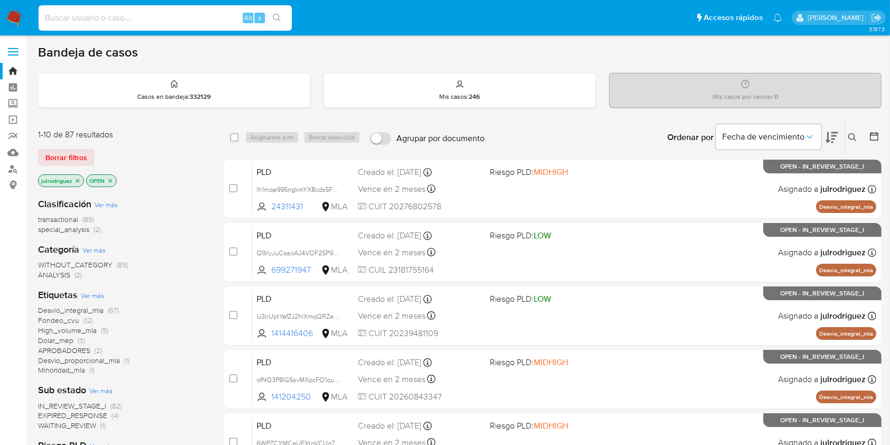
click at [118, 16] on input at bounding box center [165, 18] width 253 height 14
paste input "HrVdGvOr5ndmWkLgp307HEol"
type input "HrVdGvOr5ndmWkLgp307HEol"
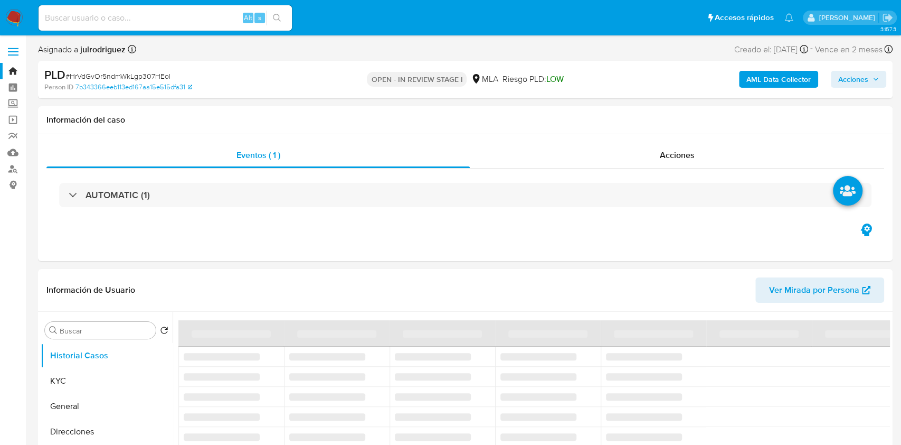
select select "10"
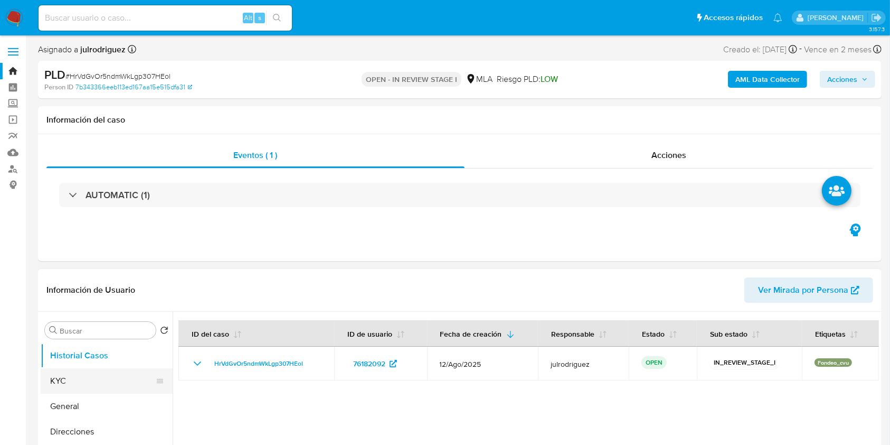
click at [82, 378] on button "KYC" at bounding box center [103, 380] width 124 height 25
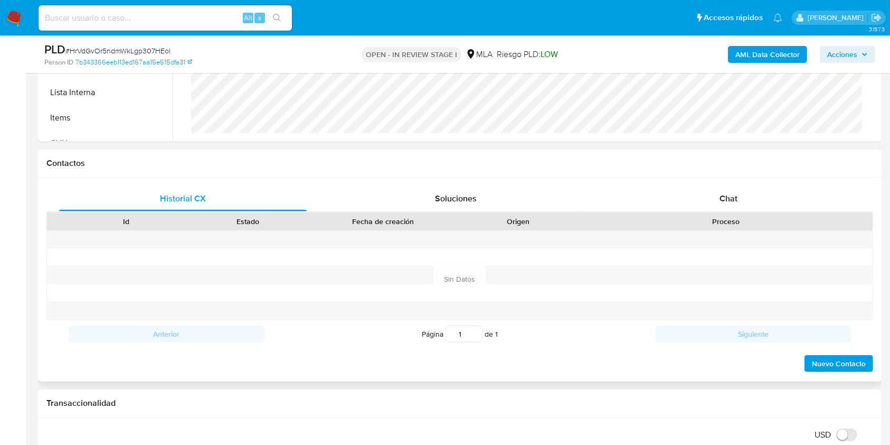
scroll to position [352, 0]
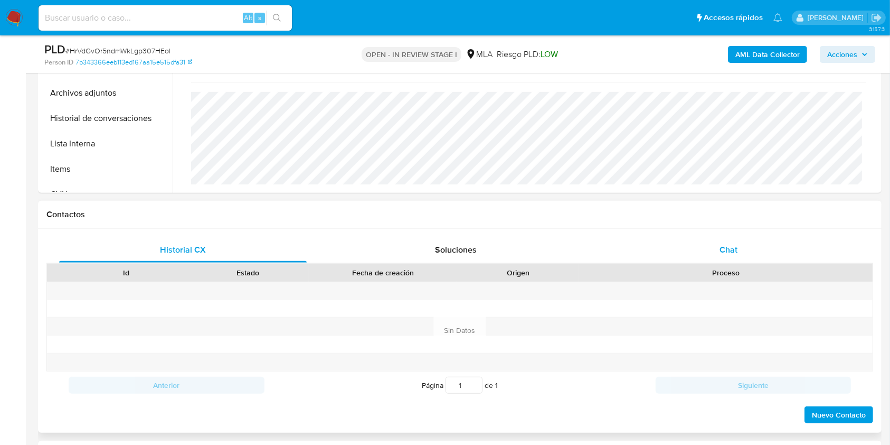
click at [734, 247] on span "Chat" at bounding box center [729, 249] width 18 height 12
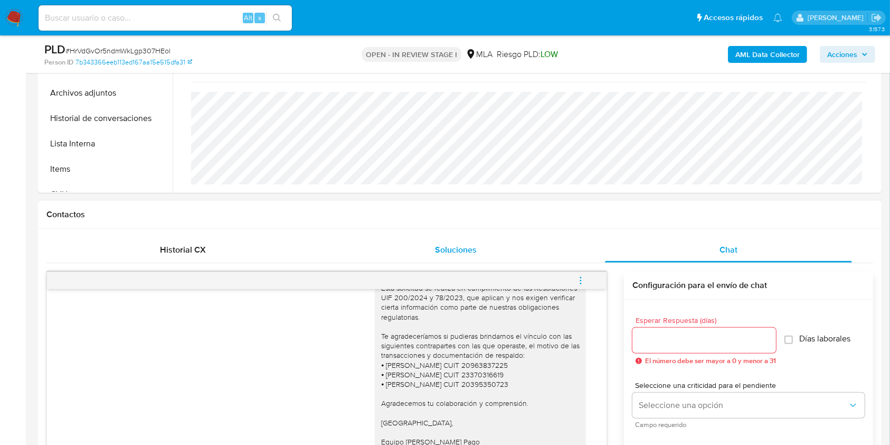
scroll to position [493, 0]
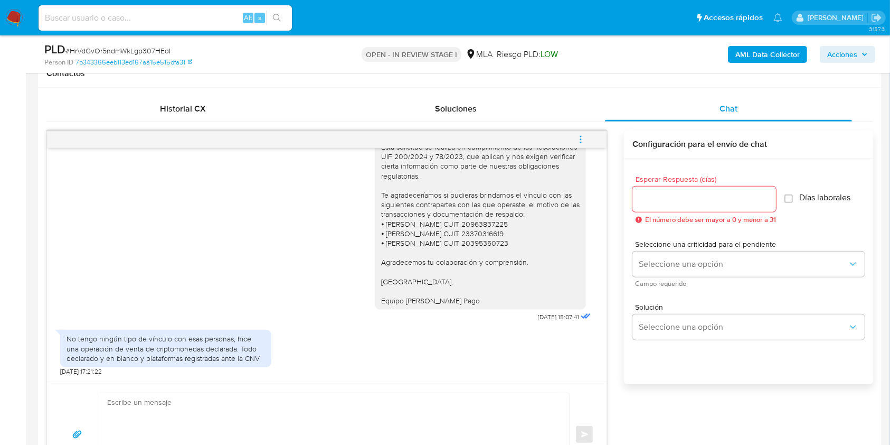
click at [62, 149] on div "Buenas tardes, Queremos aclararte que la Resolución General ARCA 5696/2025 indi…" at bounding box center [326, 193] width 533 height 261
drag, startPoint x: 16, startPoint y: 219, endPoint x: 184, endPoint y: 215, distance: 168.0
click at [651, 196] on input "Esperar Respuesta (días)" at bounding box center [705, 199] width 144 height 14
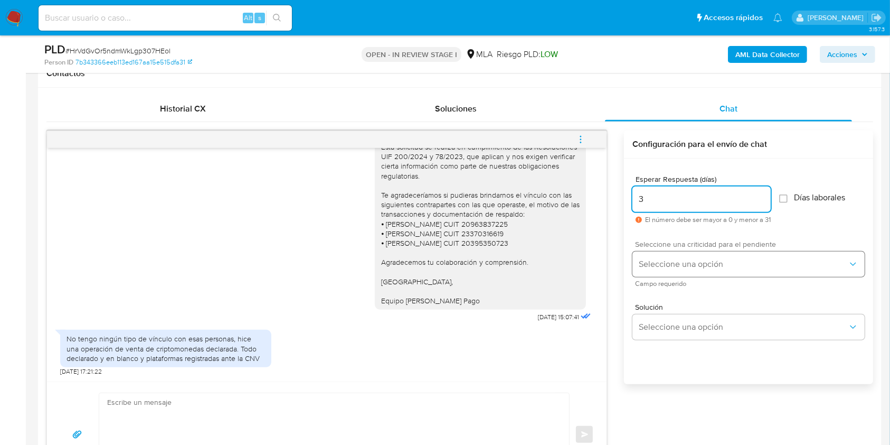
type input "3"
click at [697, 262] on span "Seleccione una opción" at bounding box center [743, 264] width 209 height 11
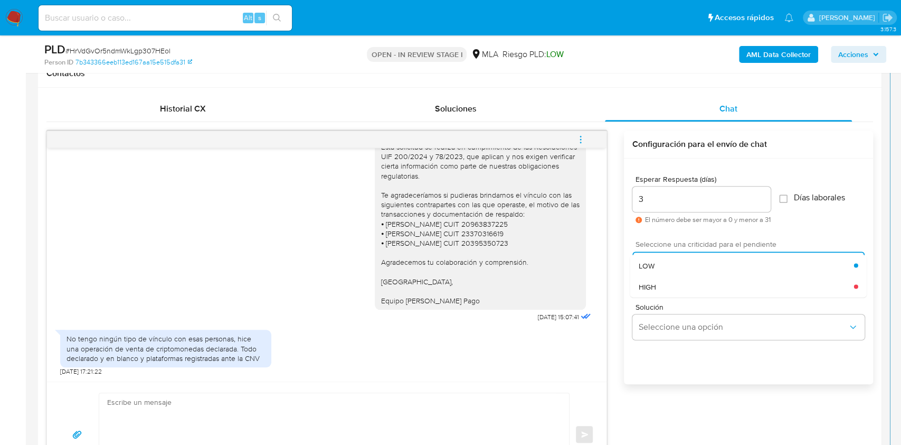
click at [678, 287] on div "HIGH" at bounding box center [746, 286] width 215 height 21
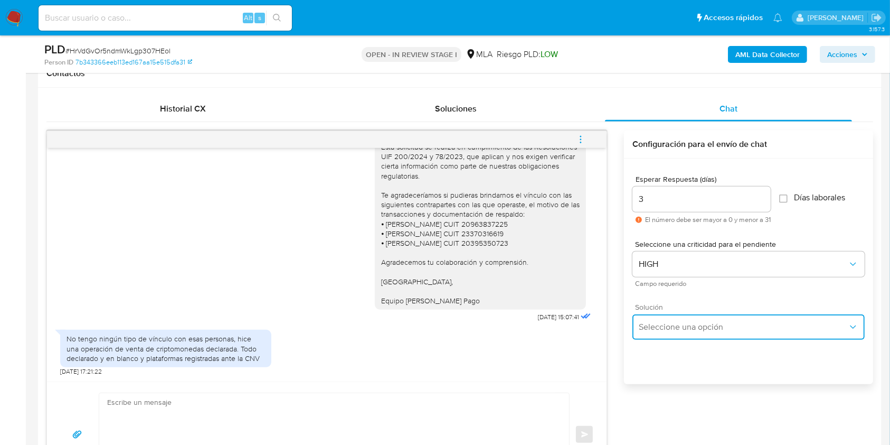
click at [675, 334] on button "Seleccione una opción" at bounding box center [749, 326] width 232 height 25
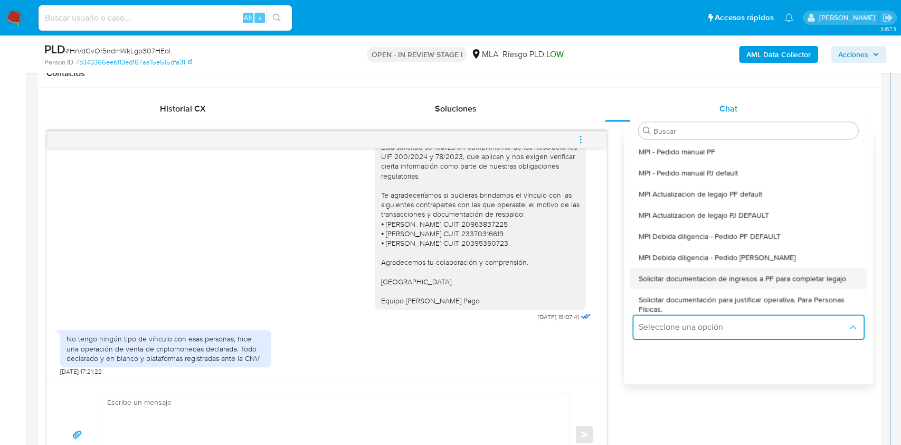
click at [723, 281] on span "Solicitar documentacion de ingresos a PF para completar legajo" at bounding box center [743, 279] width 208 height 10
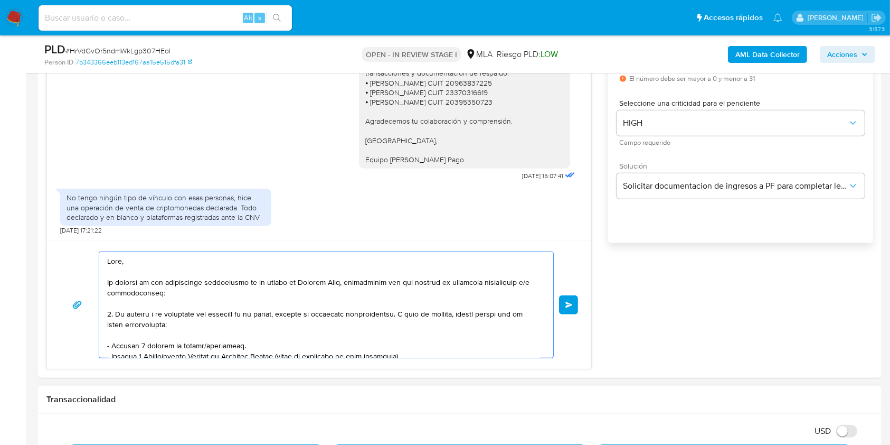
scroll to position [107, 0]
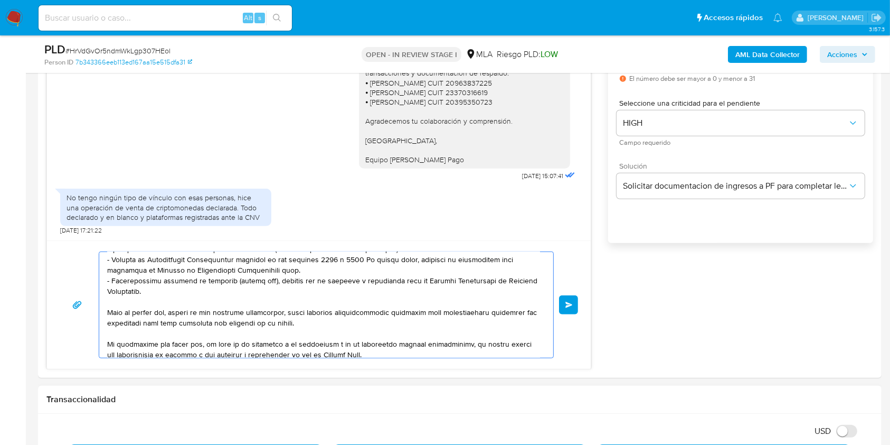
drag, startPoint x: 161, startPoint y: 295, endPoint x: 354, endPoint y: 417, distance: 228.6
type textarea "Hola, En funció Saludos, Equipo de Mercado Pago."
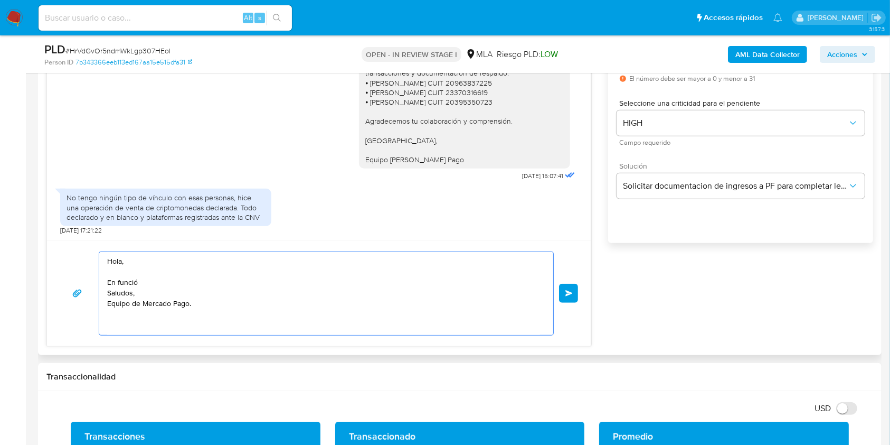
scroll to position [0, 0]
drag, startPoint x: 202, startPoint y: 313, endPoint x: 0, endPoint y: 225, distance: 219.7
paste textarea "Buenos días, Te agradeceríamos si pudieras brindarnos documentación de las crip…"
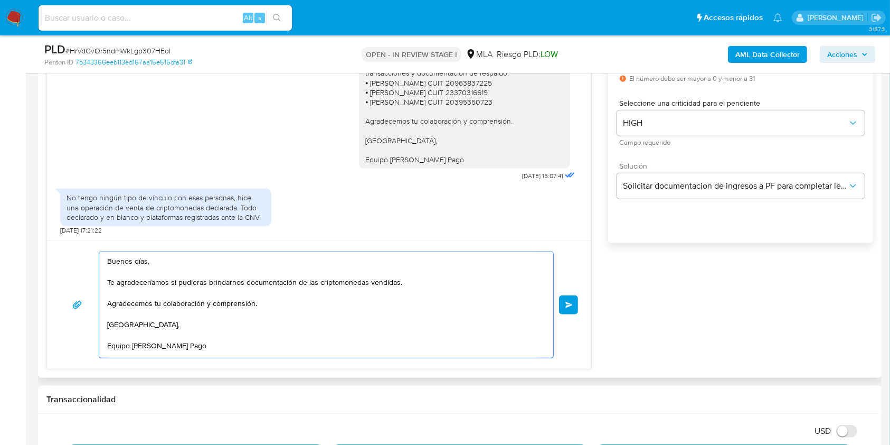
scroll to position [6, 0]
type textarea "Buenos días, Te agradeceríamos si pudieras brindarnos documentación de las crip…"
click at [568, 299] on button "Enviar" at bounding box center [568, 304] width 19 height 19
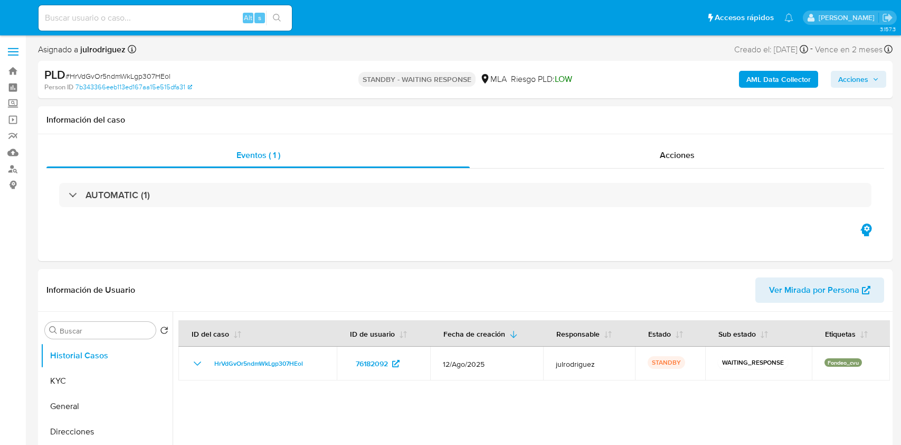
select select "10"
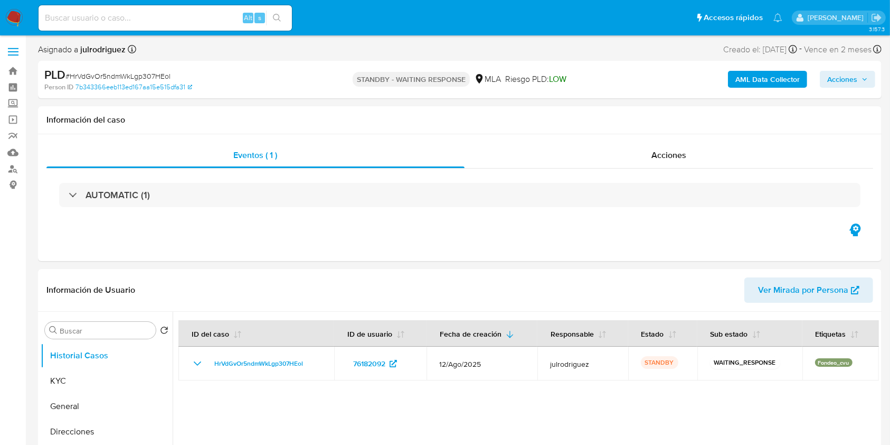
click at [147, 15] on input at bounding box center [165, 18] width 253 height 14
paste input "s2m4agjHGLCRoRu84jTKUi6E"
type input "s2m4agjHGLCRoRu84jTKUi6E"
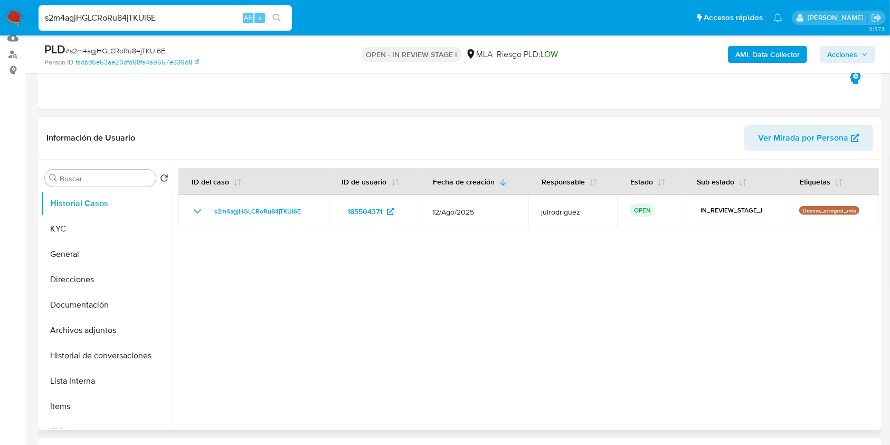
scroll to position [211, 0]
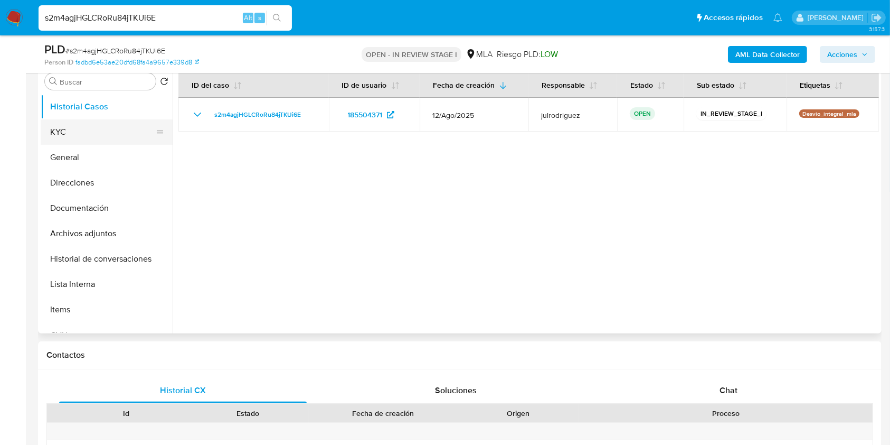
select select "10"
click at [103, 121] on button "KYC" at bounding box center [103, 131] width 124 height 25
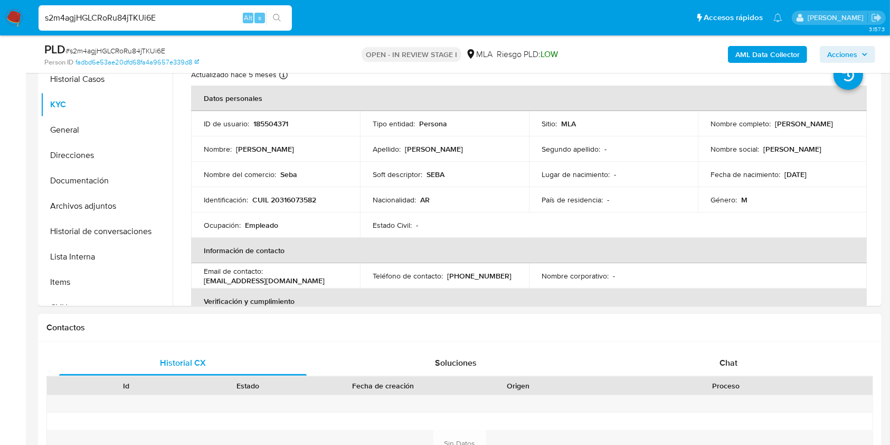
scroll to position [281, 0]
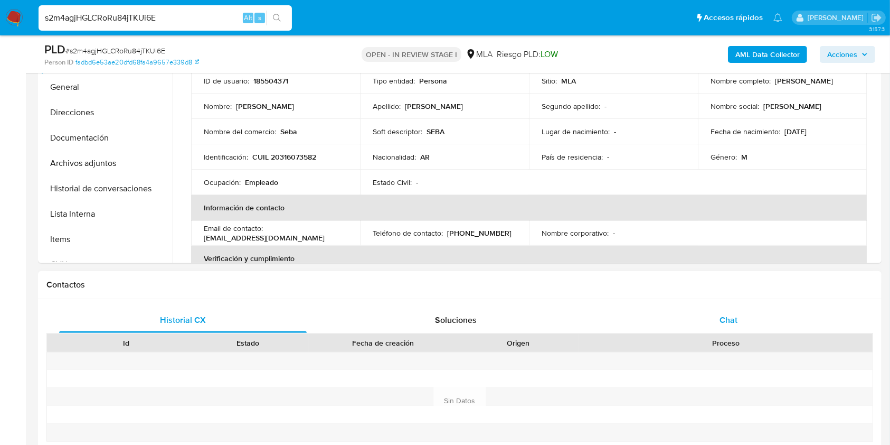
click at [729, 323] on span "Chat" at bounding box center [729, 320] width 18 height 12
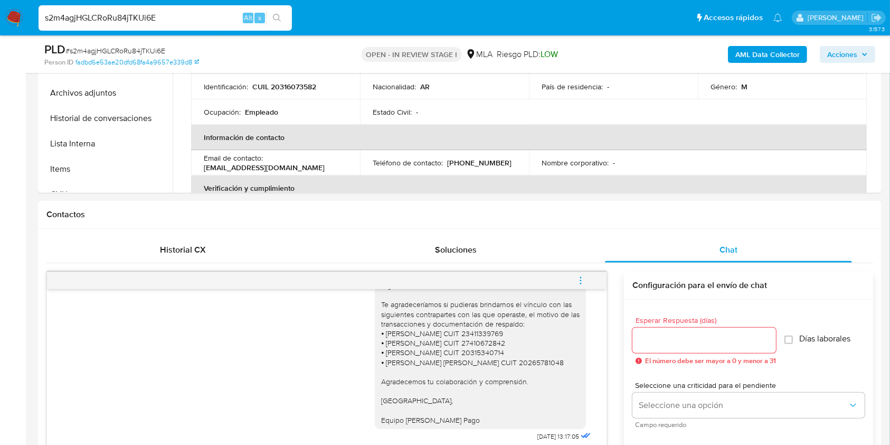
scroll to position [493, 0]
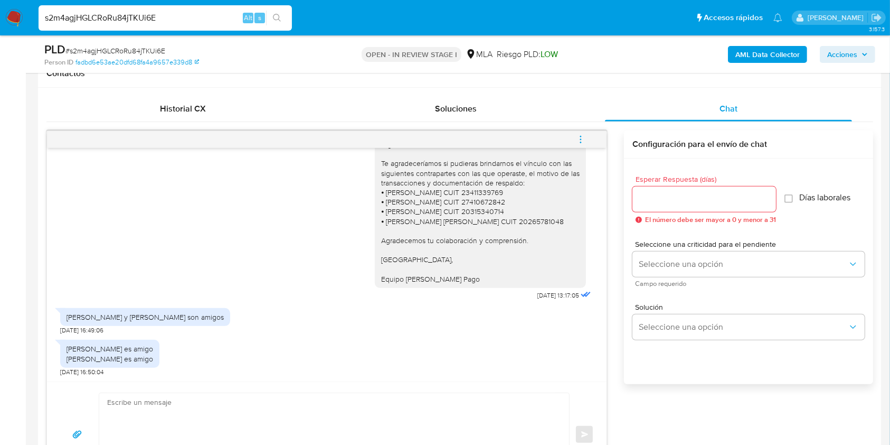
click at [666, 203] on input "Esperar Respuesta (días)" at bounding box center [705, 199] width 144 height 14
click at [665, 200] on input "Esperar Respuesta (días)" at bounding box center [705, 199] width 144 height 14
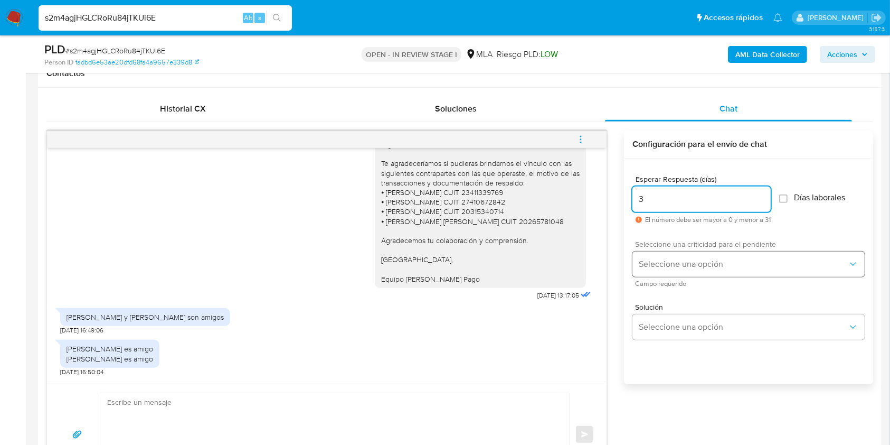
type input "3"
click at [665, 260] on span "Seleccione una opción" at bounding box center [743, 264] width 209 height 11
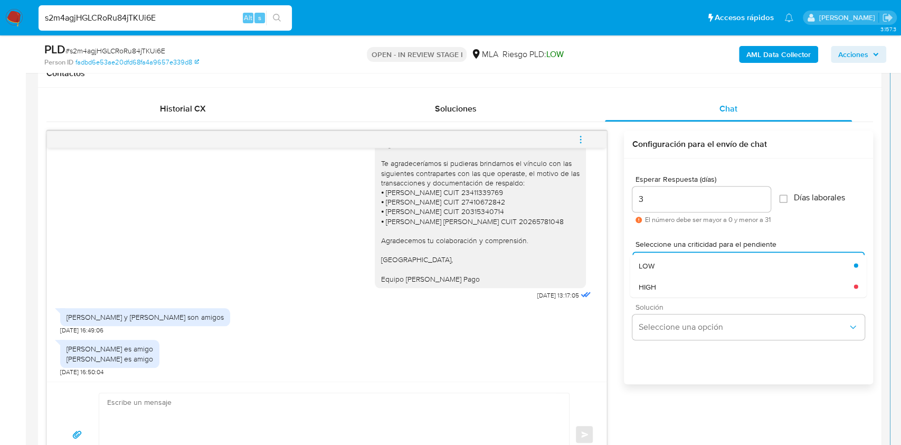
click at [668, 280] on div "HIGH" at bounding box center [746, 286] width 215 height 21
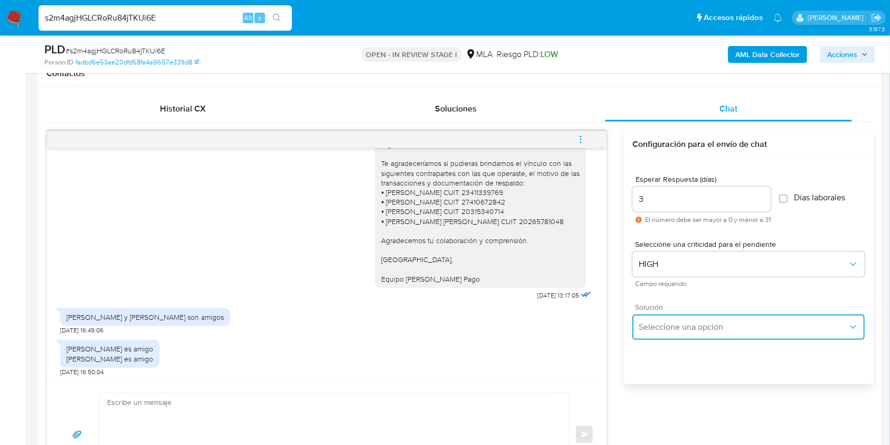
click at [685, 324] on span "Seleccione una opción" at bounding box center [743, 327] width 209 height 11
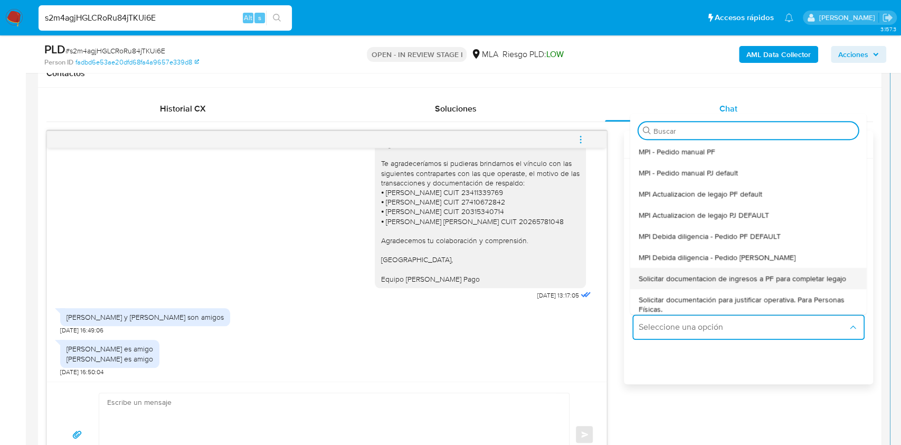
click at [727, 269] on div "Solicitar documentacion de ingresos a PF para completar legajo" at bounding box center [749, 278] width 220 height 21
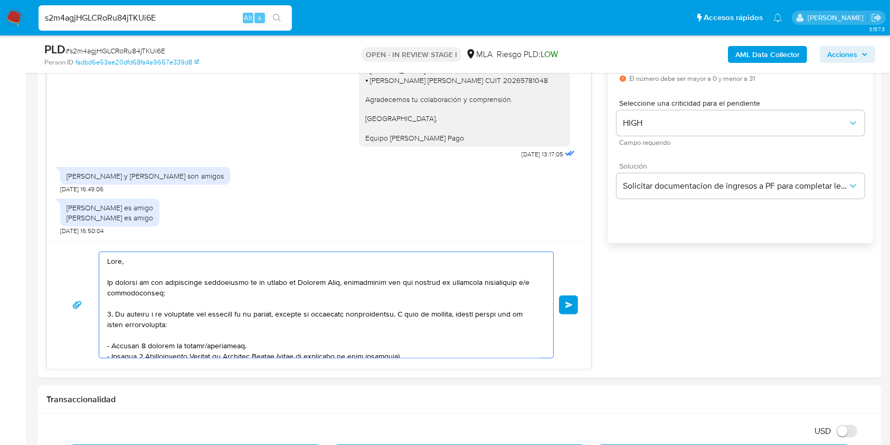
scroll to position [215, 0]
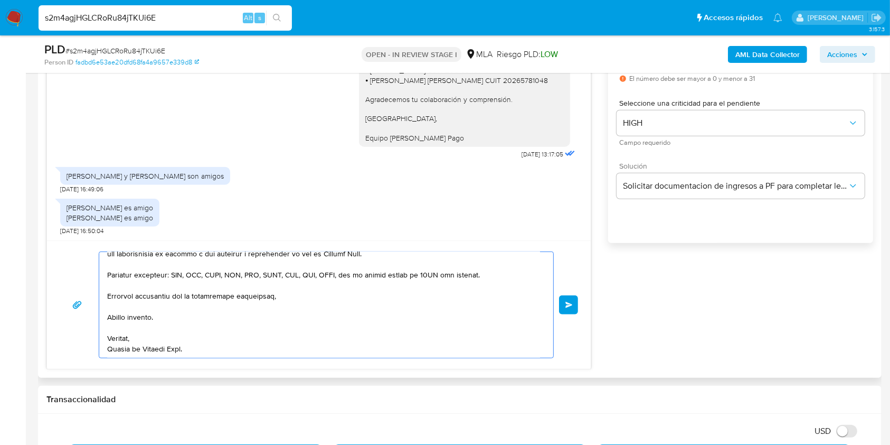
drag, startPoint x: 153, startPoint y: 298, endPoint x: 238, endPoint y: 349, distance: 99.4
type textarea "Hola, En funció"
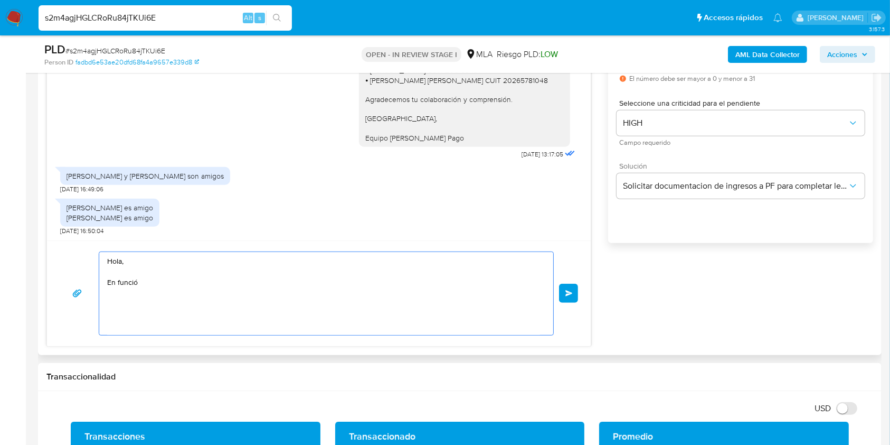
scroll to position [0, 0]
drag, startPoint x: 157, startPoint y: 294, endPoint x: 52, endPoint y: 228, distance: 124.4
click at [52, 228] on div "18/08/2025 17:32:32 Hola, Esperamos que te encuentres muy bien. Te consultamos …" at bounding box center [318, 167] width 545 height 357
paste textarea "Buenos días, Te agradeceríamos si pudieras brindarnos documentación e informaci…"
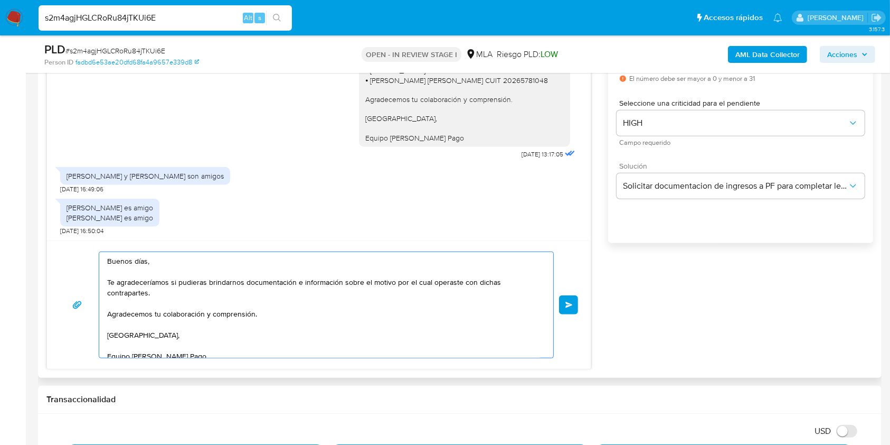
scroll to position [17, 0]
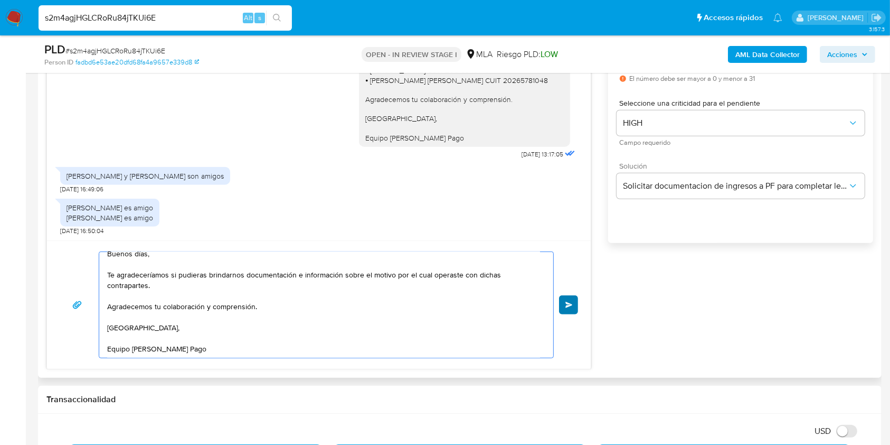
type textarea "Buenos días, Te agradeceríamos si pudieras brindarnos documentación e informaci…"
click at [575, 302] on button "Enviar" at bounding box center [568, 304] width 19 height 19
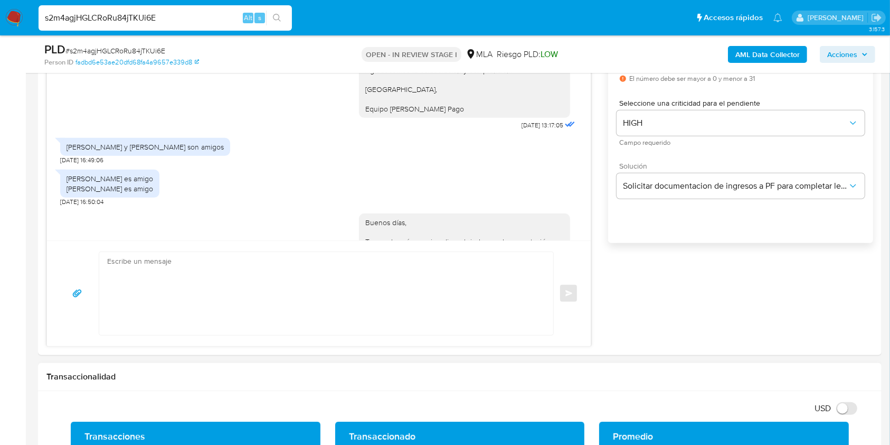
scroll to position [1077, 0]
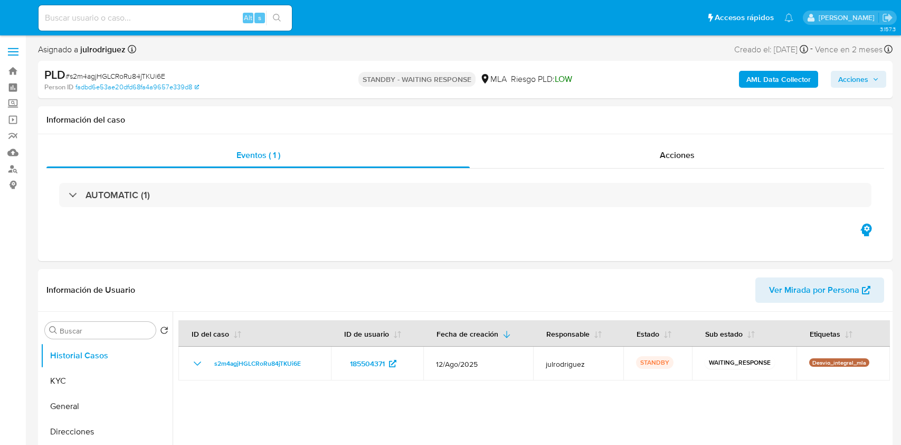
select select "10"
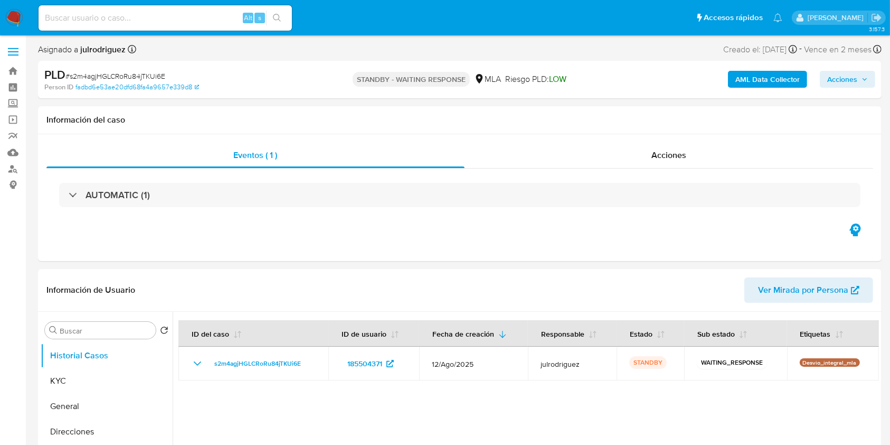
click at [99, 17] on input at bounding box center [165, 18] width 253 height 14
paste input "QD8jotbJQIv4juBY16jjMzIa"
type input "QD8jotbJQIv4juBY16jjMzIa"
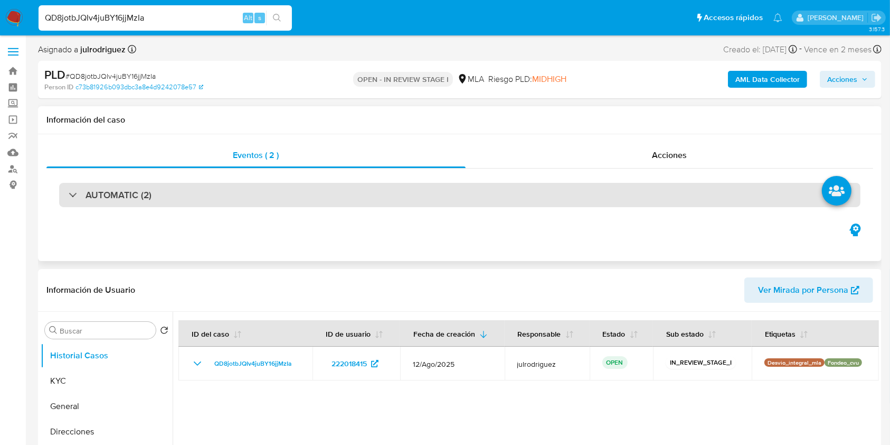
select select "10"
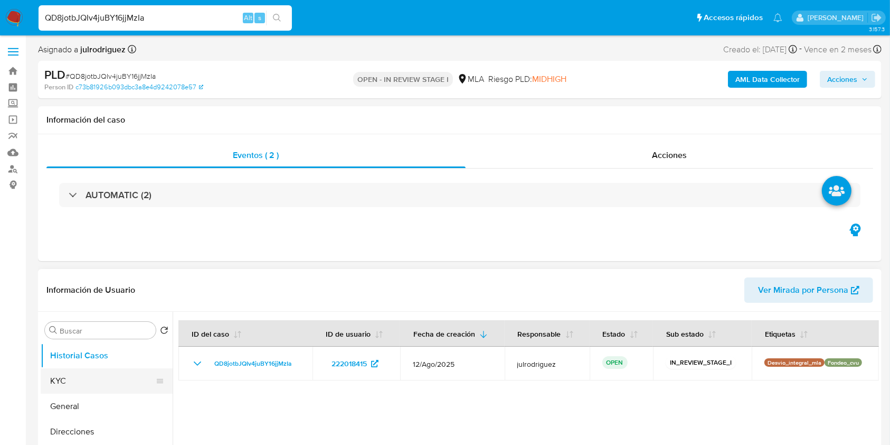
click at [102, 377] on button "KYC" at bounding box center [103, 380] width 124 height 25
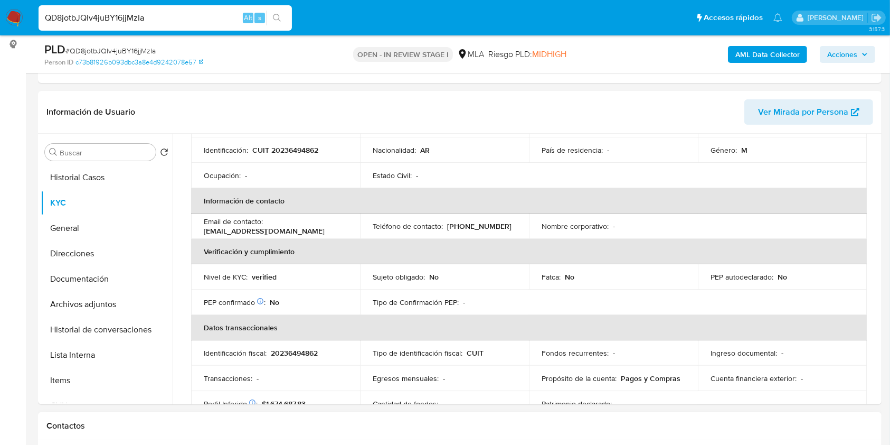
scroll to position [211, 0]
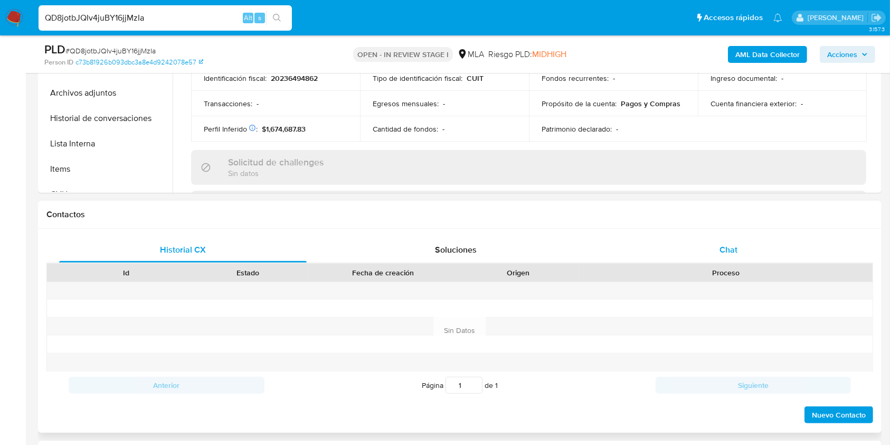
click at [723, 251] on span "Chat" at bounding box center [729, 249] width 18 height 12
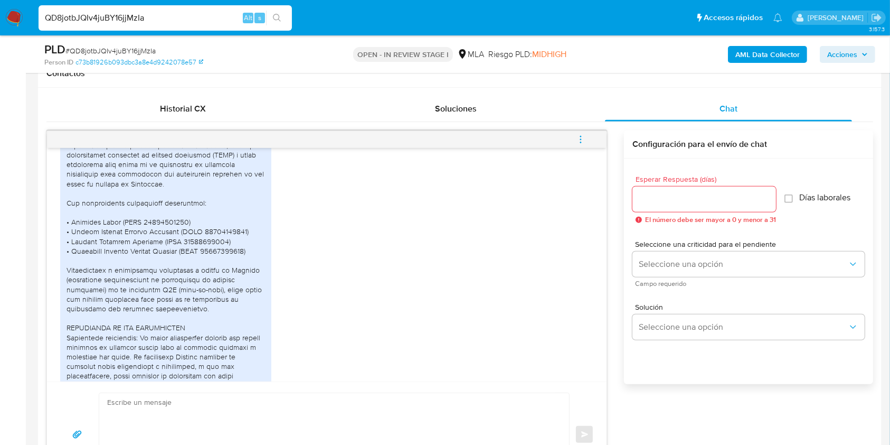
scroll to position [2219, 0]
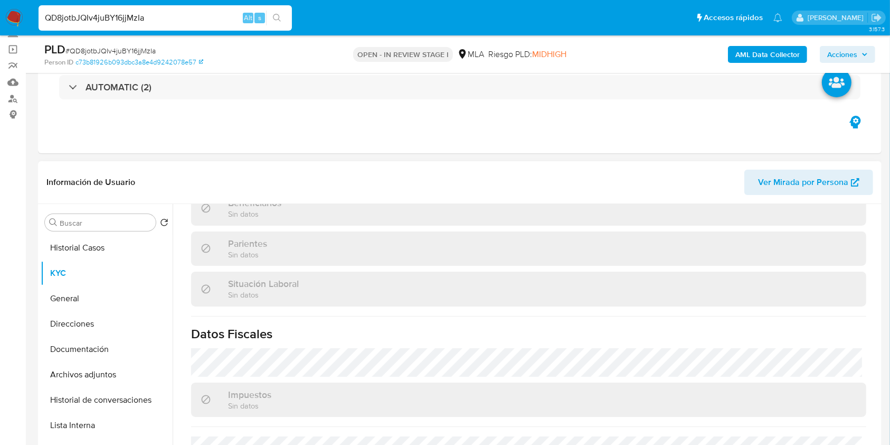
scroll to position [573, 0]
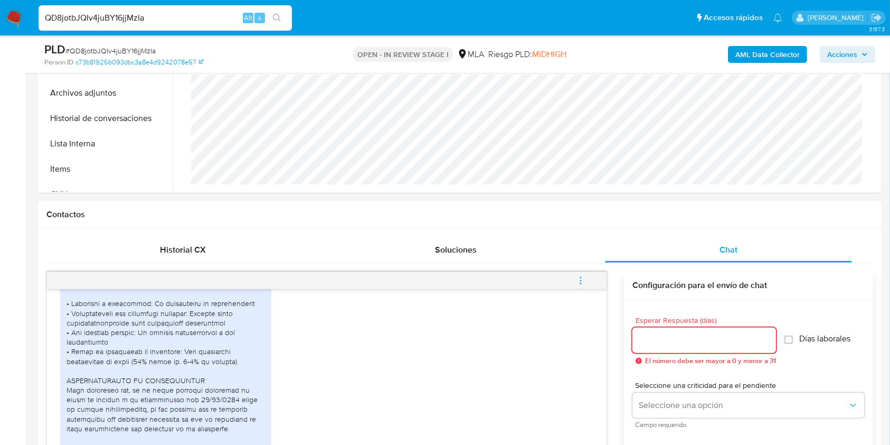
click at [668, 333] on input "Esperar Respuesta (días)" at bounding box center [705, 340] width 144 height 14
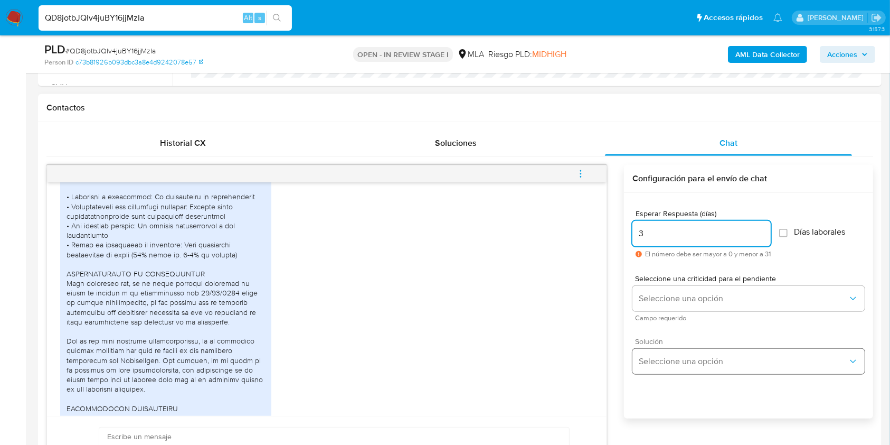
scroll to position [563, 0]
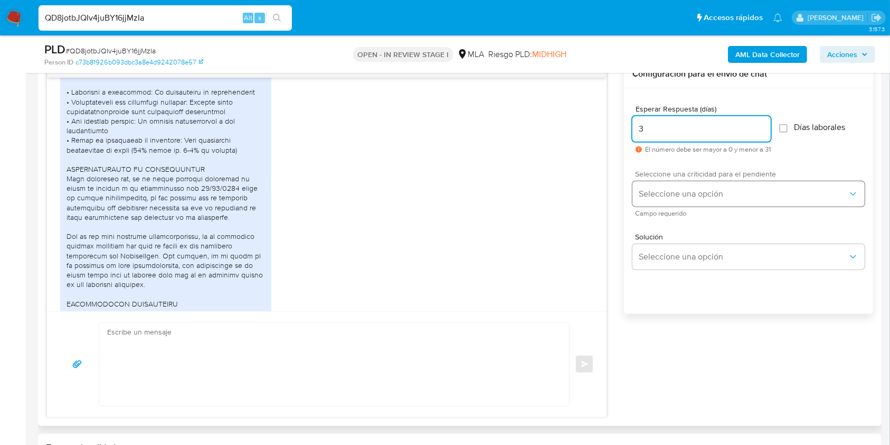
type input "3"
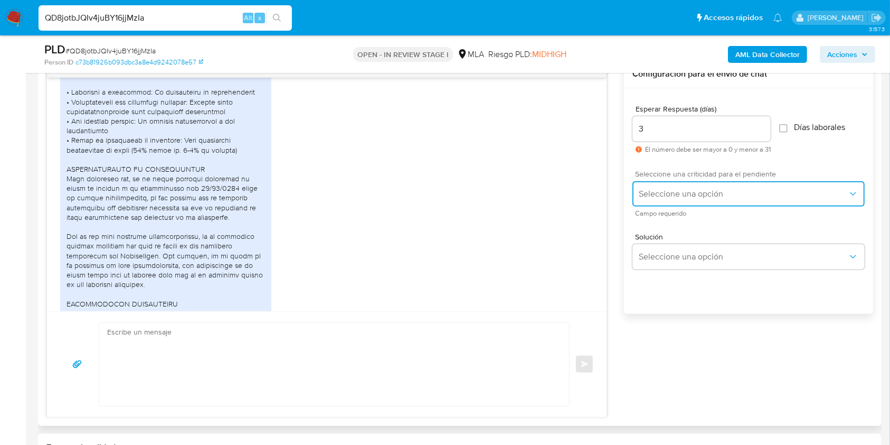
click at [665, 195] on span "Seleccione una opción" at bounding box center [743, 194] width 209 height 11
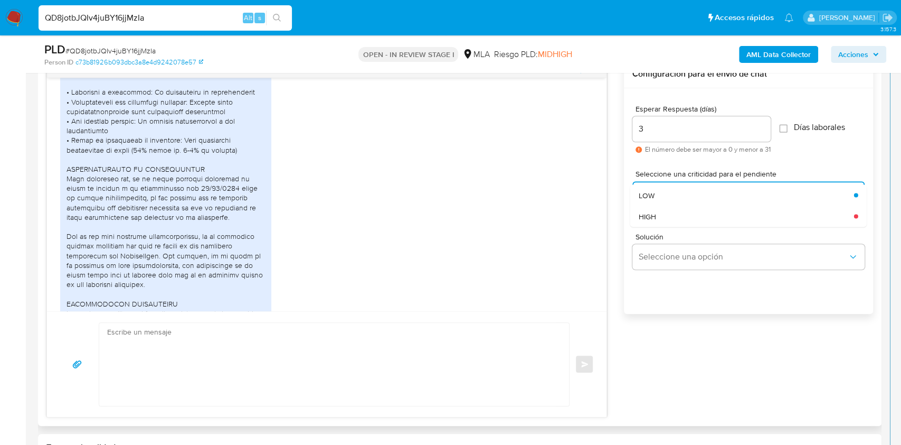
click at [651, 220] on div "HIGH" at bounding box center [746, 215] width 215 height 21
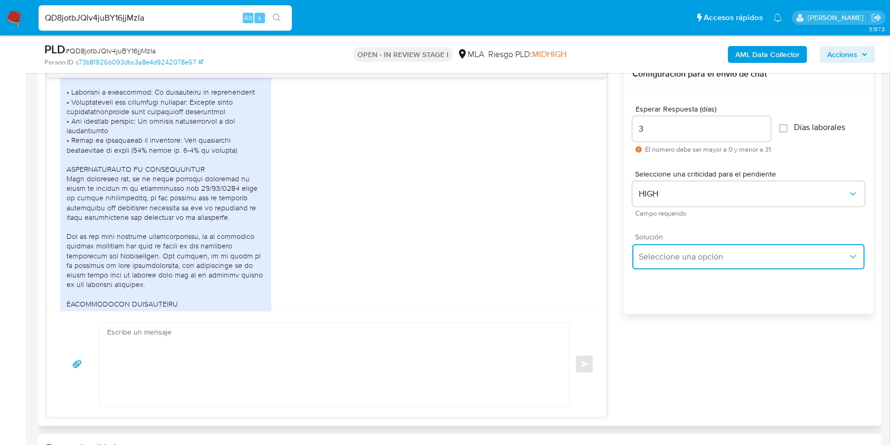
click at [661, 244] on button "Seleccione una opción" at bounding box center [749, 256] width 232 height 25
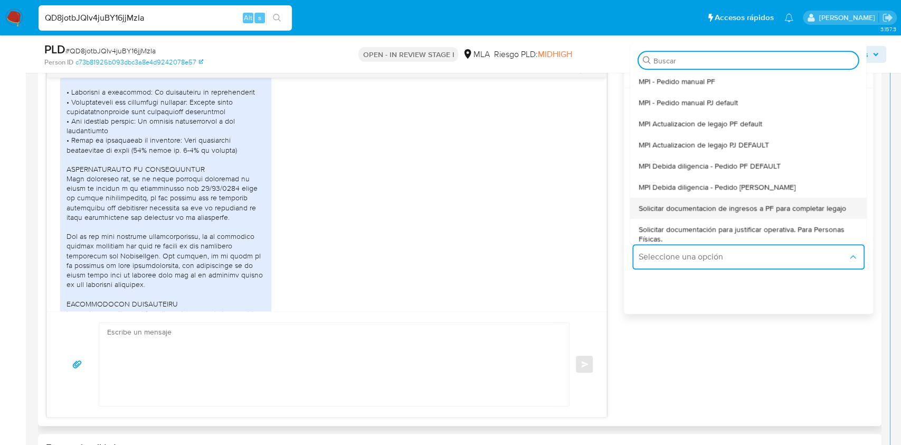
click at [747, 209] on span "Solicitar documentacion de ingresos a PF para completar legajo" at bounding box center [743, 208] width 208 height 10
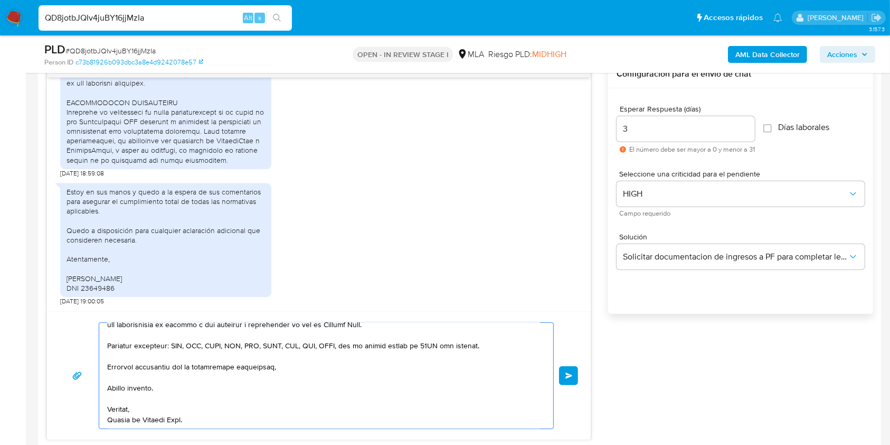
scroll to position [619, 0]
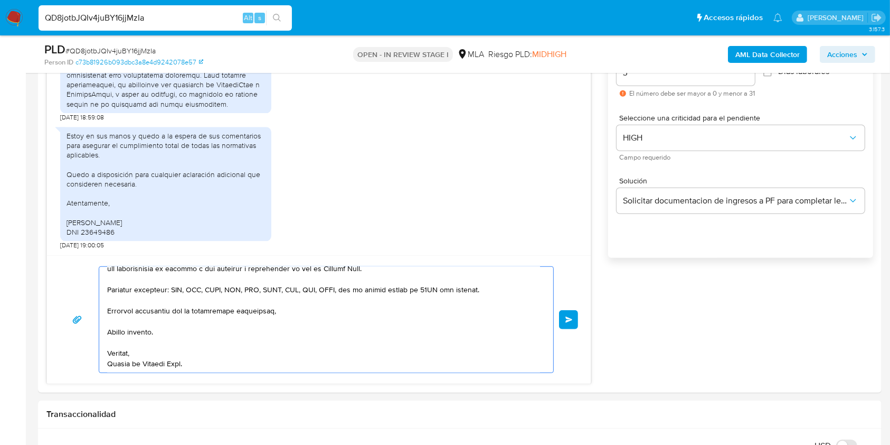
drag, startPoint x: 125, startPoint y: 345, endPoint x: 389, endPoint y: 477, distance: 295.2
type textarea "Hola,"
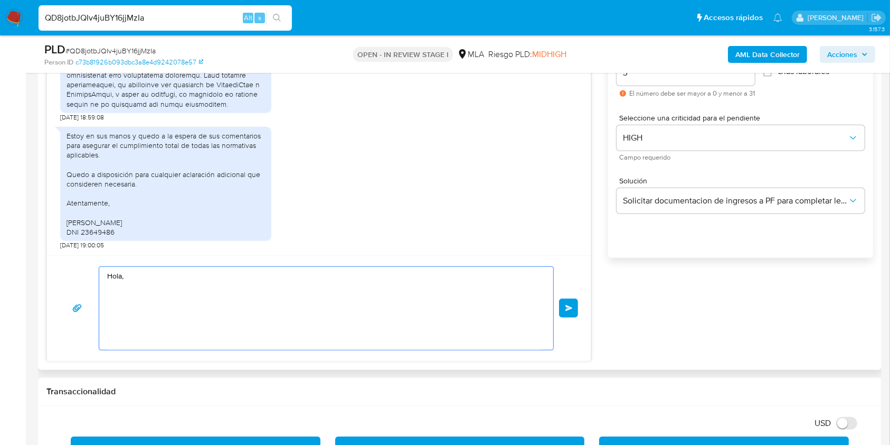
scroll to position [0, 0]
drag, startPoint x: 160, startPoint y: 285, endPoint x: 85, endPoint y: 262, distance: 78.4
click at [85, 262] on div "Hola, Enviar" at bounding box center [319, 308] width 544 height 106
paste textarea "Buenos días, Te agradeceríamos si pudieras brindarnos documentación sobre las c…"
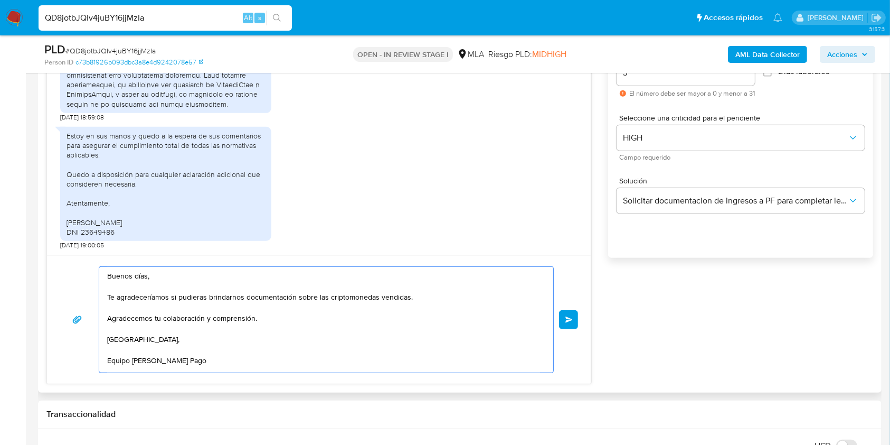
scroll to position [6, 0]
type textarea "Buenos días, Te agradeceríamos si pudieras brindarnos documentación sobre las c…"
click at [601, 296] on div "18/08/2025 17:35:51 20/08/2025 05:47:01 CONTEXTO DE INVERSIÓN La utilización de…" at bounding box center [459, 194] width 827 height 380
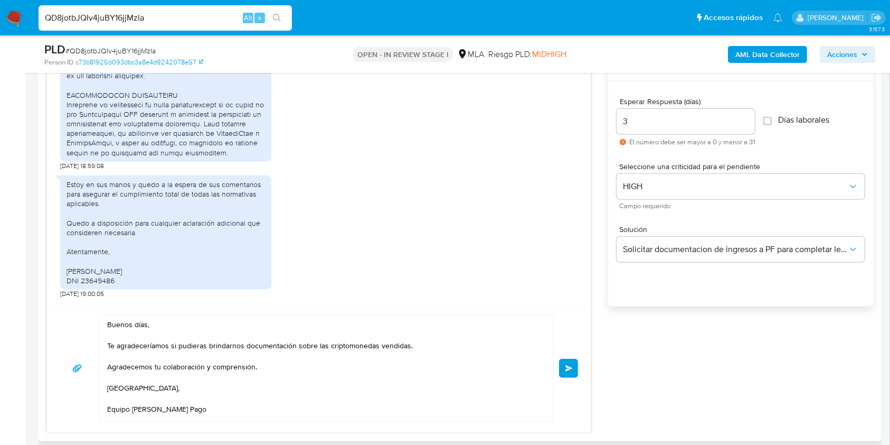
scroll to position [549, 0]
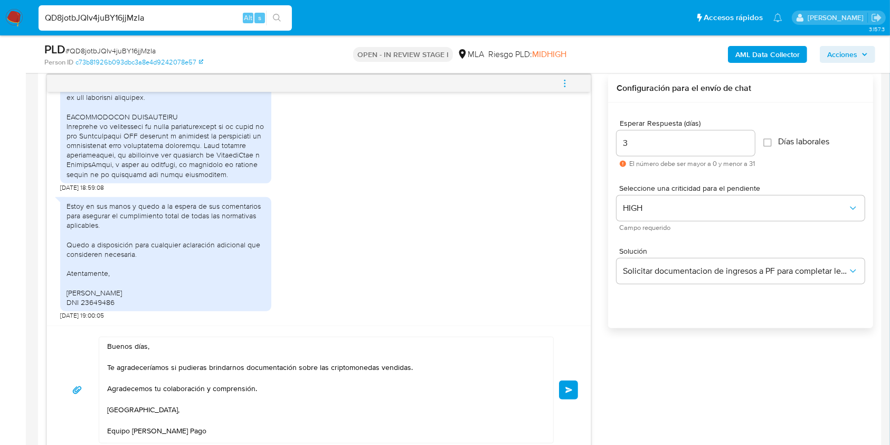
click at [566, 394] on button "Enviar" at bounding box center [568, 389] width 19 height 19
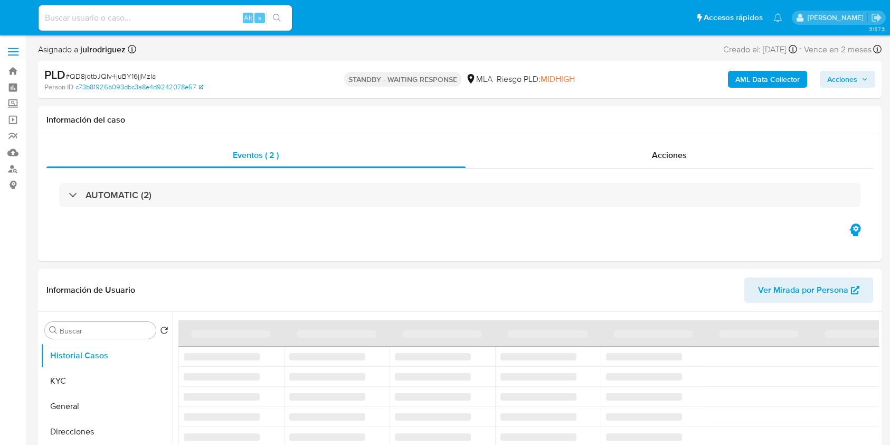
select select "10"
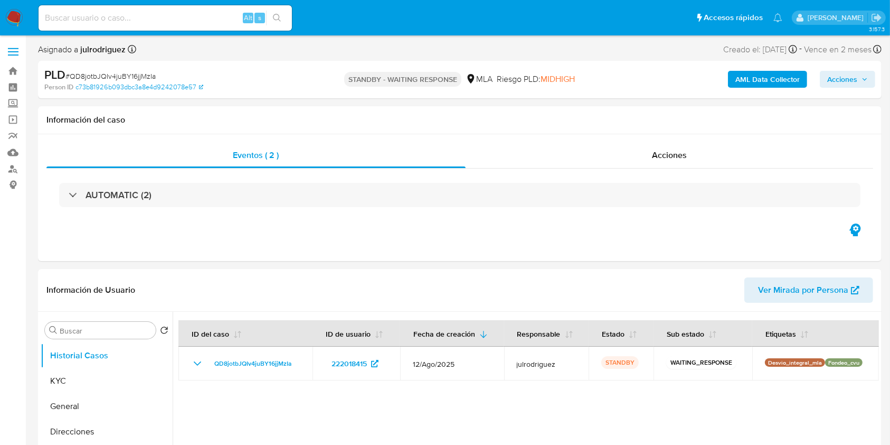
click at [176, 18] on input at bounding box center [165, 18] width 253 height 14
paste input "ATwTOUA62GitpEkRnIG42dTY"
type input "ATwTOUA62GitpEkRnIG42dTY"
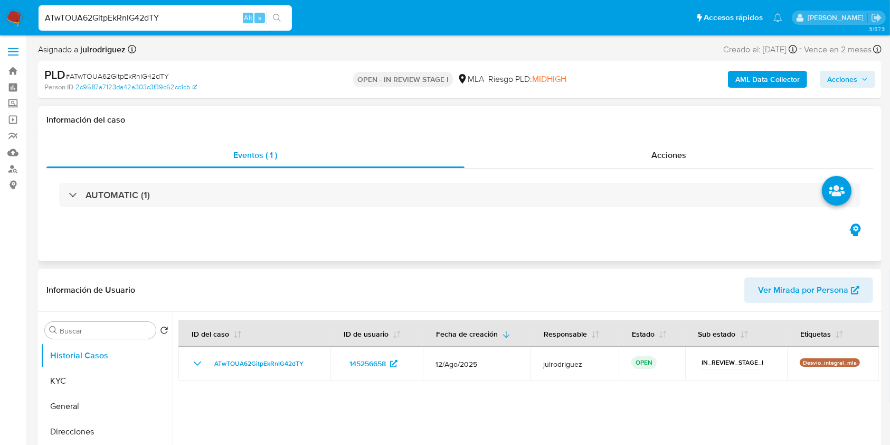
select select "10"
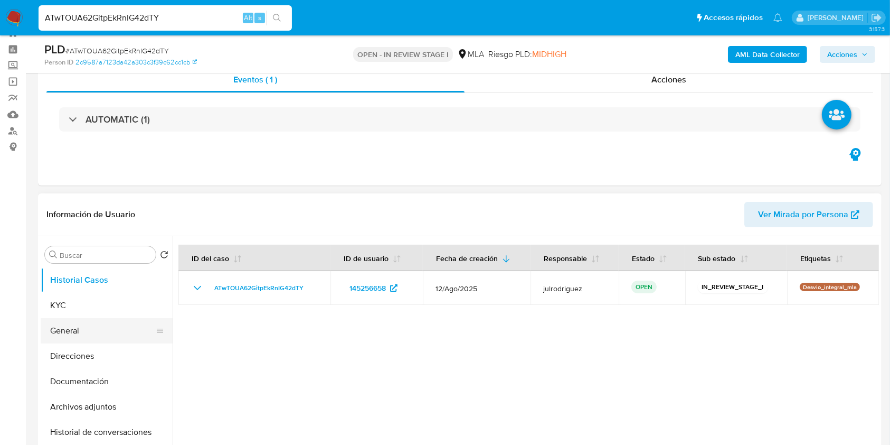
scroll to position [70, 0]
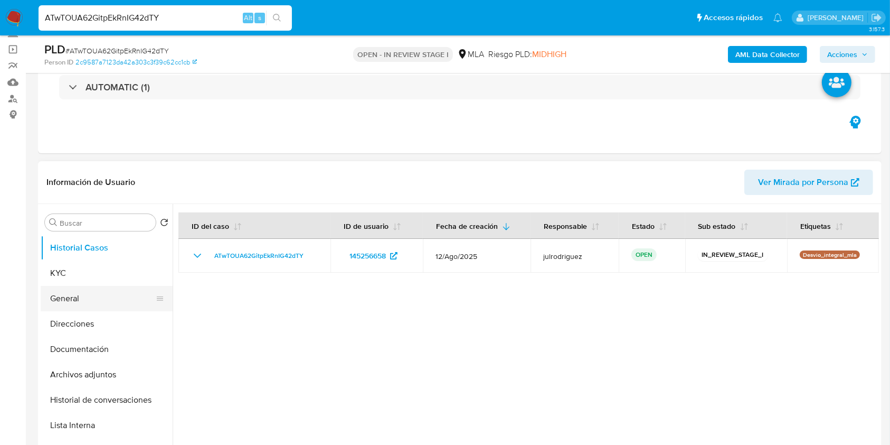
click at [89, 286] on button "General" at bounding box center [103, 298] width 124 height 25
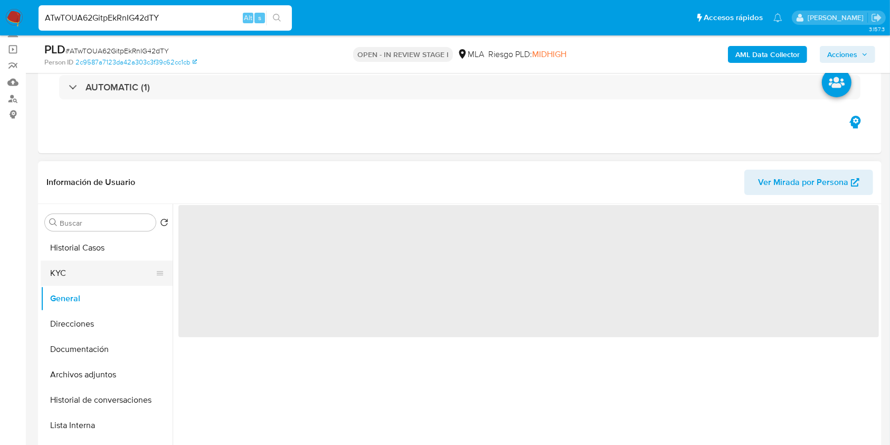
click at [84, 277] on button "KYC" at bounding box center [103, 272] width 124 height 25
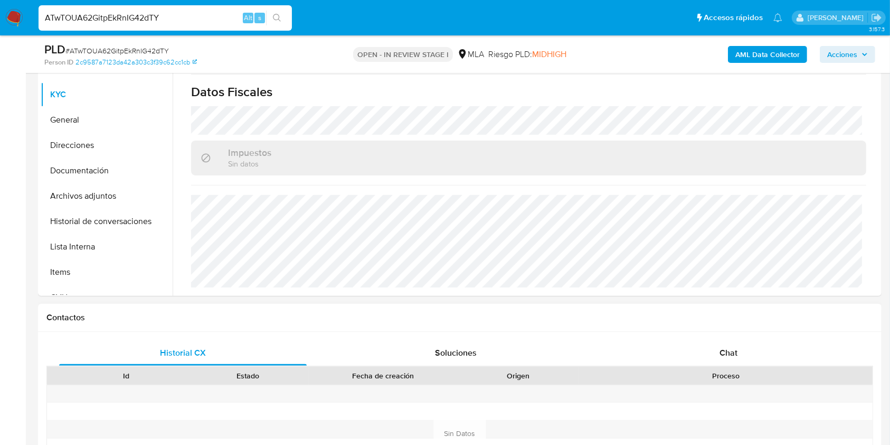
scroll to position [422, 0]
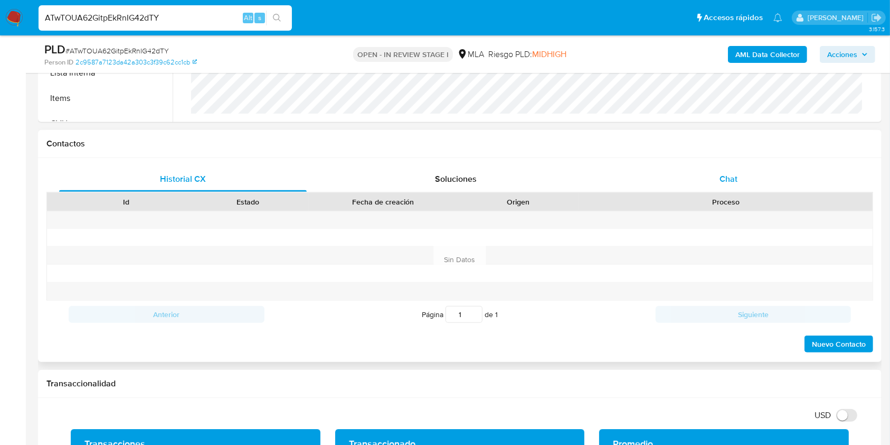
click at [738, 180] on div "Chat" at bounding box center [729, 178] width 248 height 25
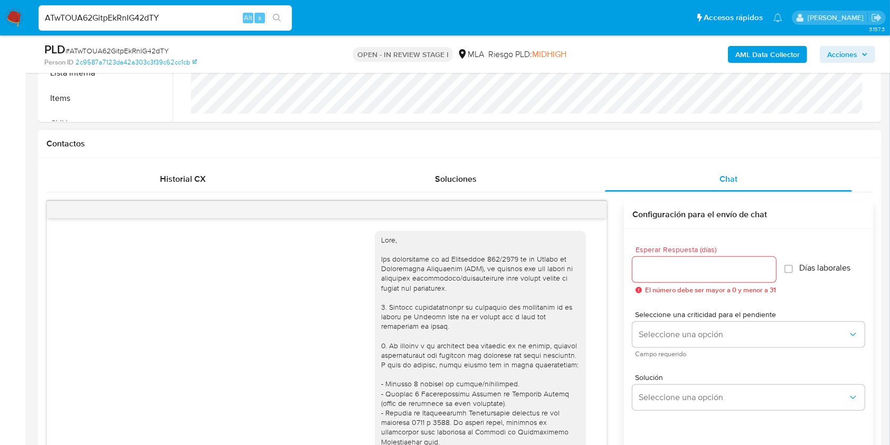
scroll to position [523, 0]
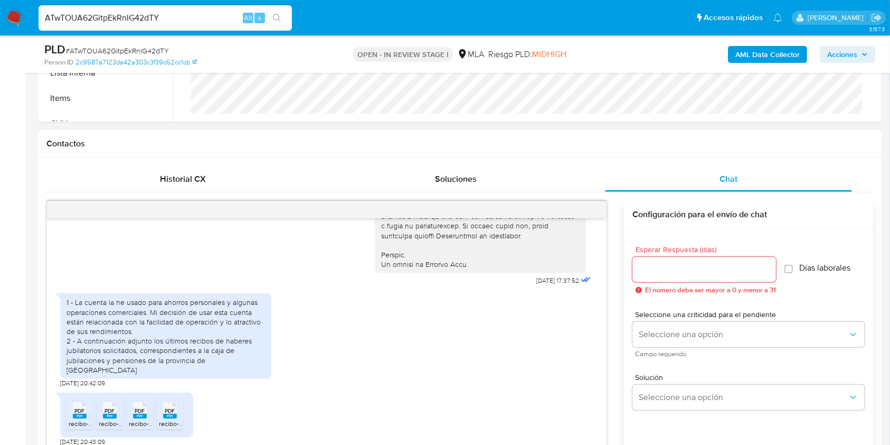
click at [682, 269] on input "Esperar Respuesta (días)" at bounding box center [705, 269] width 144 height 14
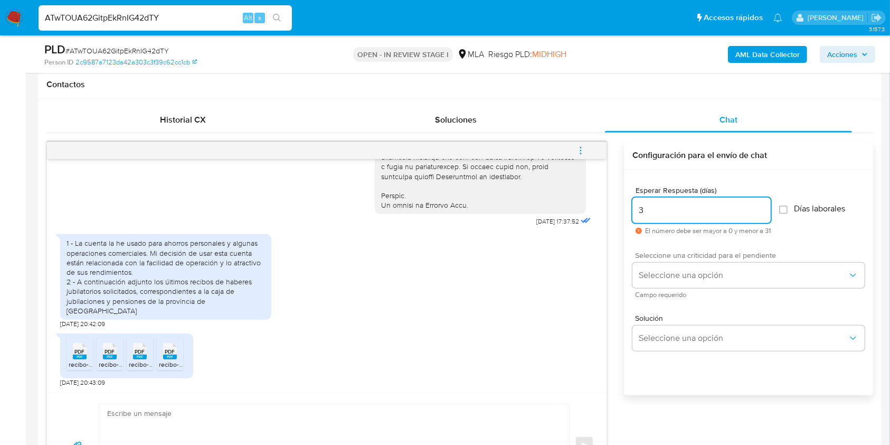
scroll to position [563, 0]
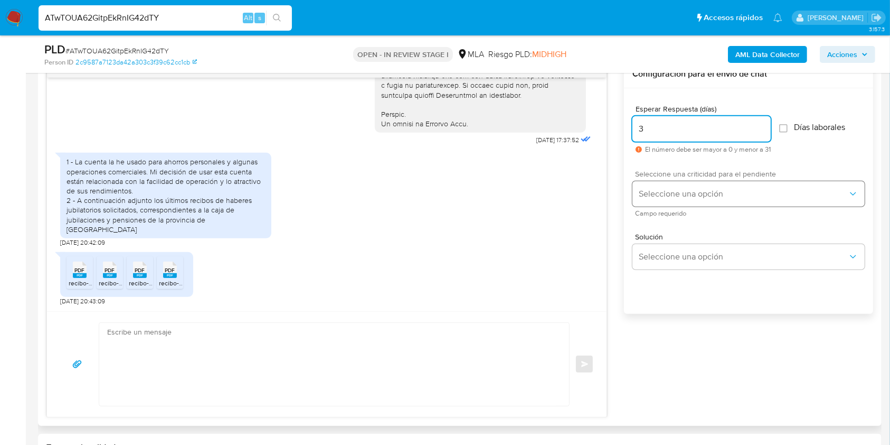
type input "3"
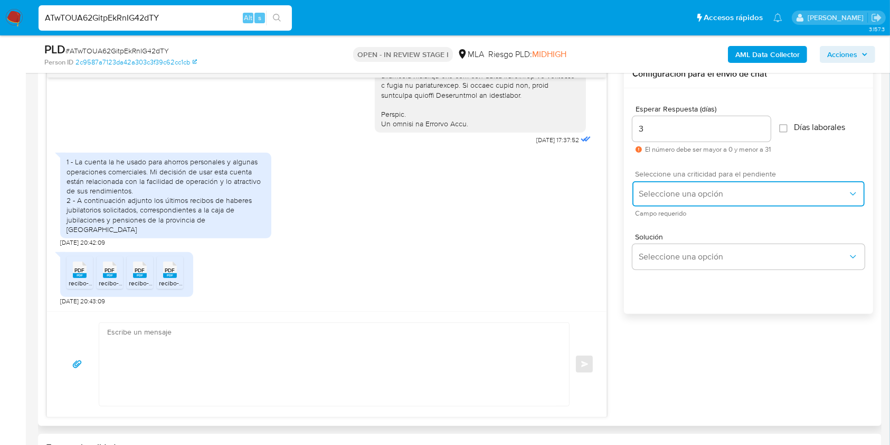
click at [663, 198] on button "Seleccione una opción" at bounding box center [749, 193] width 232 height 25
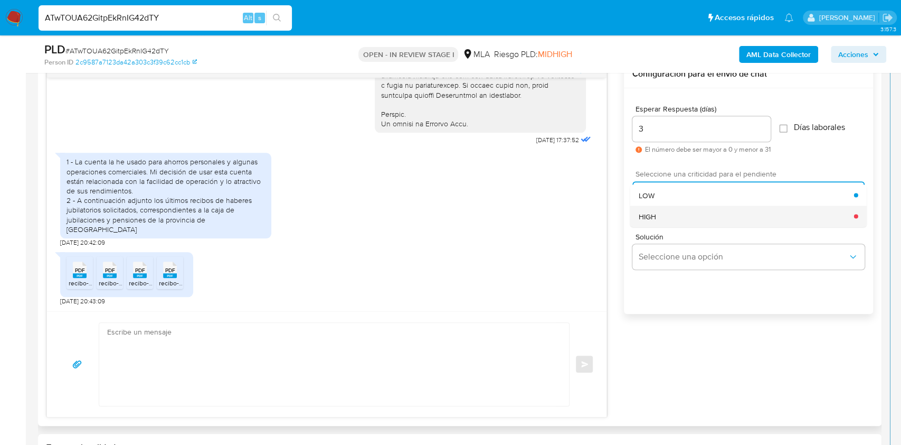
click at [662, 222] on div "HIGH" at bounding box center [746, 215] width 215 height 21
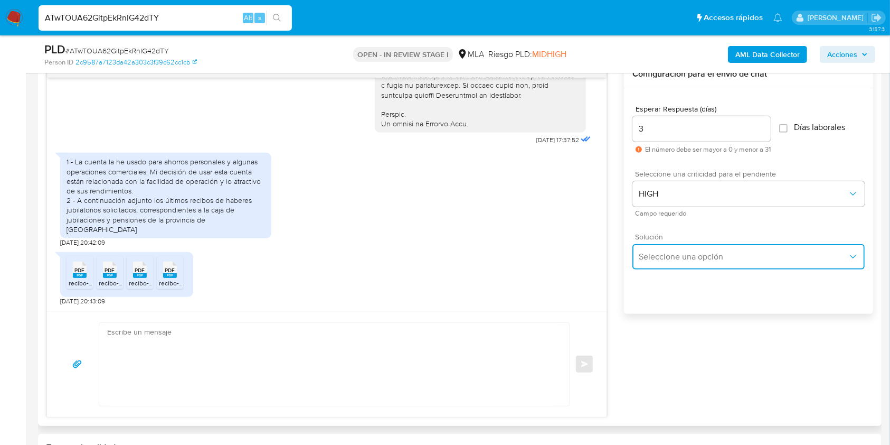
click at [671, 251] on span "Seleccione una opción" at bounding box center [743, 256] width 209 height 11
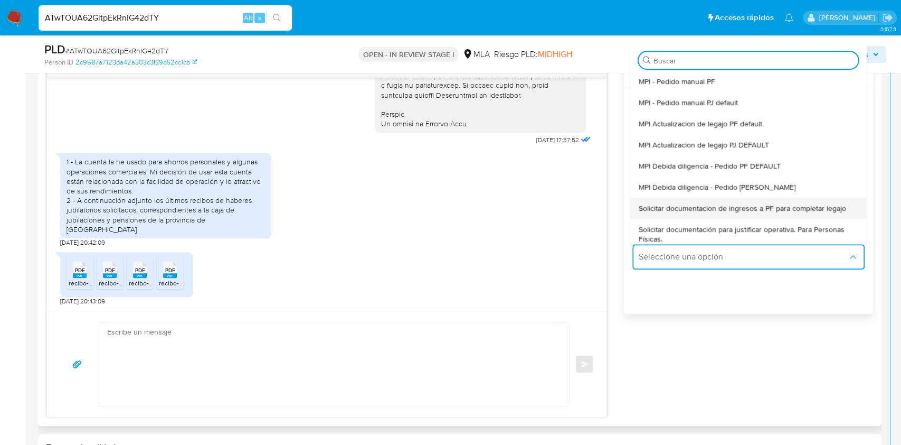
click at [739, 205] on span "Solicitar documentacion de ingresos a PF para completar legajo" at bounding box center [743, 208] width 208 height 10
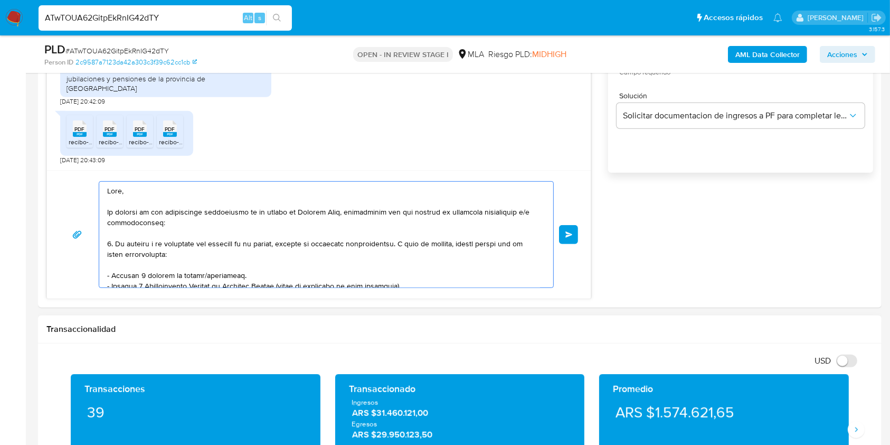
scroll to position [196, 0]
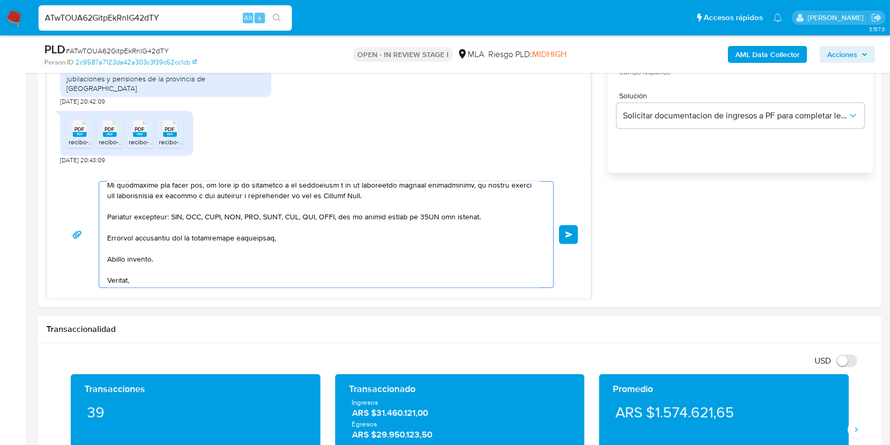
drag, startPoint x: 162, startPoint y: 204, endPoint x: 416, endPoint y: 417, distance: 331.3
type textarea "Hola,"
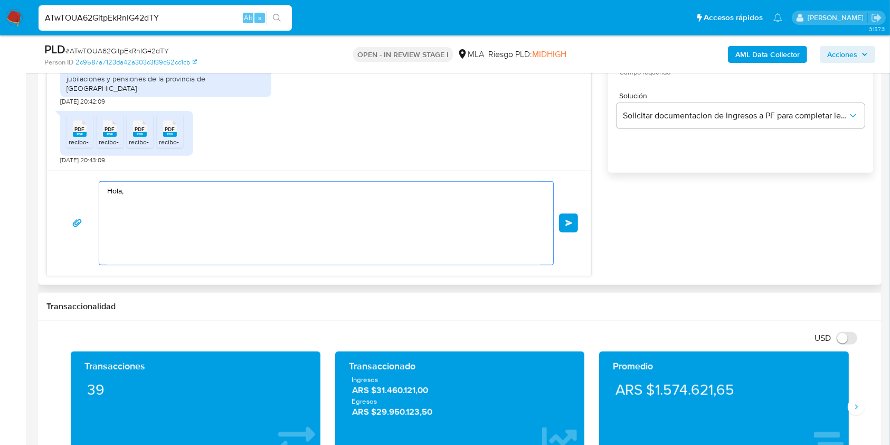
scroll to position [0, 0]
click at [69, 172] on div "Hola, Enviar" at bounding box center [319, 223] width 544 height 106
paste textarea "Buenas tardes, Te agradeceríamos si pudieras brindarnos el vínculo con las sigu…"
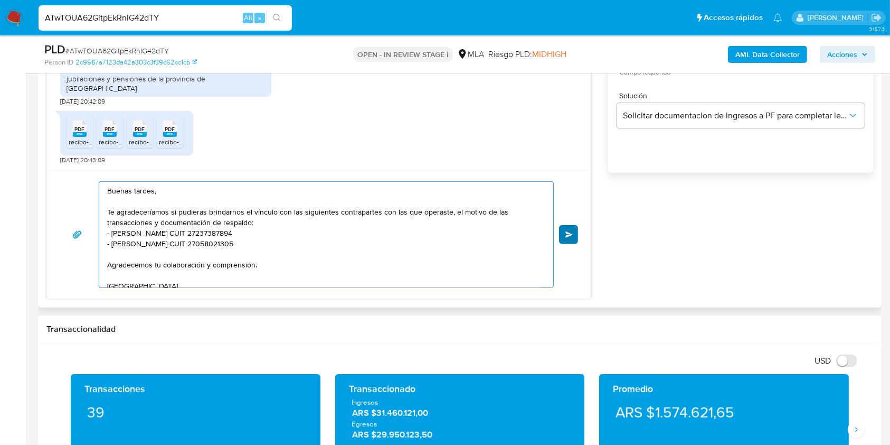
type textarea "Buenas tardes, Te agradeceríamos si pudieras brindarnos el vínculo con las sigu…"
click at [574, 230] on button "Enviar" at bounding box center [568, 234] width 19 height 19
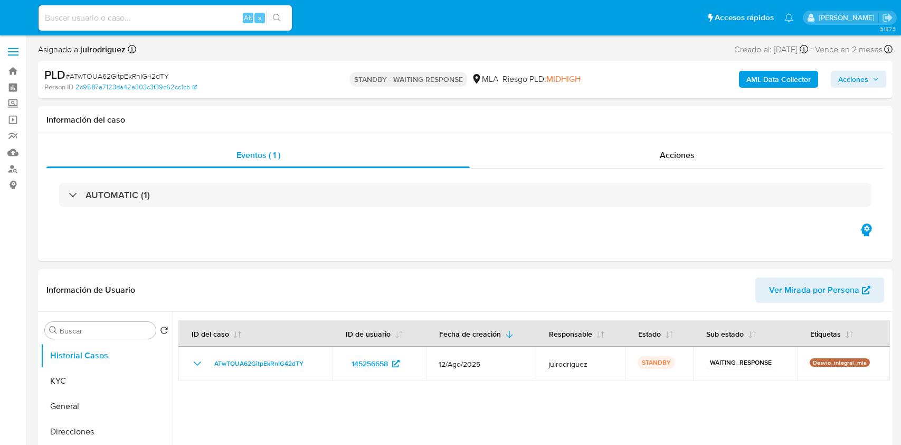
select select "10"
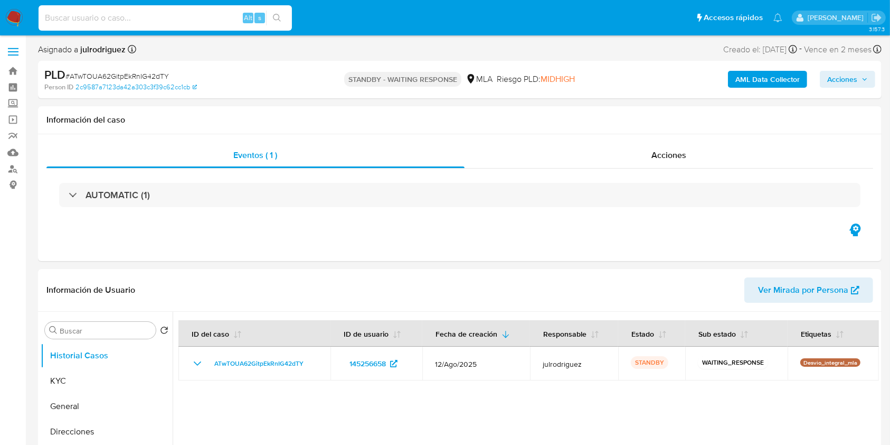
click at [149, 15] on input at bounding box center [165, 18] width 253 height 14
paste input "SX1fYrV8ea9S5G4iOHDvuzeN"
type input "SX1fYrV8ea9S5G4iOHDvuzeN"
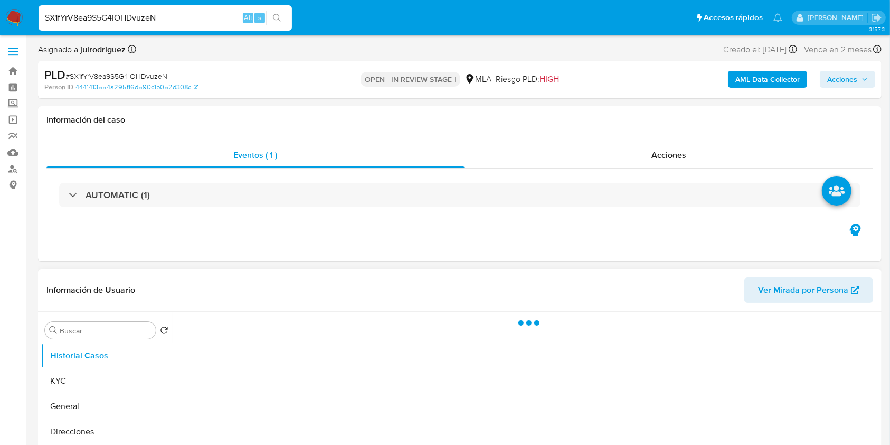
select select "10"
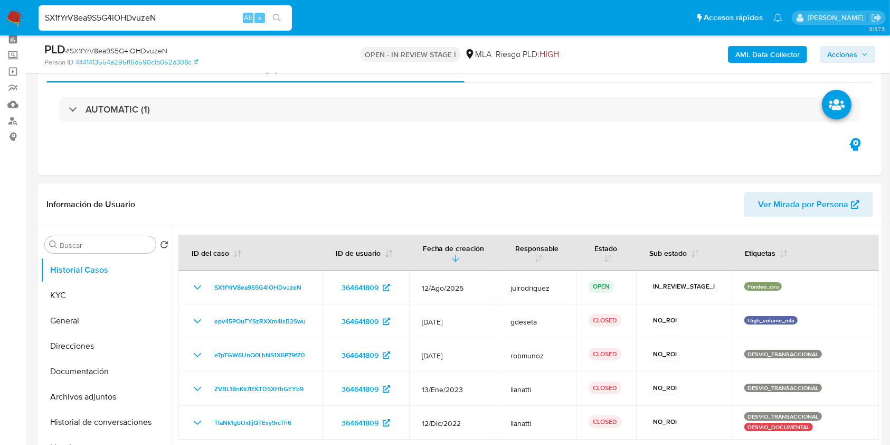
scroll to position [70, 0]
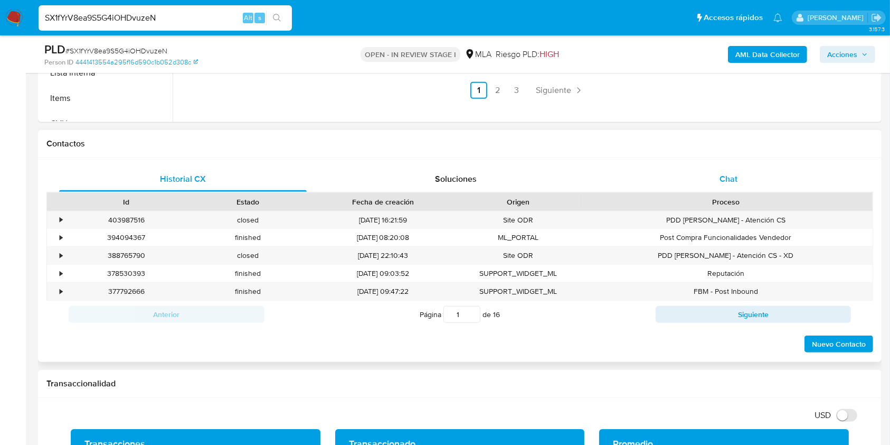
click at [740, 187] on div "Chat" at bounding box center [729, 178] width 248 height 25
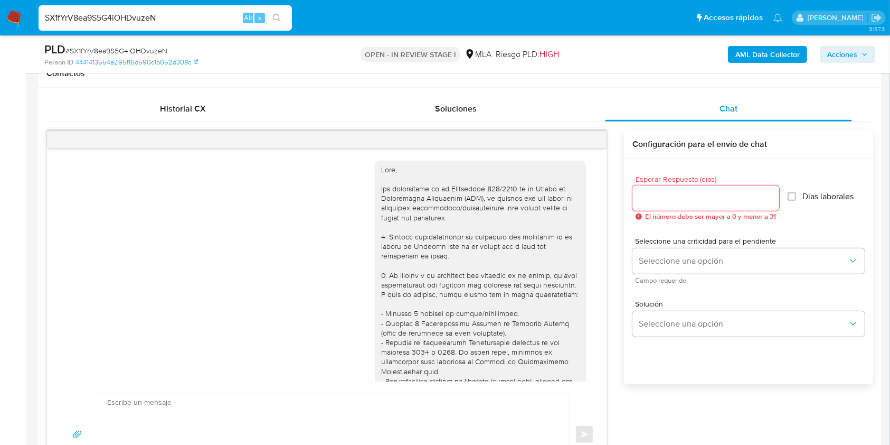
scroll to position [426, 0]
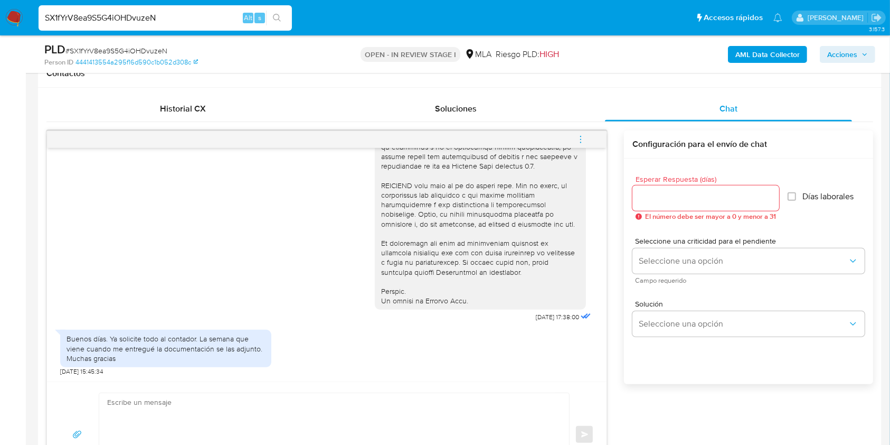
click at [674, 198] on input "Esperar Respuesta (días)" at bounding box center [706, 198] width 147 height 14
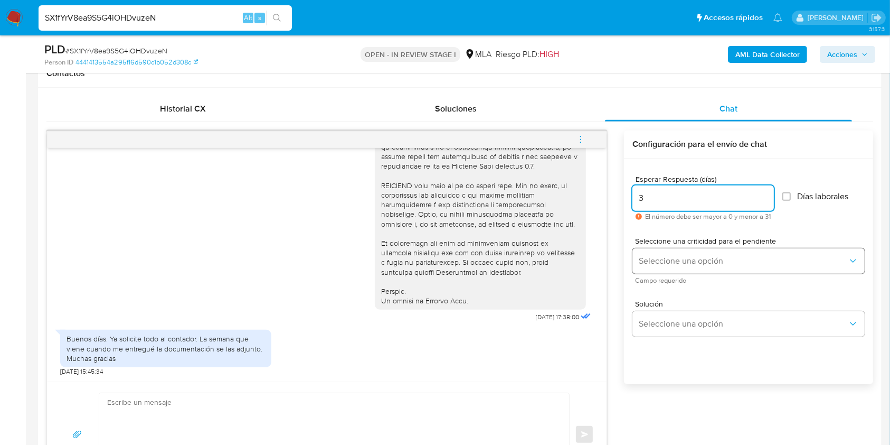
type input "3"
click at [661, 264] on span "Seleccione una opción" at bounding box center [743, 261] width 209 height 11
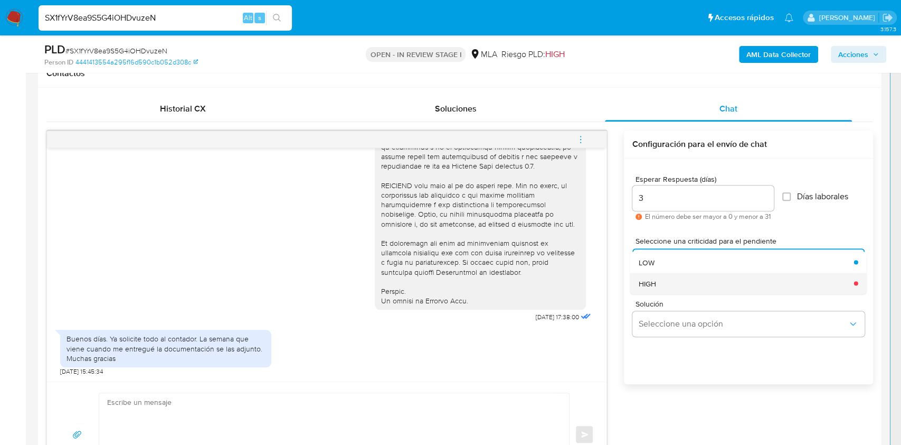
click at [663, 291] on div "HIGH" at bounding box center [743, 282] width 209 height 21
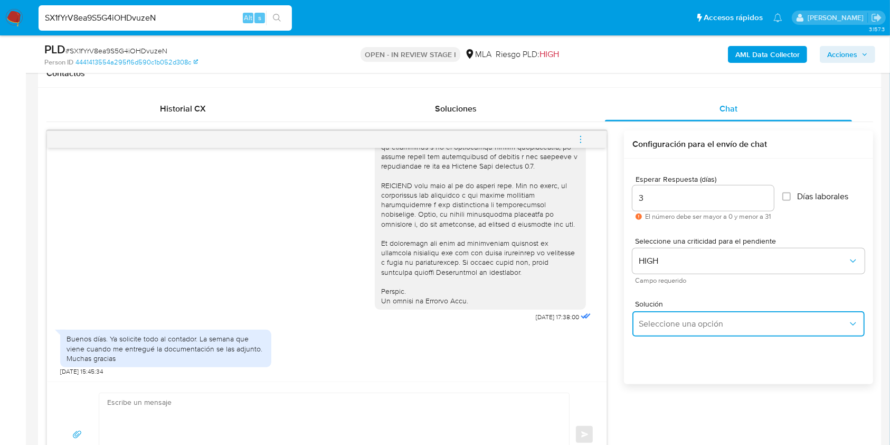
click at [682, 333] on button "Seleccione una opción" at bounding box center [749, 323] width 232 height 25
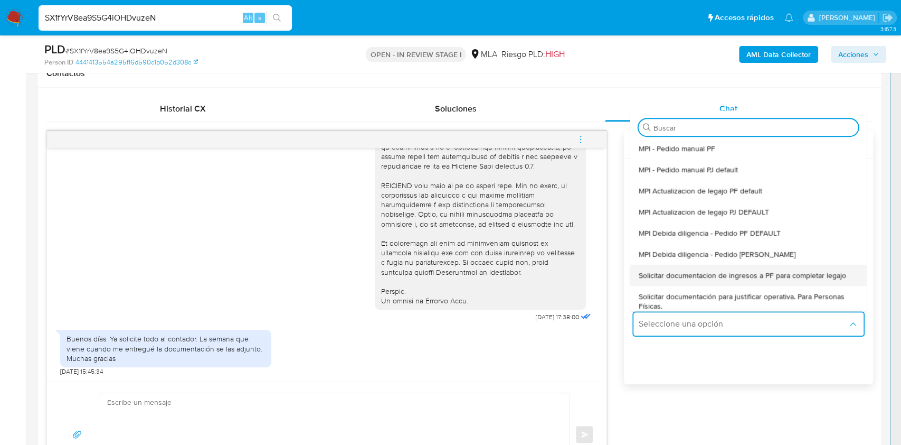
click at [697, 280] on span "Solicitar documentacion de ingresos a PF para completar legajo" at bounding box center [743, 275] width 208 height 10
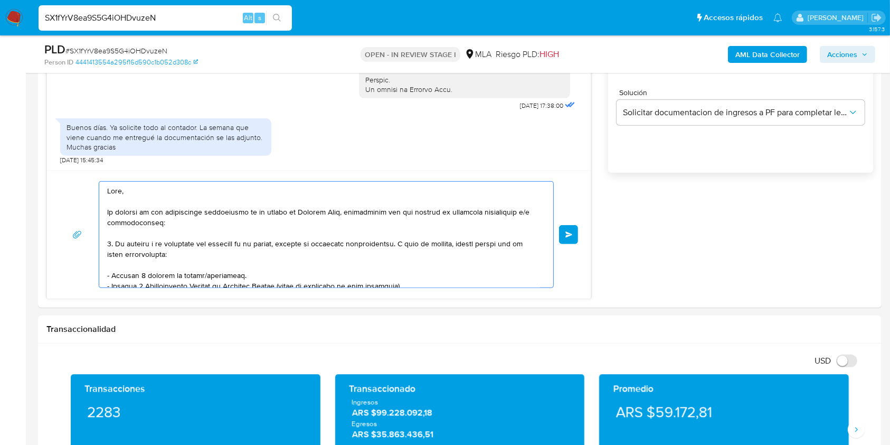
scroll to position [215, 0]
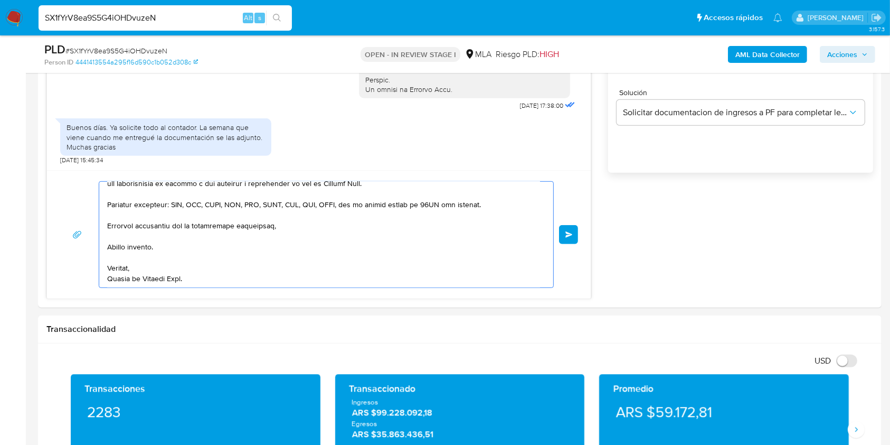
drag, startPoint x: 111, startPoint y: 198, endPoint x: 458, endPoint y: 462, distance: 436.0
type textarea "Hola,"
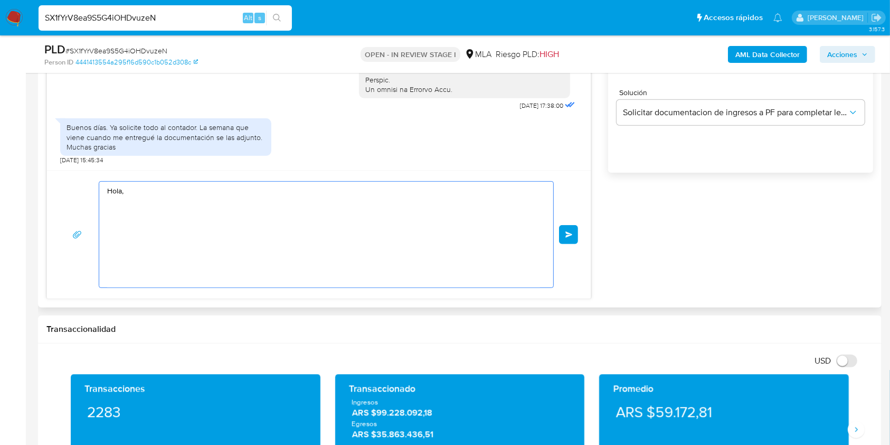
scroll to position [0, 0]
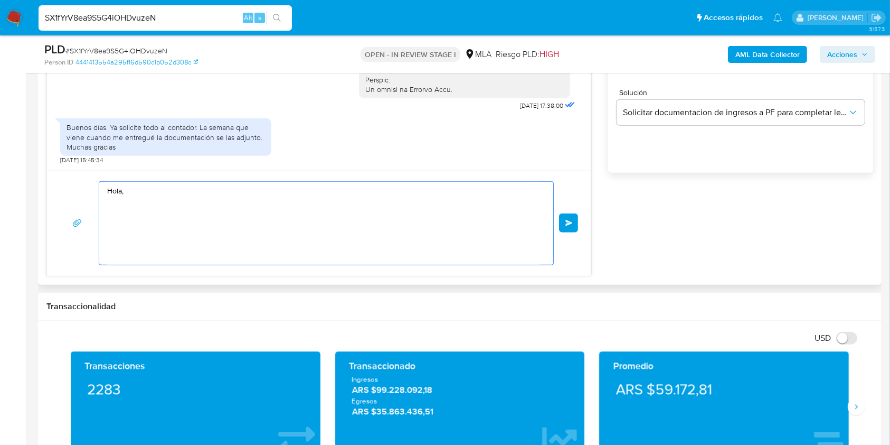
drag, startPoint x: 127, startPoint y: 196, endPoint x: 74, endPoint y: 160, distance: 64.6
click at [74, 160] on div "18/08/2025 17:38:00 Buenos días. Ya solicite todo al contador. La semana que vi…" at bounding box center [318, 97] width 545 height 357
paste textarea "Buenas tardes, Te agradeceríamos si pudieras brindarnos el vínculo con las sigu…"
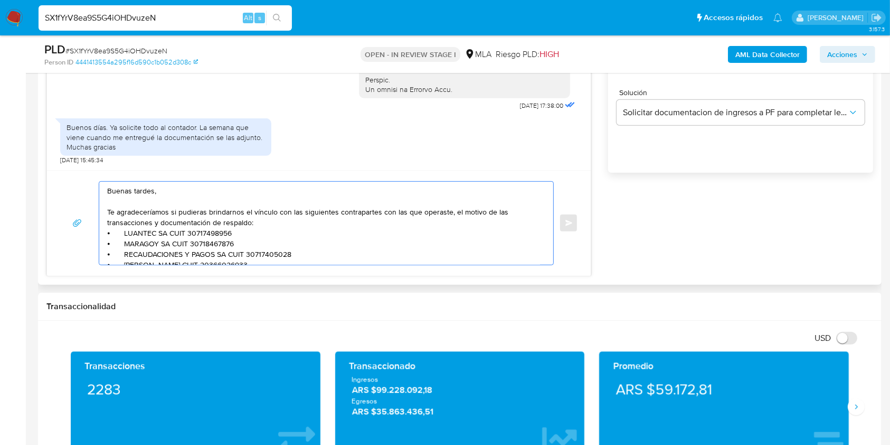
scroll to position [71, 0]
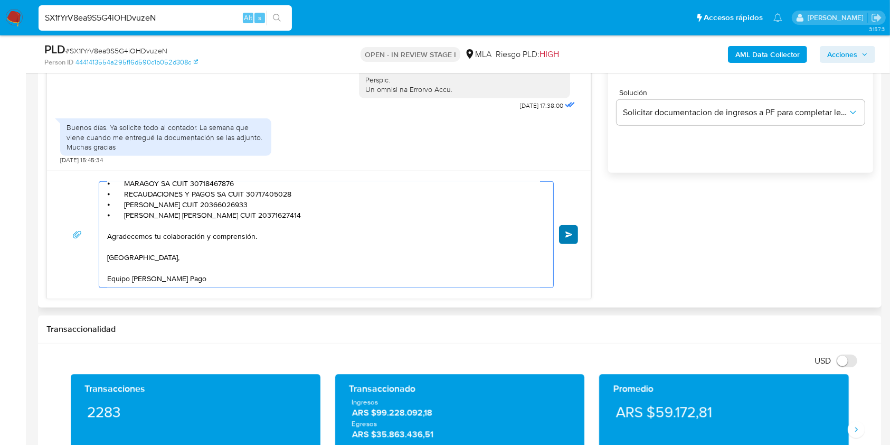
type textarea "Buenas tardes, Te agradeceríamos si pudieras brindarnos el vínculo con las sigu…"
click at [571, 225] on button "Enviar" at bounding box center [568, 234] width 19 height 19
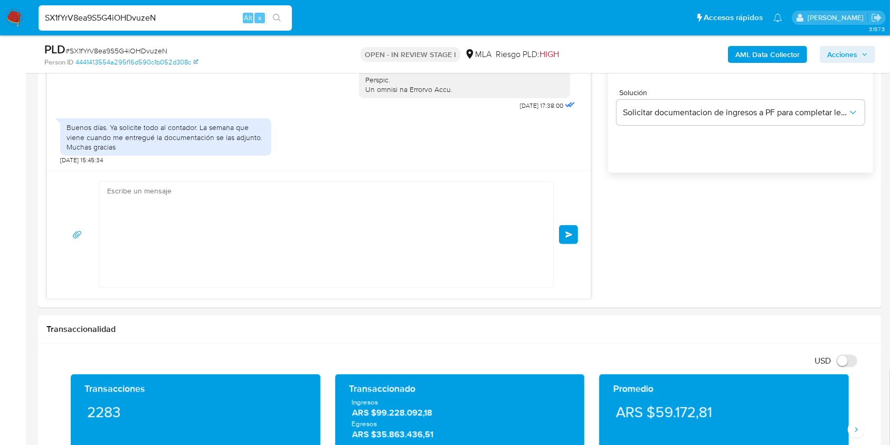
scroll to position [0, 0]
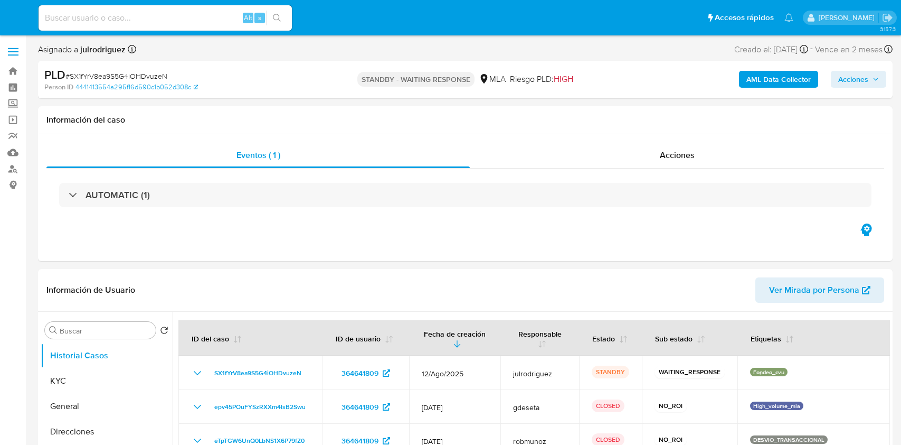
select select "10"
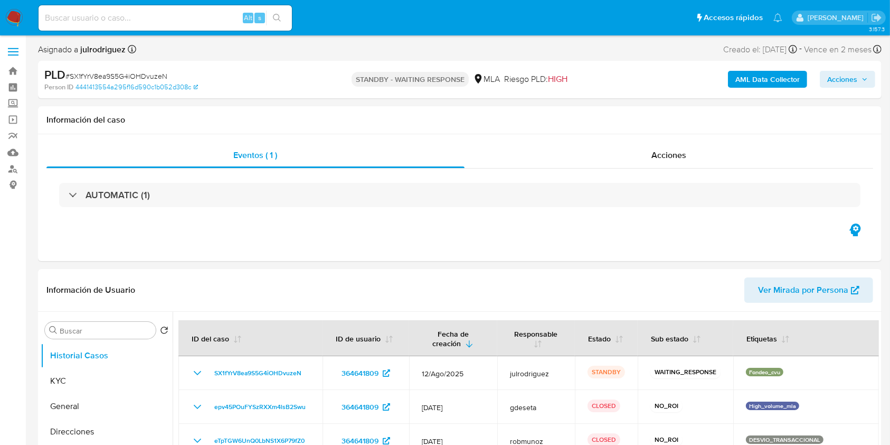
click at [101, 23] on input at bounding box center [165, 18] width 253 height 14
paste input "kHbvJ7ofplsxgEN3wJRxRt0Q"
type input "kHbvJ7ofplsxgEN3wJRxRt0Q"
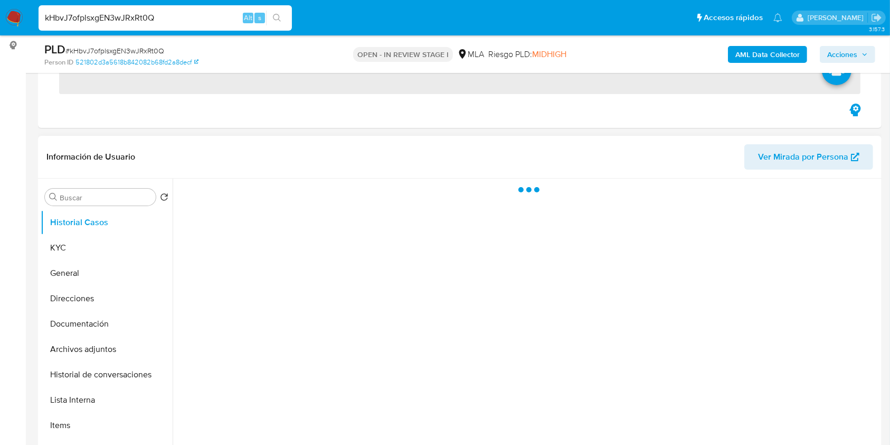
scroll to position [140, 0]
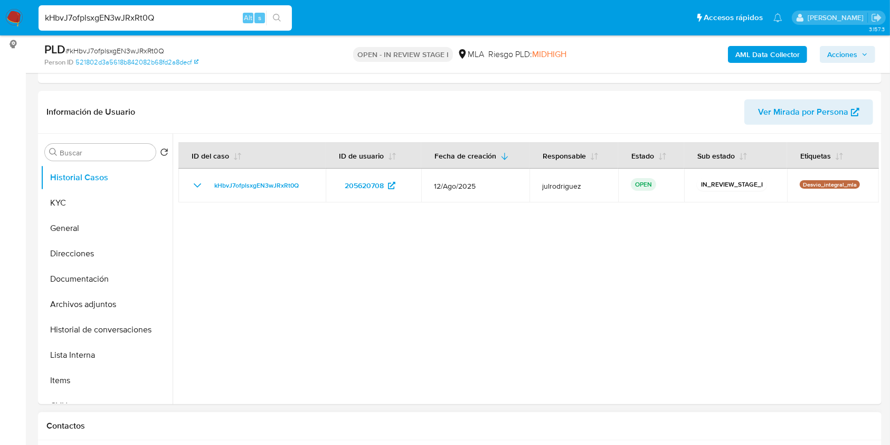
select select "10"
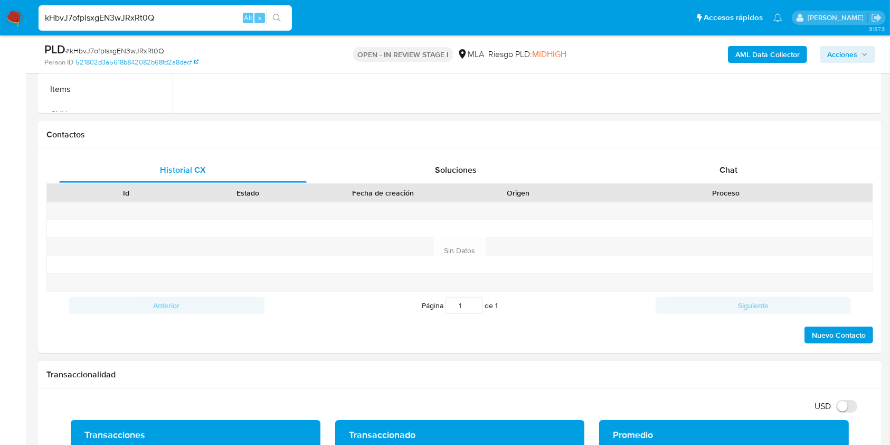
scroll to position [493, 0]
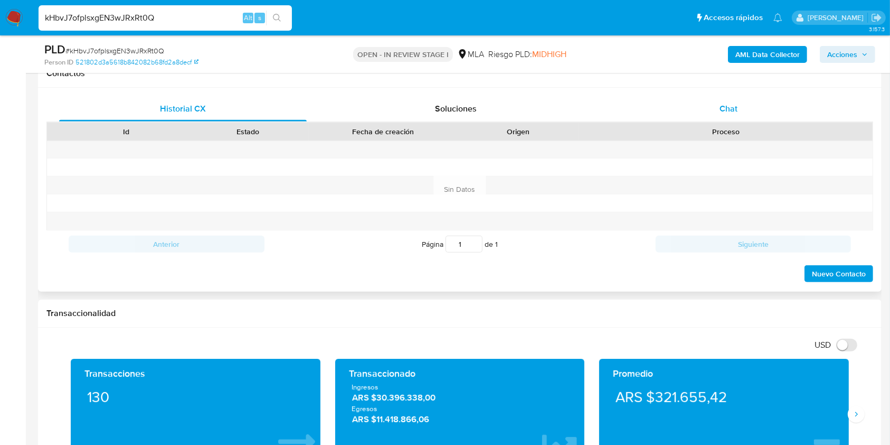
click at [722, 109] on span "Chat" at bounding box center [729, 108] width 18 height 12
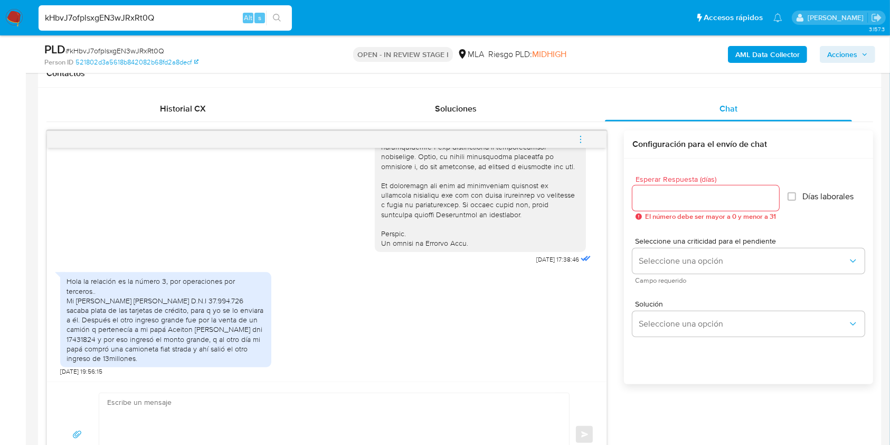
click at [652, 191] on input "Esperar Respuesta (días)" at bounding box center [706, 198] width 147 height 14
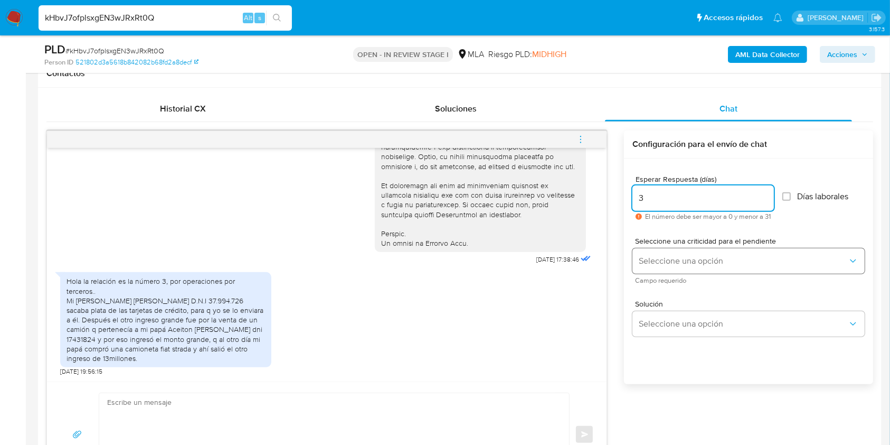
type input "3"
click at [664, 256] on span "Seleccione una opción" at bounding box center [743, 261] width 209 height 11
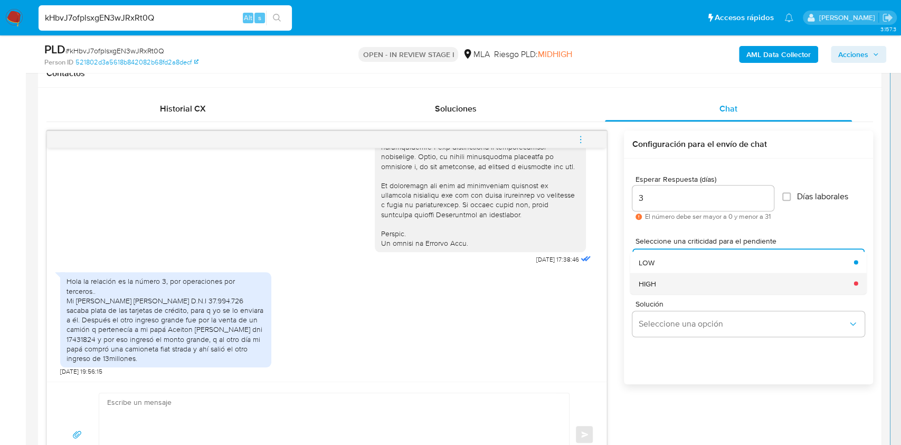
click at [664, 285] on div "HIGH" at bounding box center [743, 282] width 209 height 21
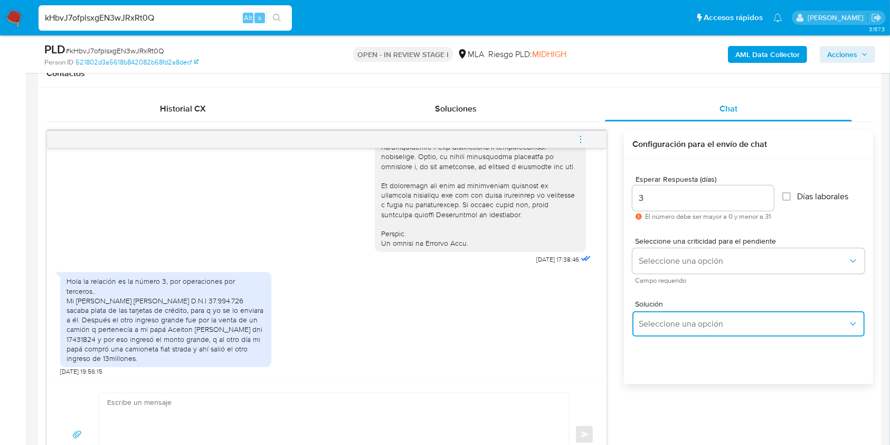
click at [685, 327] on span "Seleccione una opción" at bounding box center [743, 323] width 209 height 11
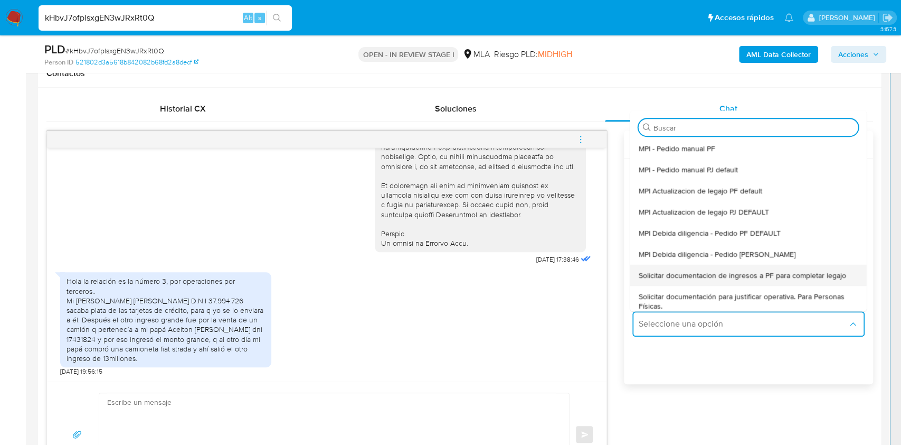
click at [704, 278] on span "Solicitar documentacion de ingresos a PF para completar legajo" at bounding box center [743, 275] width 208 height 10
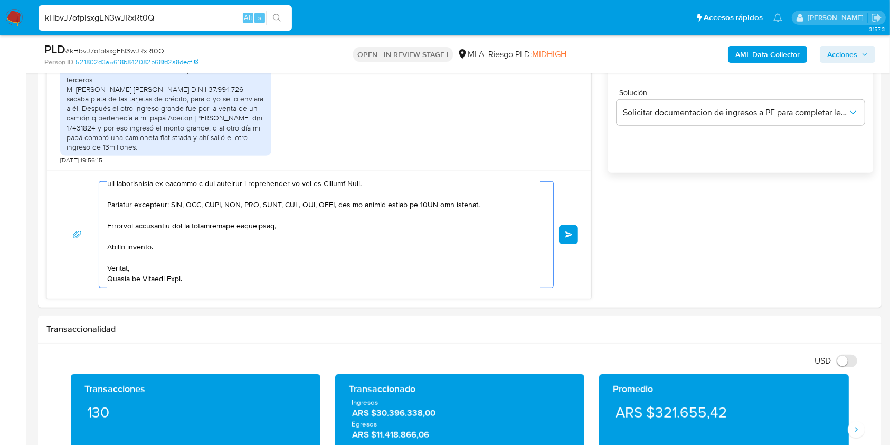
scroll to position [769, 0]
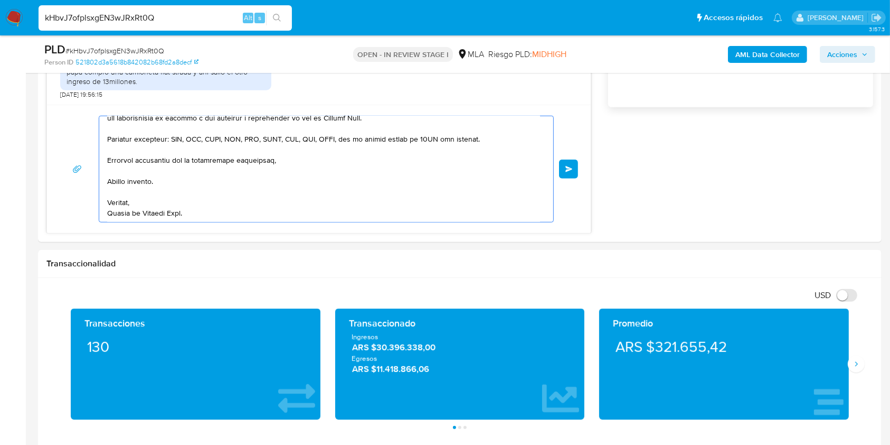
drag, startPoint x: 215, startPoint y: 268, endPoint x: 202, endPoint y: 199, distance: 70.5
click at [514, 444] on html "Pausado Ver notificaciones kHbvJ7ofplsxgEN3wJRxRt0Q Alt s Accesos rápidos Presi…" at bounding box center [445, 433] width 890 height 2404
type textarea "Hola, En función"
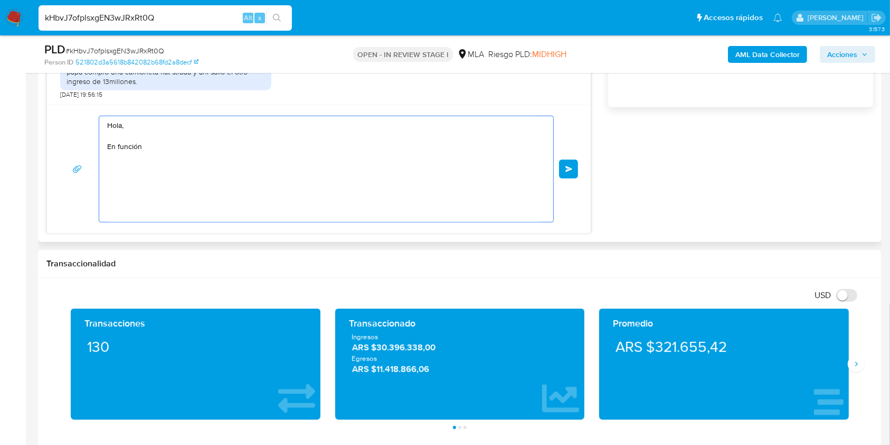
scroll to position [0, 0]
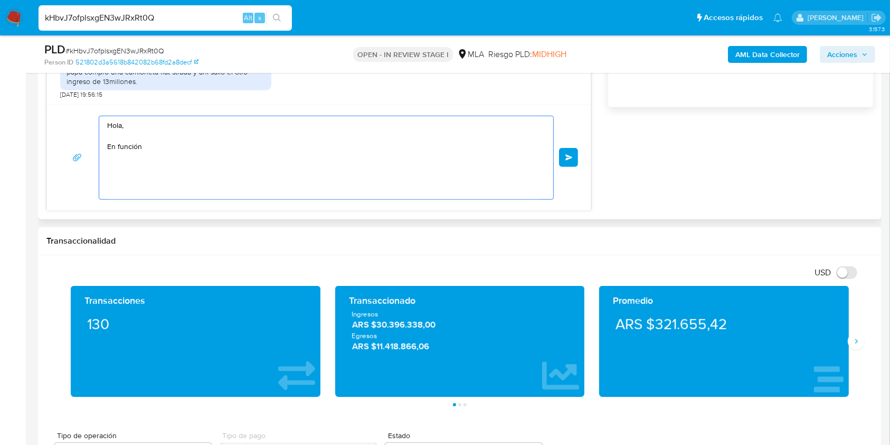
drag, startPoint x: 156, startPoint y: 170, endPoint x: 45, endPoint y: 96, distance: 133.3
click at [44, 91] on div "Historial CX Soluciones Chat Id Estado Fecha de creación Origen Proceso Anterio…" at bounding box center [460, 15] width 844 height 408
paste textarea "Buenas tardes, Te agradeceríamos si pudieras brindarnos documentación de compra…"
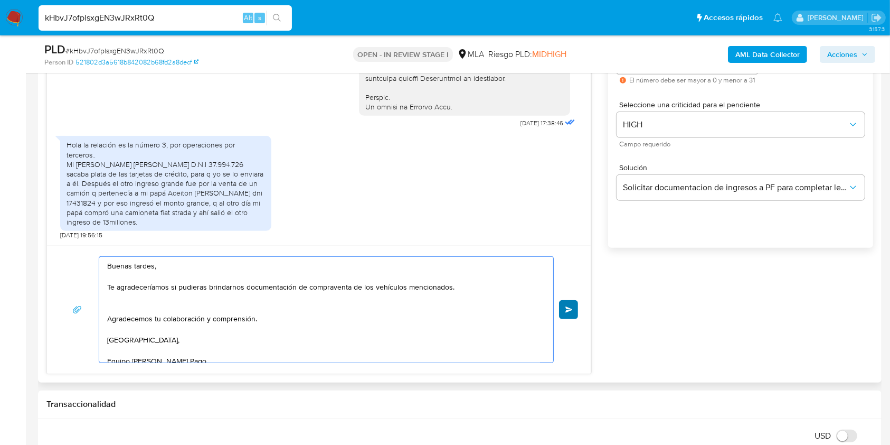
type textarea "Buenas tardes, Te agradeceríamos si pudieras brindarnos documentación de compra…"
click at [568, 311] on span "Enviar" at bounding box center [569, 309] width 7 height 6
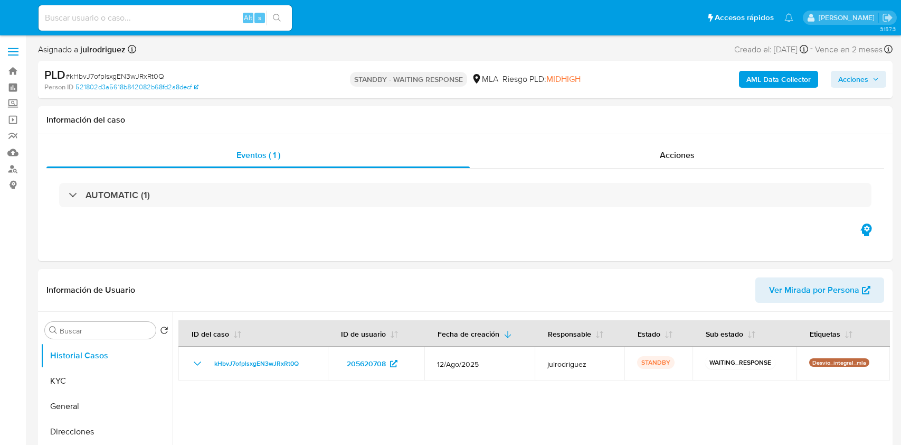
select select "10"
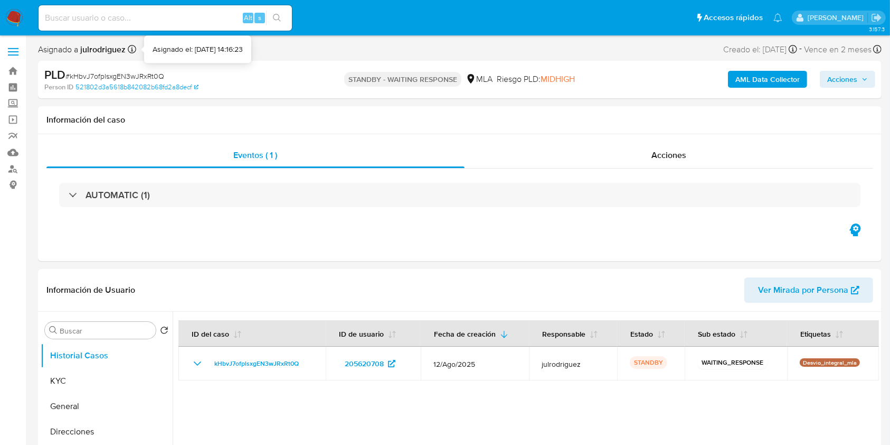
click at [123, 24] on div "Alt s" at bounding box center [165, 17] width 253 height 25
click at [123, 18] on input at bounding box center [165, 18] width 253 height 14
paste input "qMDNePEFKW4yGxjDkcCVEuvO"
type input "qMDNePEFKW4yGxjDkcCVEuvO"
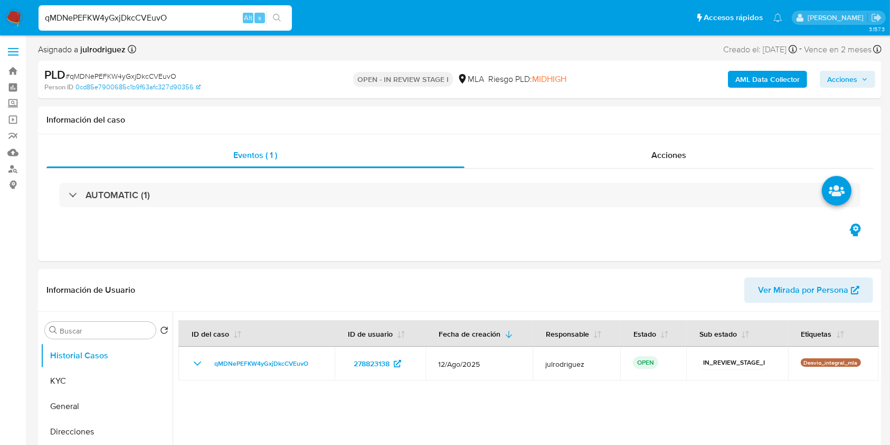
select select "10"
drag, startPoint x: 63, startPoint y: 372, endPoint x: 78, endPoint y: 364, distance: 17.2
click at [63, 373] on button "KYC" at bounding box center [107, 380] width 132 height 25
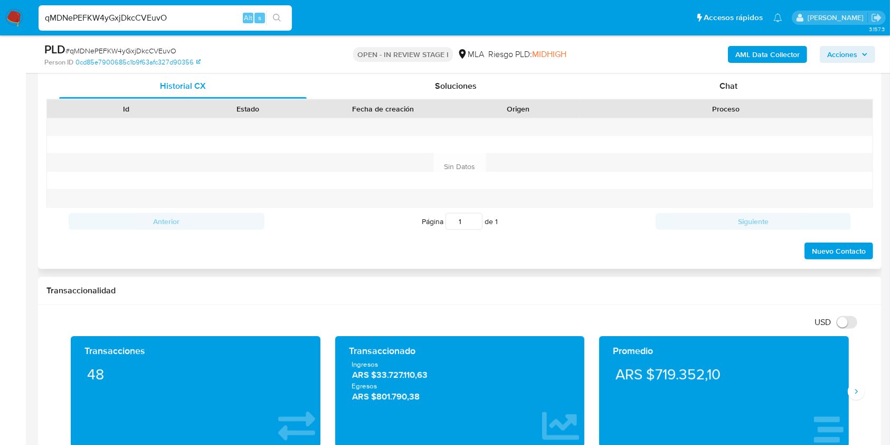
scroll to position [493, 0]
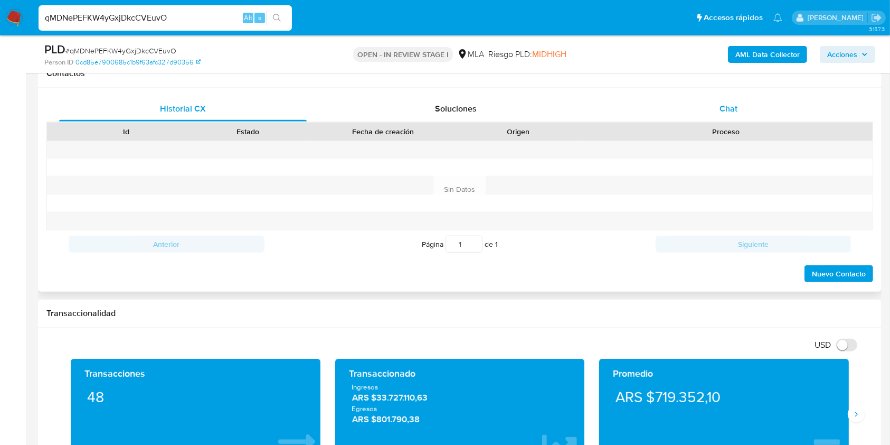
click at [725, 111] on span "Chat" at bounding box center [729, 108] width 18 height 12
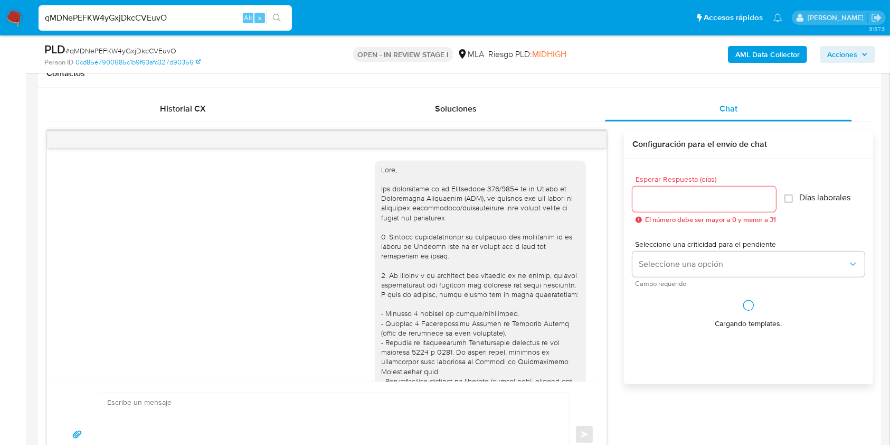
scroll to position [579, 0]
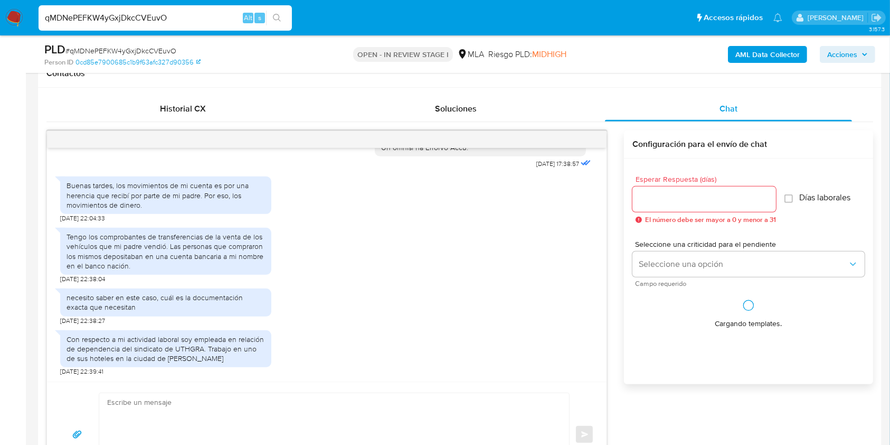
click at [678, 197] on input "Esperar Respuesta (días)" at bounding box center [705, 199] width 144 height 14
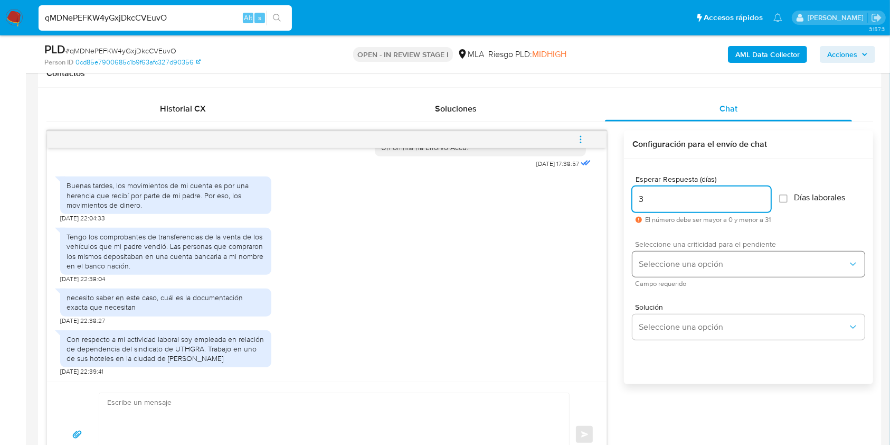
type input "3"
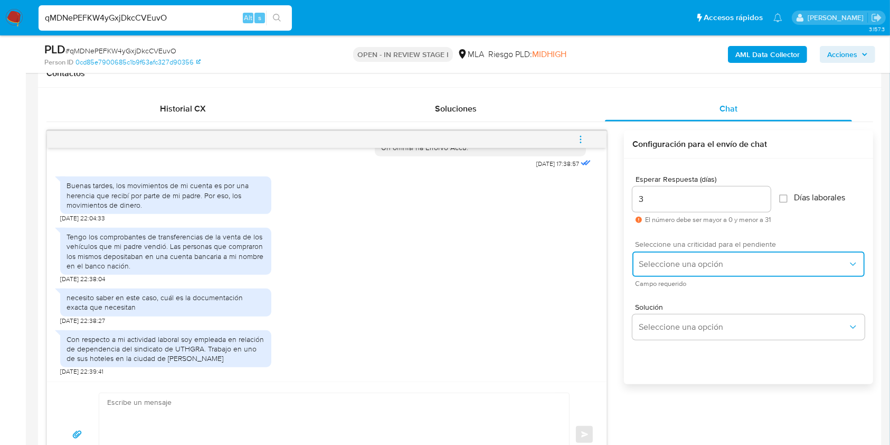
click at [676, 256] on button "Seleccione una opción" at bounding box center [749, 263] width 232 height 25
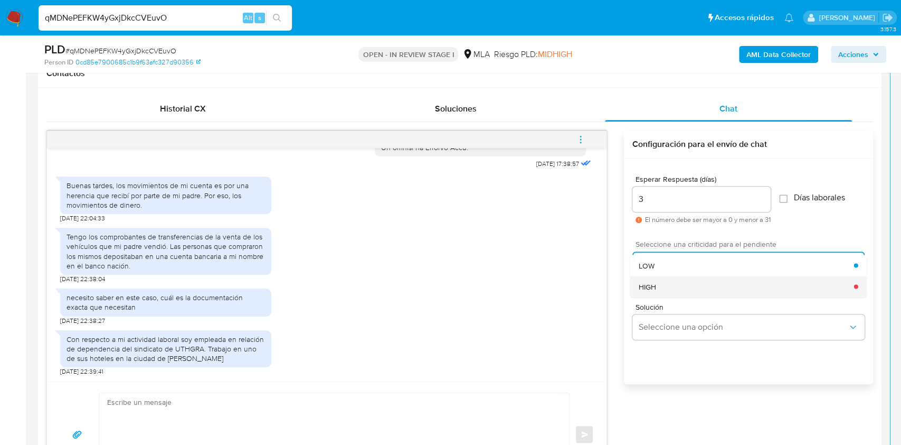
click at [663, 280] on div "HIGH" at bounding box center [746, 286] width 215 height 21
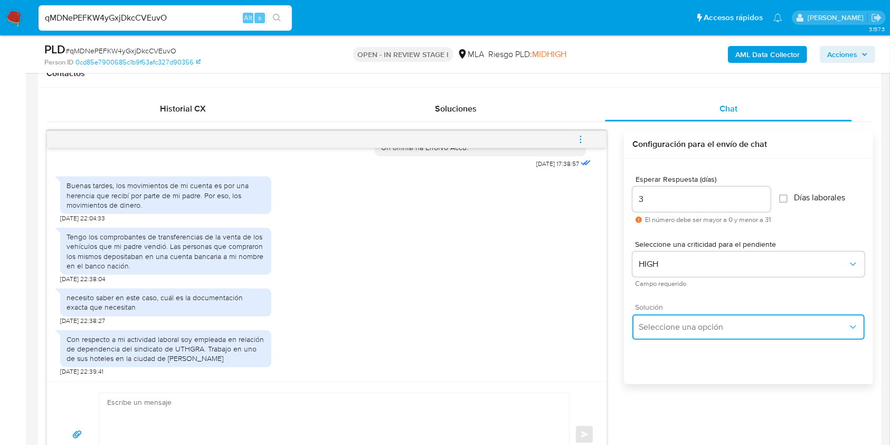
click at [671, 334] on button "Seleccione una opción" at bounding box center [749, 326] width 232 height 25
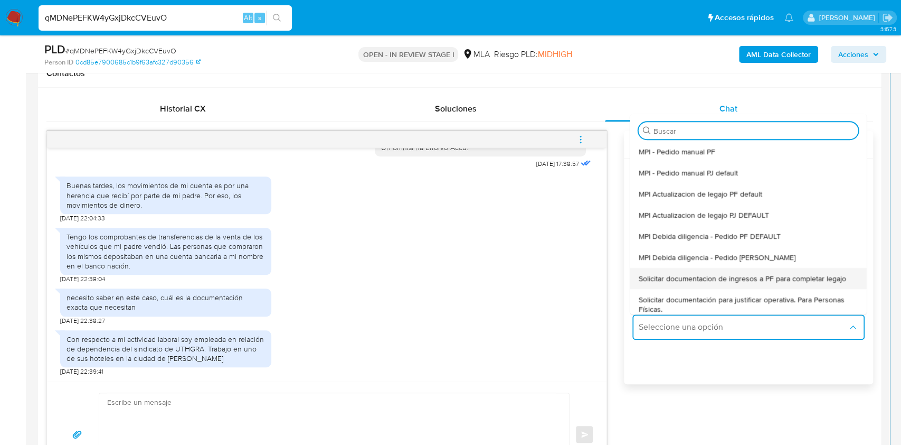
click at [710, 287] on div "Solicitar documentacion de ingresos a PF para completar legajo" at bounding box center [749, 278] width 220 height 21
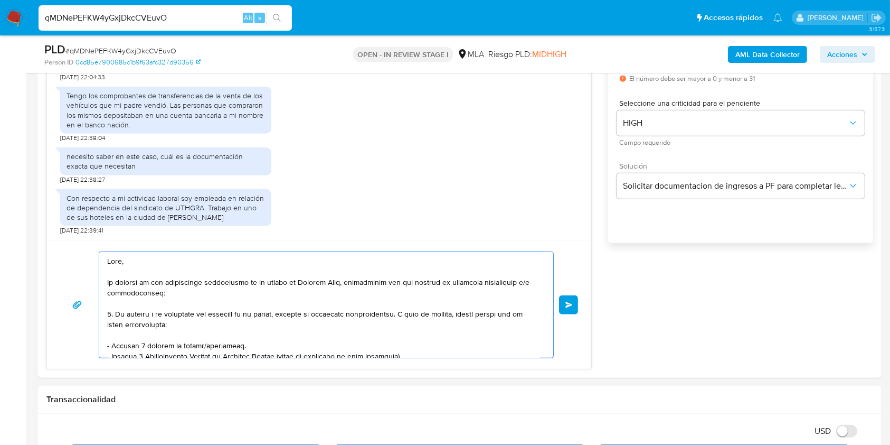
scroll to position [215, 0]
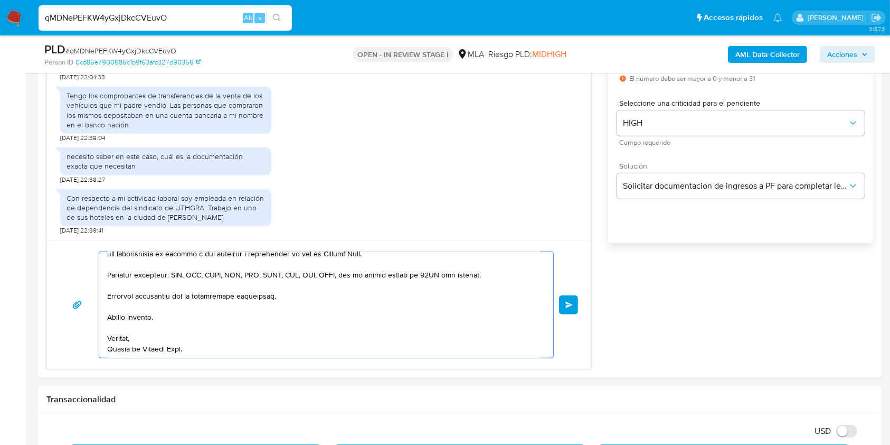
drag, startPoint x: 167, startPoint y: 273, endPoint x: 384, endPoint y: 477, distance: 298.5
type textarea "Hola,"
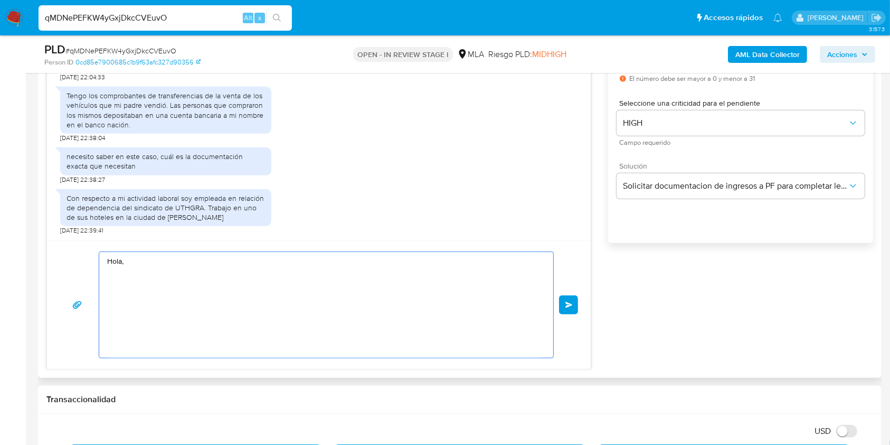
scroll to position [0, 0]
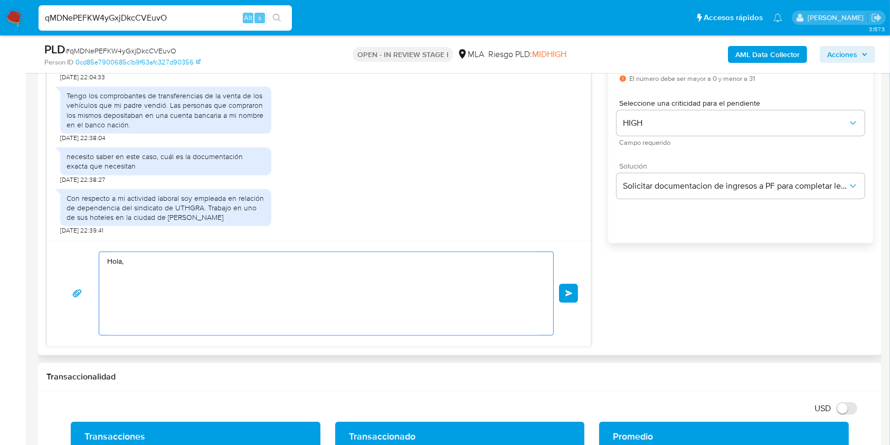
drag, startPoint x: 96, startPoint y: 244, endPoint x: 146, endPoint y: 241, distance: 50.2
click at [56, 224] on div "18/08/2025 17:38:57 Buenas tardes, los movimientos de mi cuenta es por una here…" at bounding box center [318, 167] width 545 height 357
paste textarea "Buenas tardes, Te agradeceríamos si pudieras brindarnos documentación de la her…"
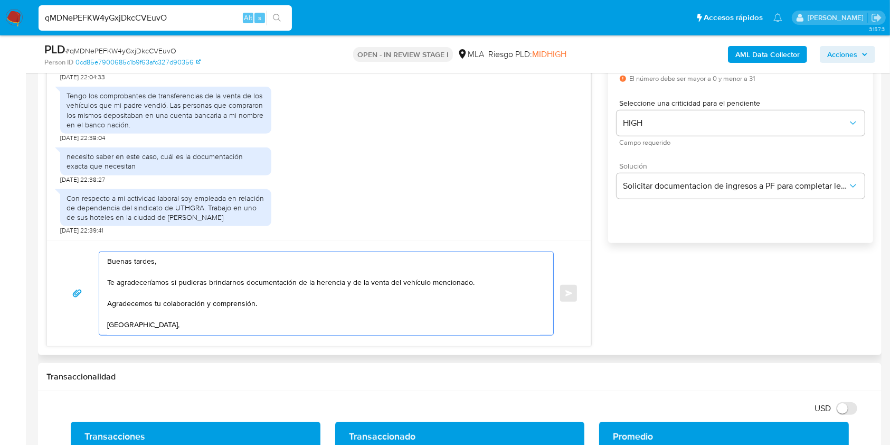
scroll to position [6, 0]
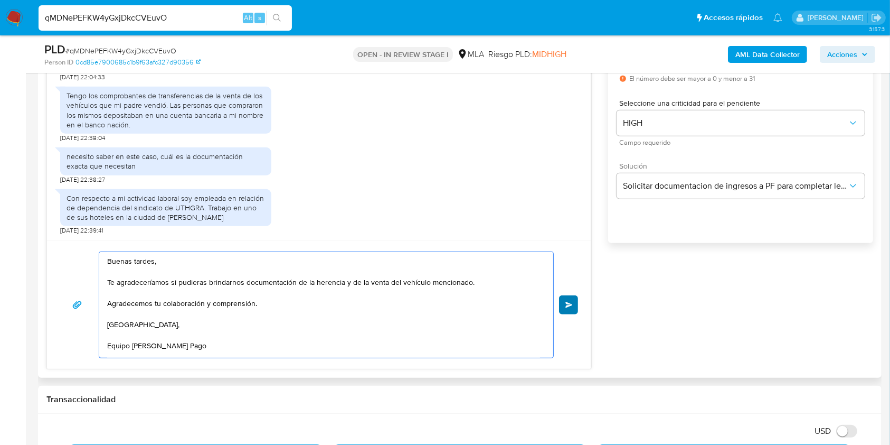
type textarea "Buenas tardes, Te agradeceríamos si pudieras brindarnos documentación de la her…"
click at [569, 299] on button "Enviar" at bounding box center [568, 304] width 19 height 19
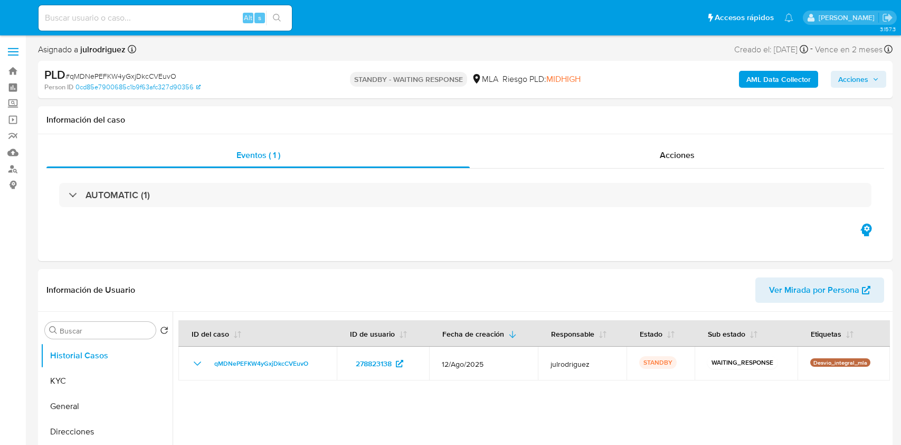
select select "10"
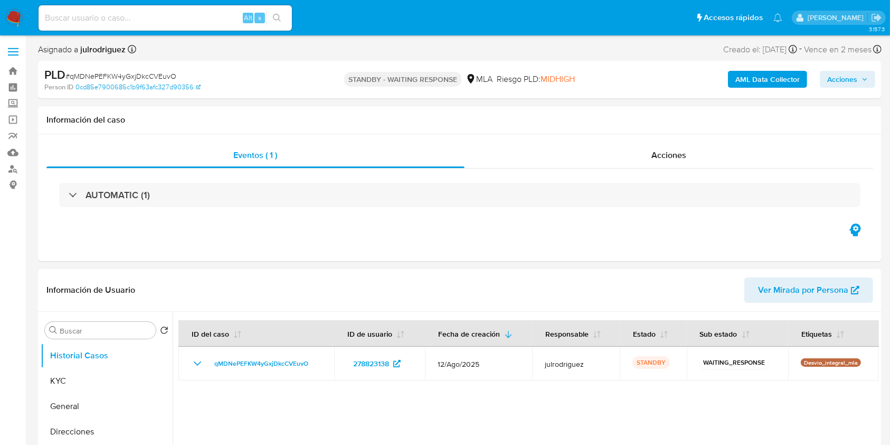
click at [128, 21] on input at bounding box center [165, 18] width 253 height 14
paste input "ZdqvkFTmZQkEL0HM8DIyANHP"
type input "ZdqvkFTmZQkEL0HM8DIyANHP"
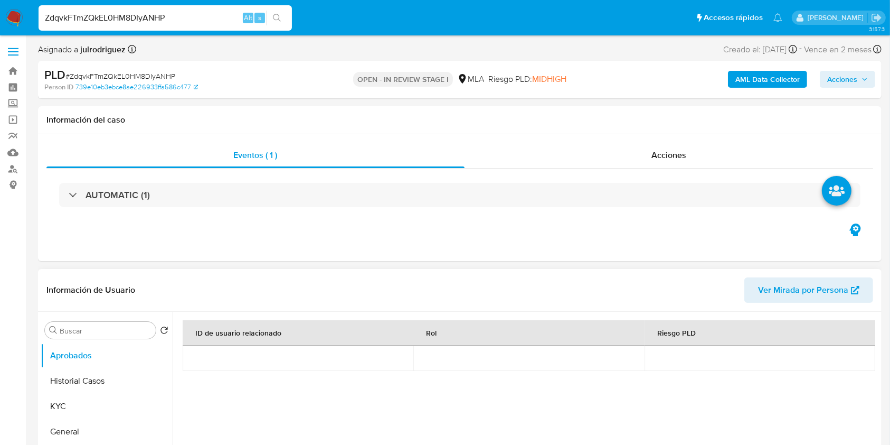
select select "10"
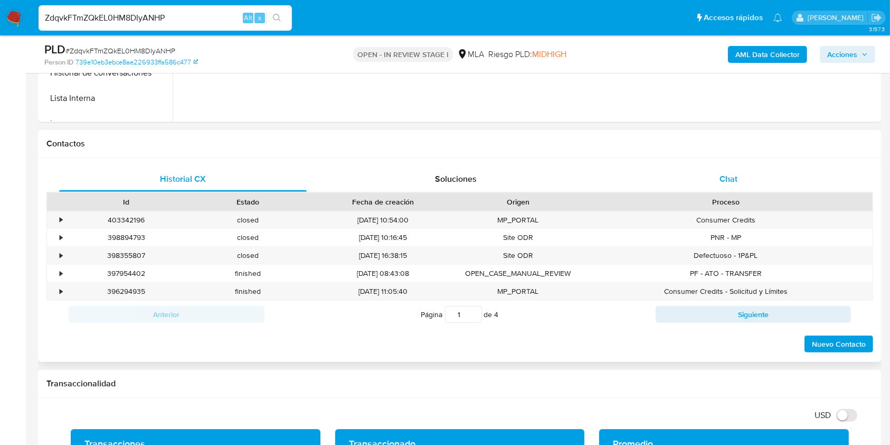
click at [739, 168] on div "Chat" at bounding box center [729, 178] width 248 height 25
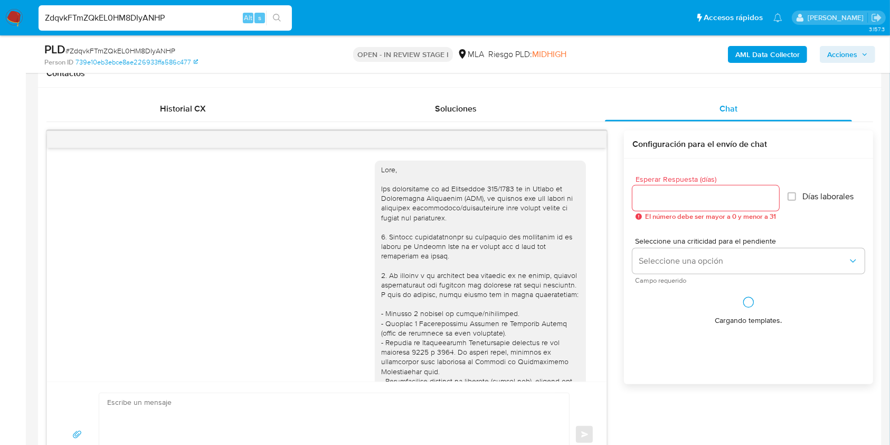
scroll to position [700, 0]
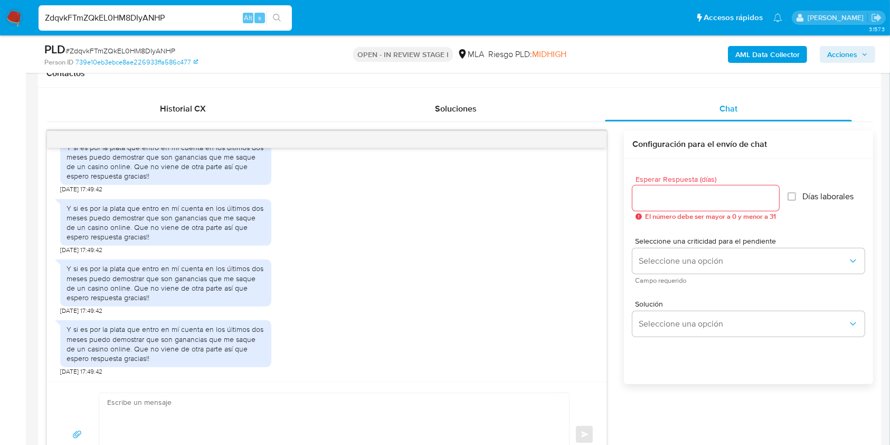
click at [681, 194] on input "Esperar Respuesta (días)" at bounding box center [706, 198] width 147 height 14
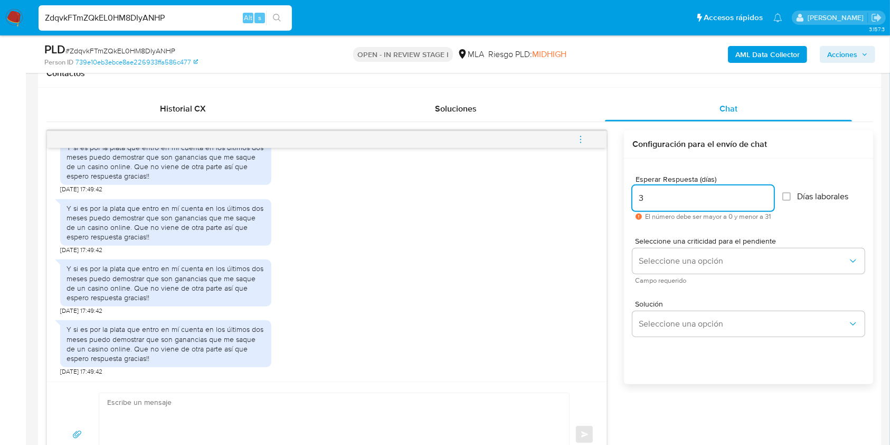
type input "3"
click at [673, 239] on span "Seleccione una criticidad para el pendiente" at bounding box center [751, 240] width 232 height 7
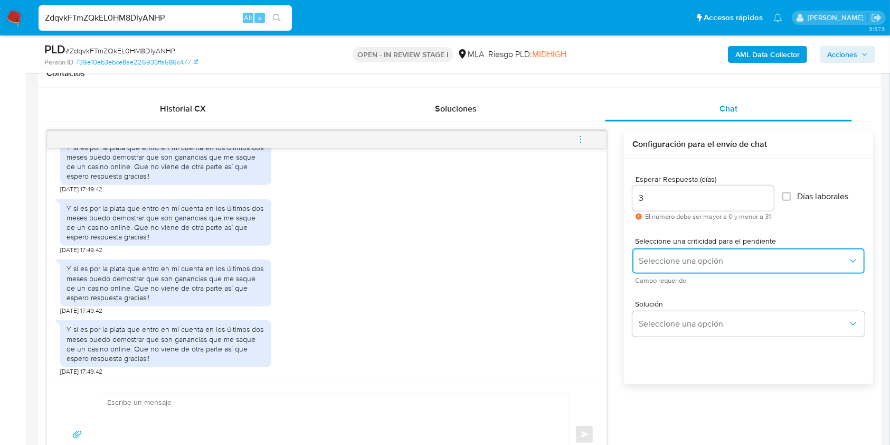
click at [673, 249] on button "Seleccione una opción" at bounding box center [749, 260] width 232 height 25
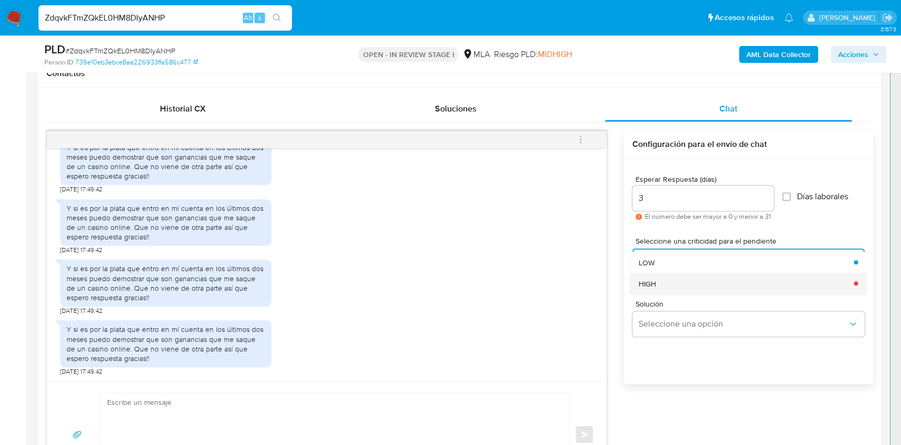
click at [661, 283] on div "HIGH" at bounding box center [743, 282] width 209 height 21
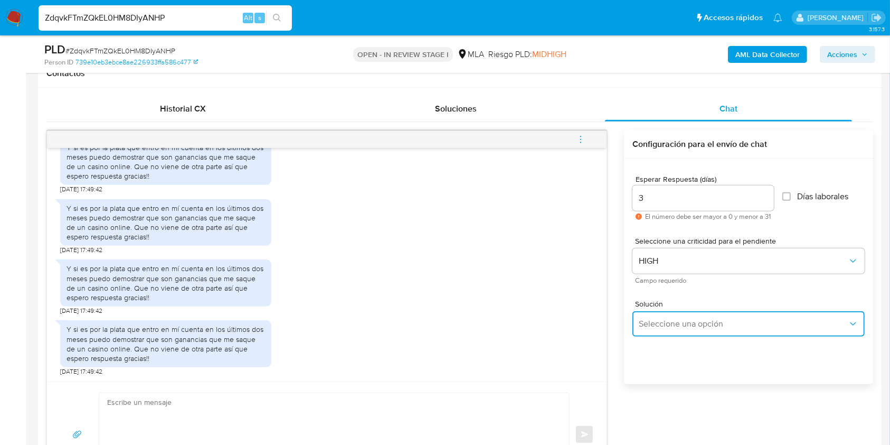
click at [673, 321] on span "Seleccione una opción" at bounding box center [743, 323] width 209 height 11
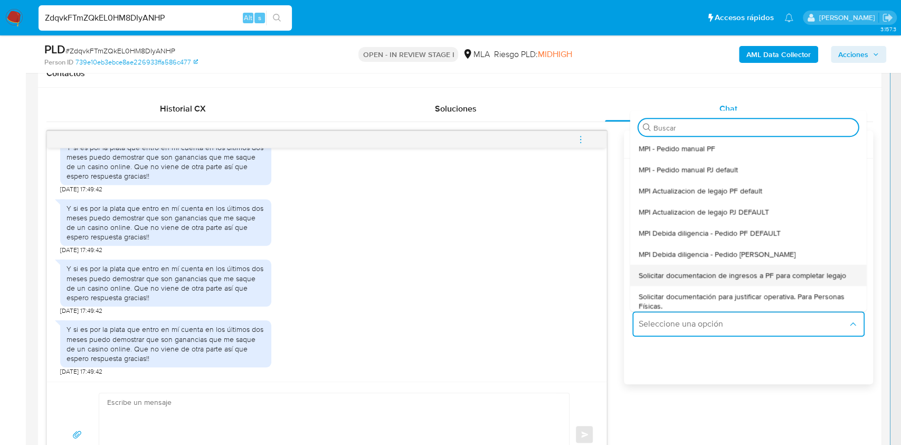
click at [732, 277] on span "Solicitar documentacion de ingresos a PF para completar legajo" at bounding box center [743, 275] width 208 height 10
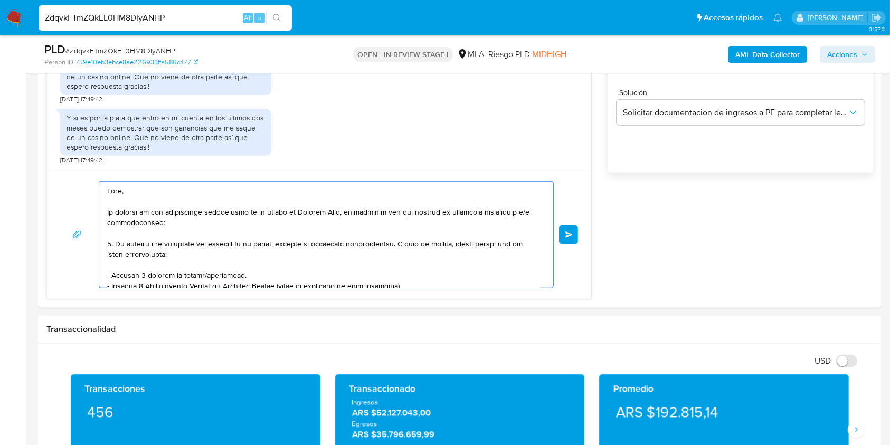
scroll to position [215, 0]
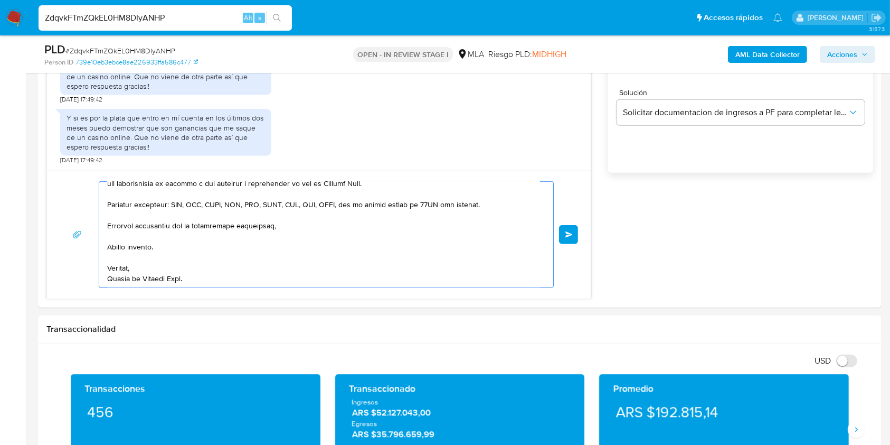
drag, startPoint x: 137, startPoint y: 222, endPoint x: 510, endPoint y: 449, distance: 436.1
type textarea "Hola, En función de las operaciones registradas en tu cuenta de Mercado Pago, n…"
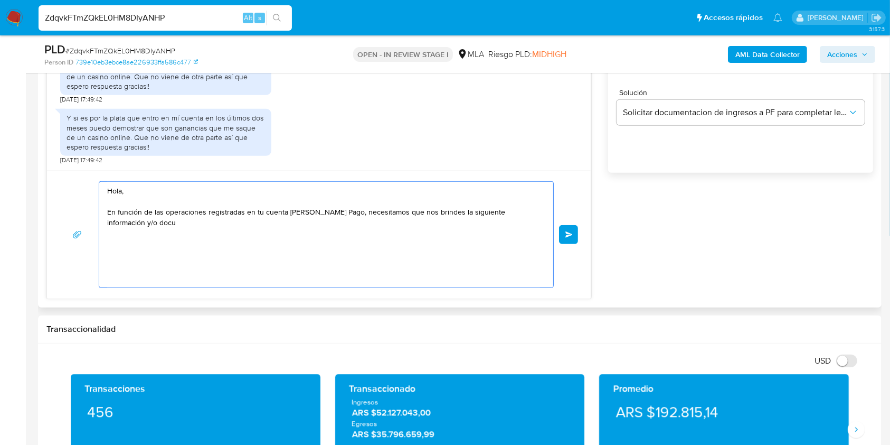
scroll to position [0, 0]
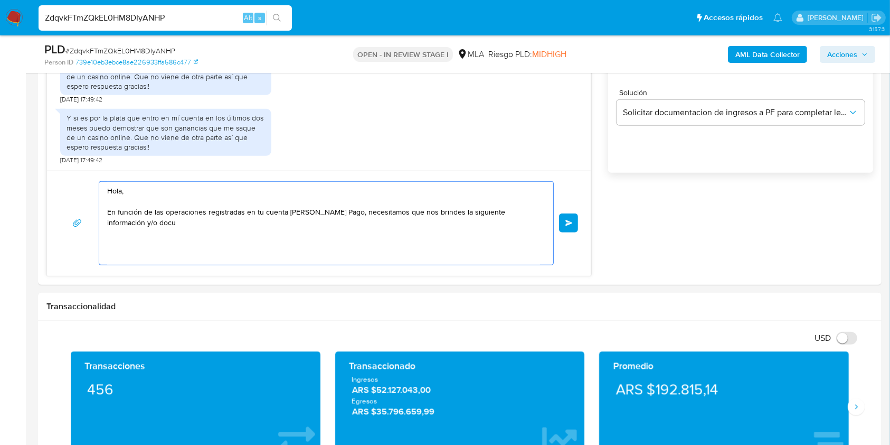
drag, startPoint x: 174, startPoint y: 238, endPoint x: 34, endPoint y: 145, distance: 168.4
click at [34, 145] on main "3.157.3 Asignado a julrodriguez Asignado el: 18/08/2025 14:16:30 Creado el: 12/…" at bounding box center [445, 448] width 890 height 2304
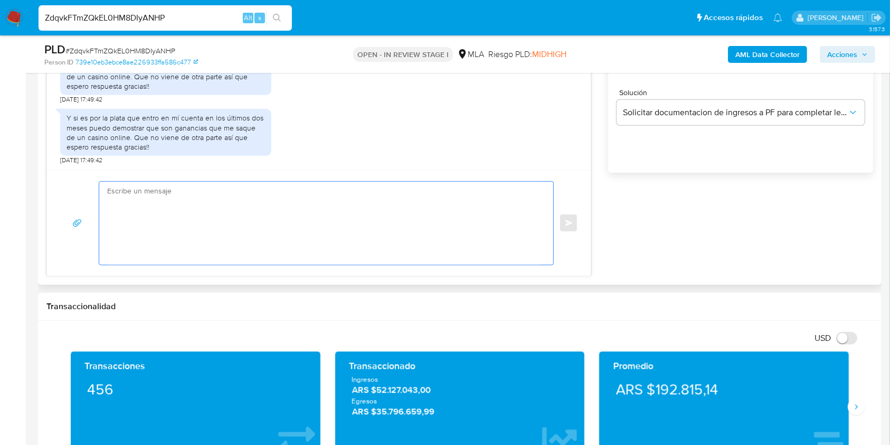
paste textarea "Buenas tardes, Te agradeceríamos si pudieras brindarnos documentación de lo gan…"
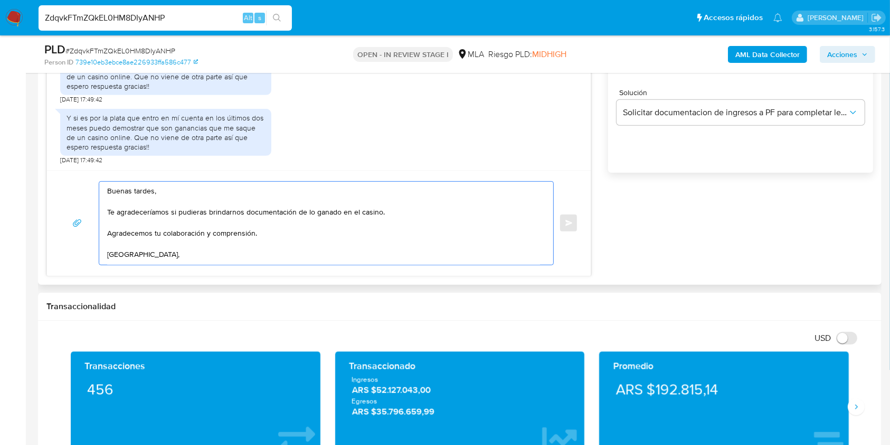
scroll to position [6, 0]
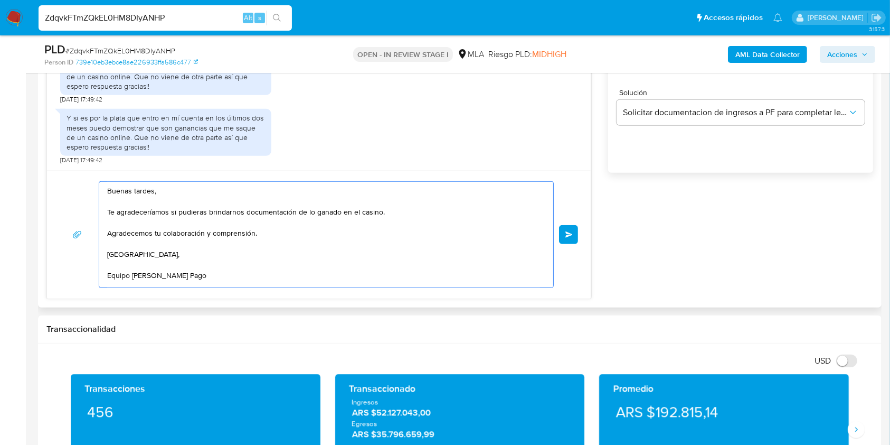
click at [318, 207] on textarea "Buenas tardes, Te agradeceríamos si pudieras brindarnos documentación de lo gan…" at bounding box center [323, 235] width 433 height 106
type textarea "Buenas tardes, Te agradeceríamos si pudieras brindarnos documentación de lo obt…"
click at [567, 231] on span "Enviar" at bounding box center [569, 234] width 7 height 6
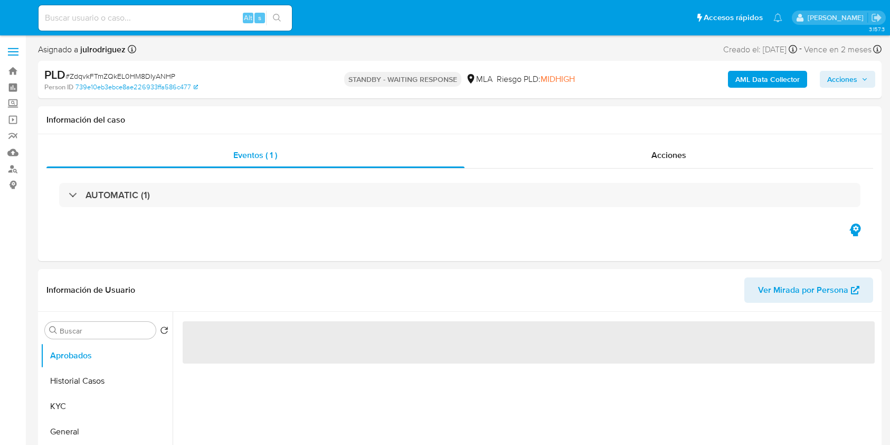
select select "10"
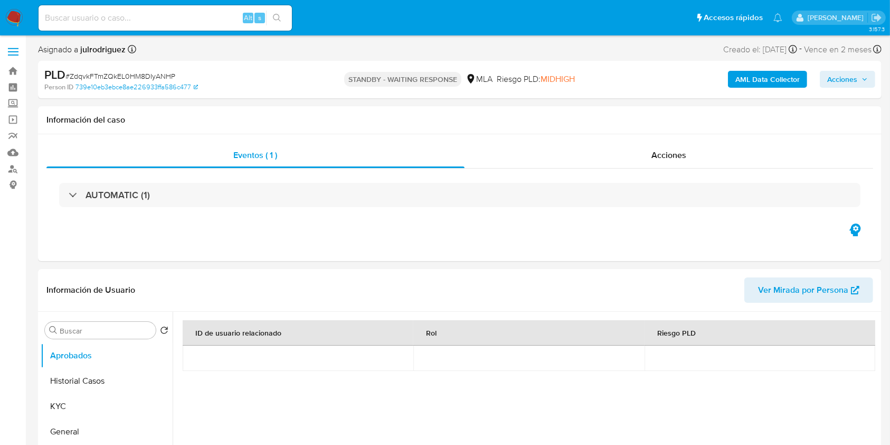
drag, startPoint x: 165, startPoint y: 25, endPoint x: 165, endPoint y: 20, distance: 5.3
click at [165, 22] on div "Alt s" at bounding box center [165, 17] width 253 height 25
click at [163, 12] on input at bounding box center [165, 18] width 253 height 14
paste input "IuqI4dpFjqmN1M1BJkc41Ymm"
type input "IuqI4dpFjqmN1M1BJkc41Ymm"
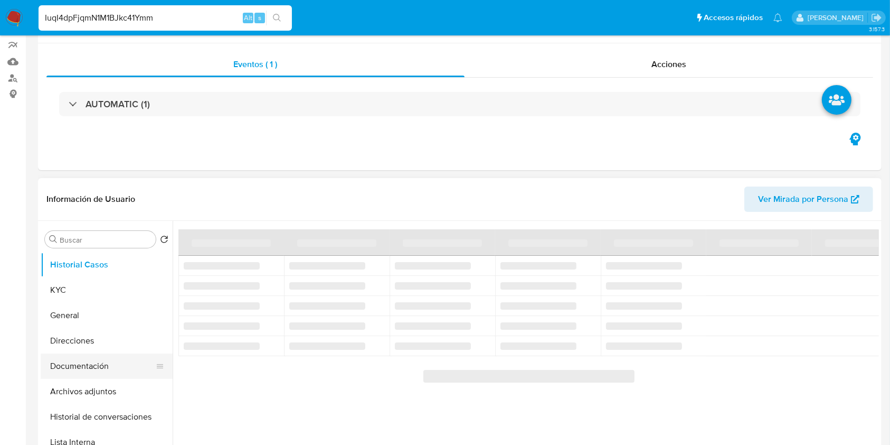
scroll to position [140, 0]
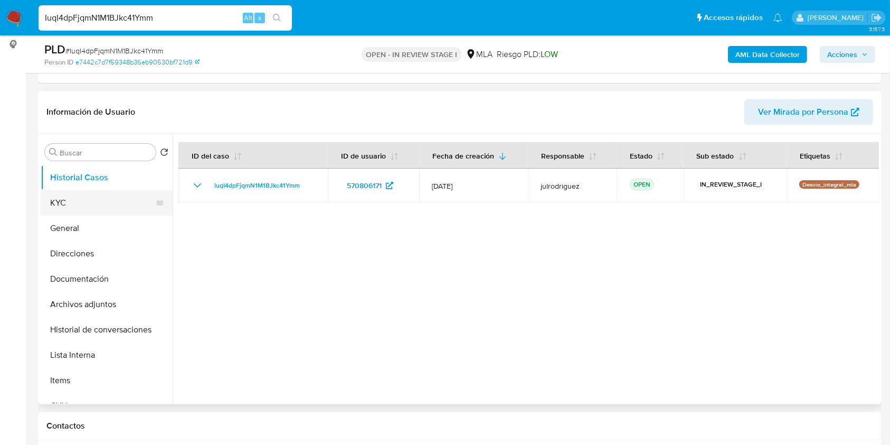
select select "10"
click at [60, 206] on button "KYC" at bounding box center [103, 202] width 124 height 25
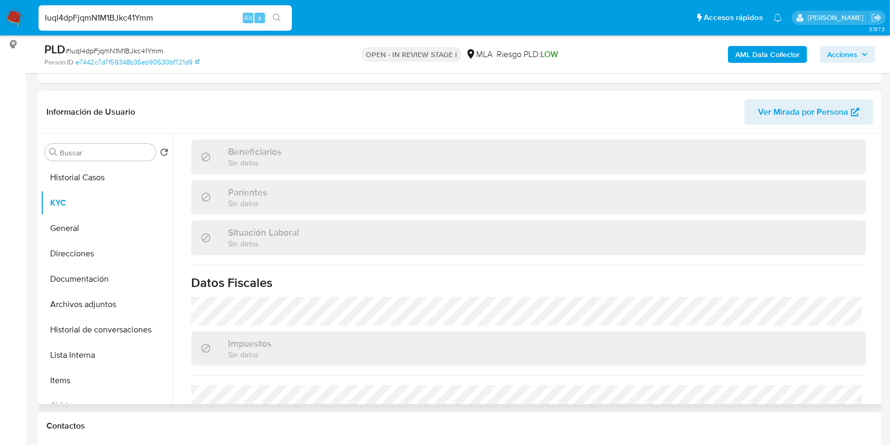
scroll to position [556, 0]
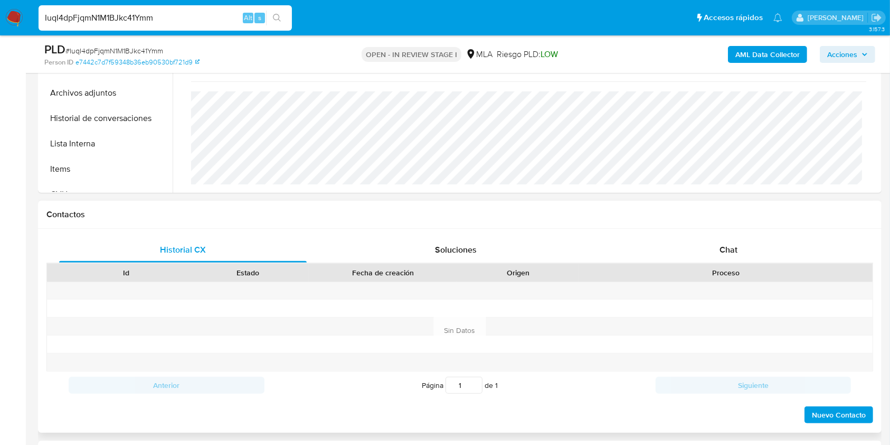
click at [702, 270] on div "Proceso" at bounding box center [726, 272] width 279 height 11
click at [717, 252] on div "Chat" at bounding box center [729, 249] width 248 height 25
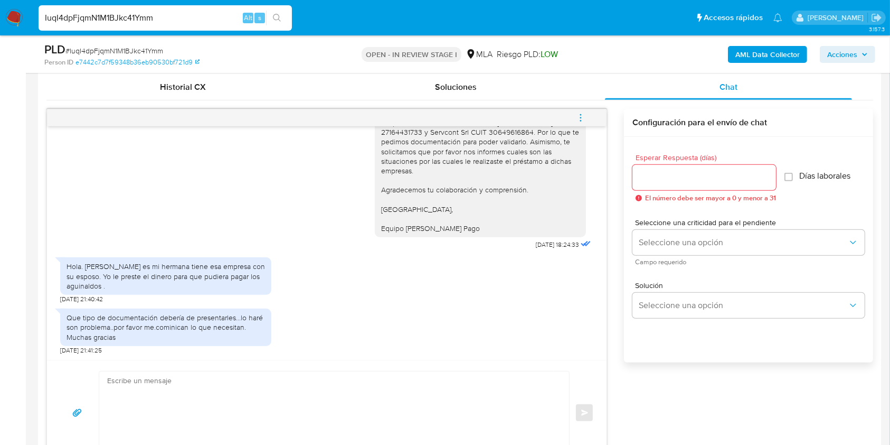
scroll to position [493, 0]
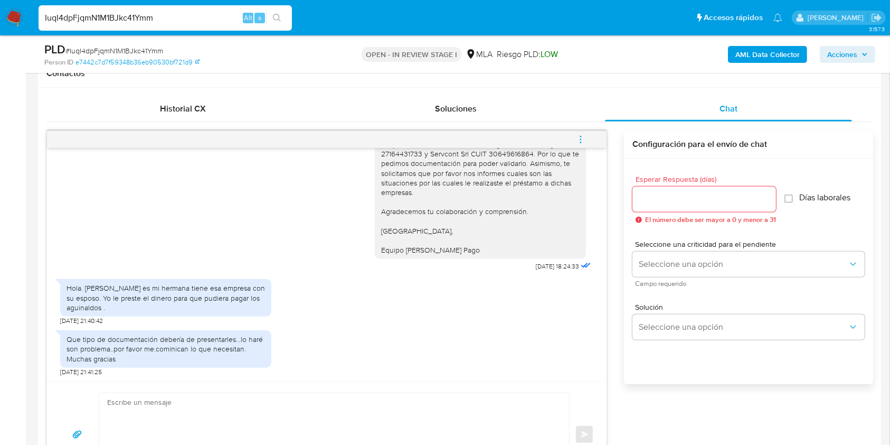
click at [148, 17] on input "IuqI4dpFjqmN1M1BJkc41Ymm" at bounding box center [165, 18] width 253 height 14
drag, startPoint x: 166, startPoint y: 17, endPoint x: 0, endPoint y: 14, distance: 165.8
click at [0, 14] on nav "Pausado Ver notificaciones IuqI4dpFjqmN1M1BJkc41Ymm Alt s Accesos rápidos Presi…" at bounding box center [445, 17] width 890 height 35
paste input "ObO3AioCgRNNhiT1AQaOJP4A"
type input "ObO3AioCgRNNhiT1AQaOJP4A"
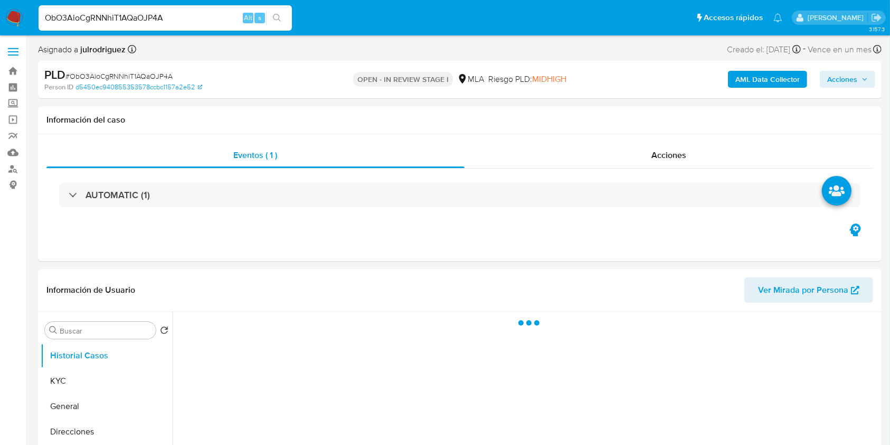
select select "10"
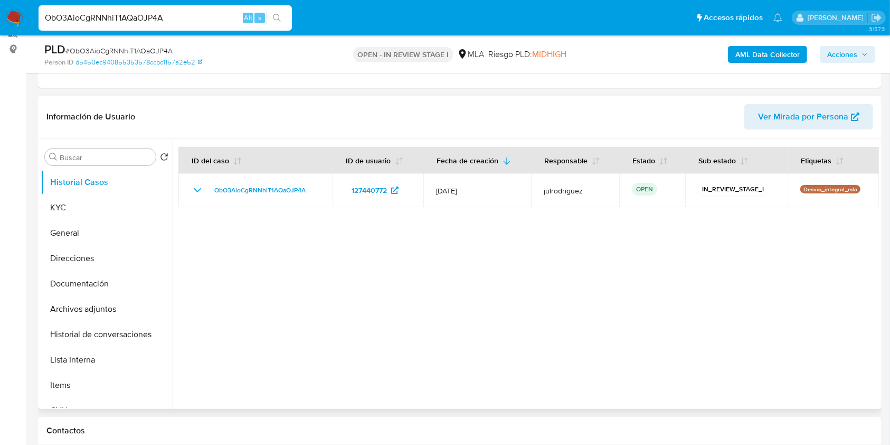
scroll to position [140, 0]
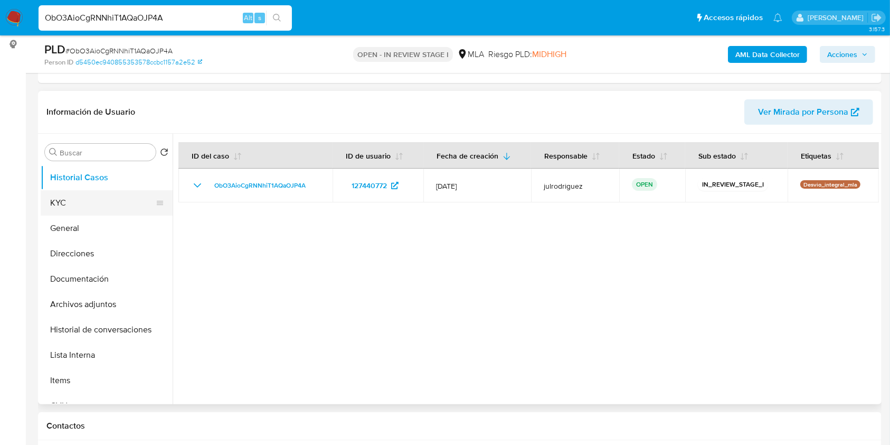
click at [49, 203] on button "KYC" at bounding box center [103, 202] width 124 height 25
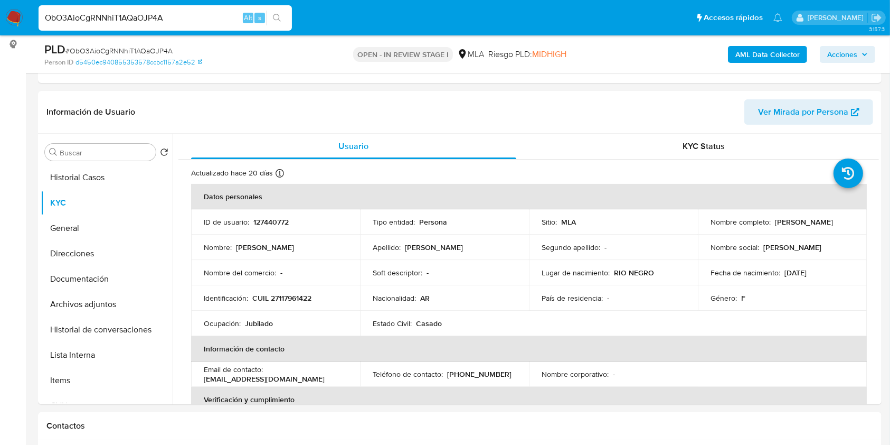
drag, startPoint x: 788, startPoint y: 223, endPoint x: 488, endPoint y: 19, distance: 363.0
click at [856, 223] on td "Nombre completo : Elda Susana Lopez" at bounding box center [782, 221] width 169 height 25
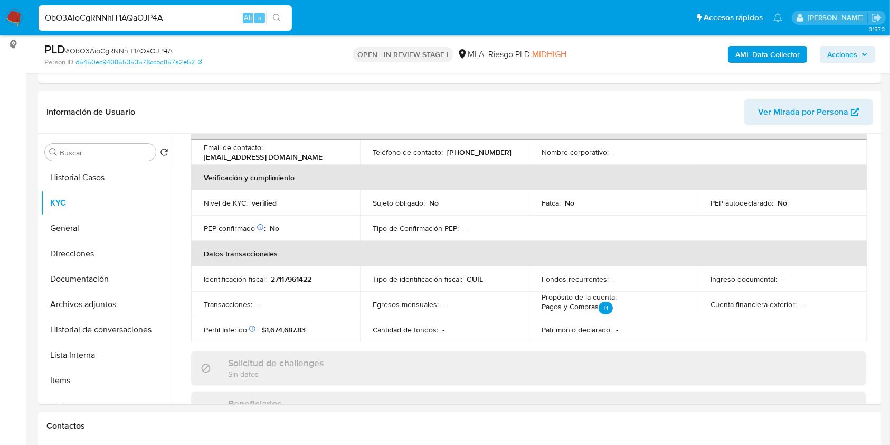
scroll to position [352, 0]
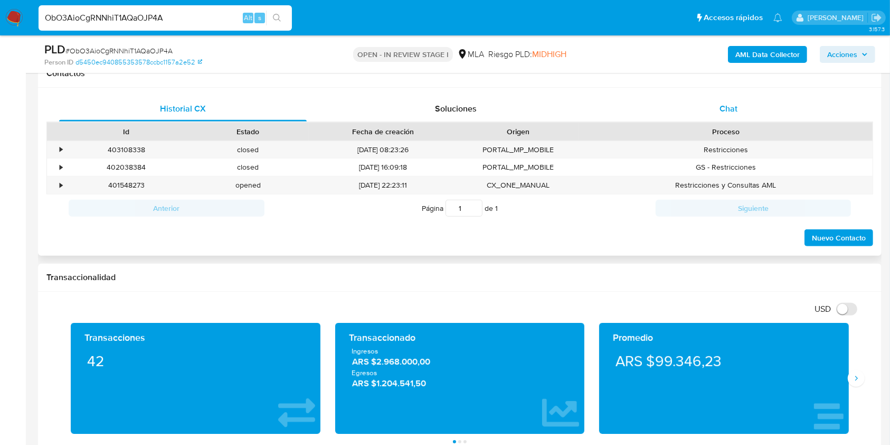
click at [718, 114] on div "Chat" at bounding box center [729, 108] width 248 height 25
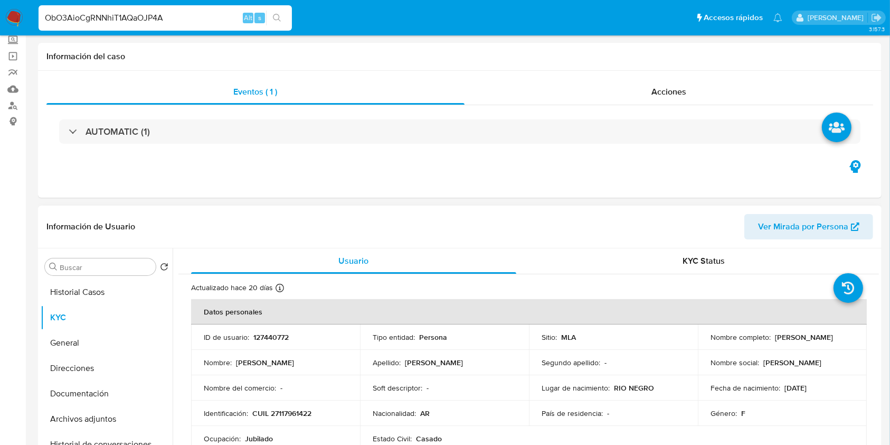
scroll to position [140, 0]
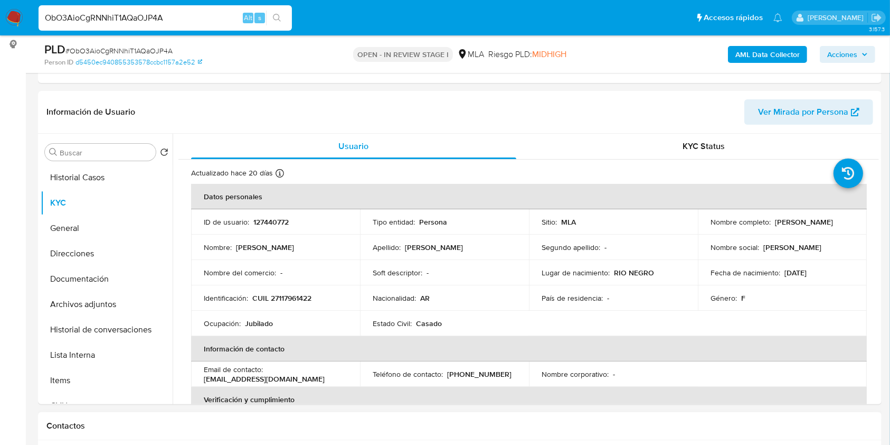
copy p "Elda Susana Lopez"
click at [266, 214] on td "ID de usuario : 127440772" at bounding box center [275, 221] width 169 height 25
click at [269, 218] on p "127440772" at bounding box center [270, 222] width 35 height 10
copy p "127440772"
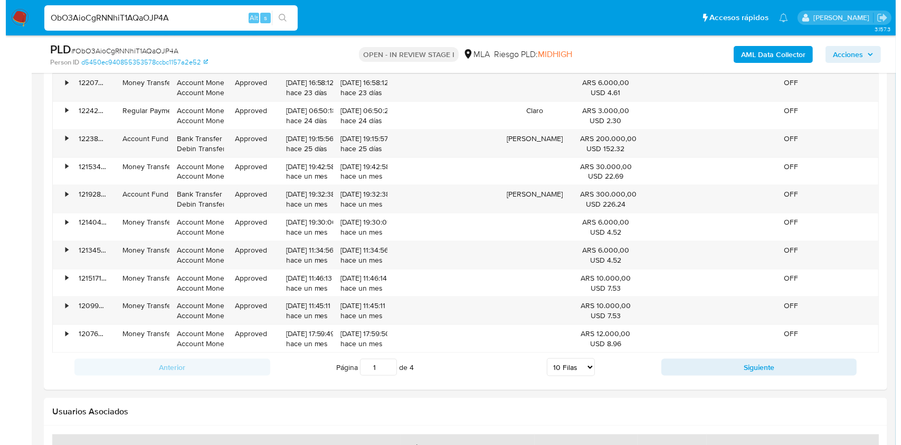
scroll to position [1857, 0]
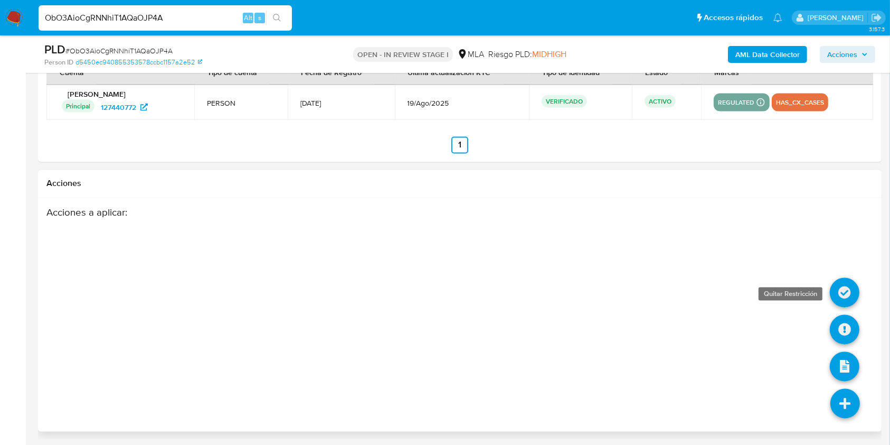
click at [842, 289] on icon at bounding box center [845, 293] width 30 height 30
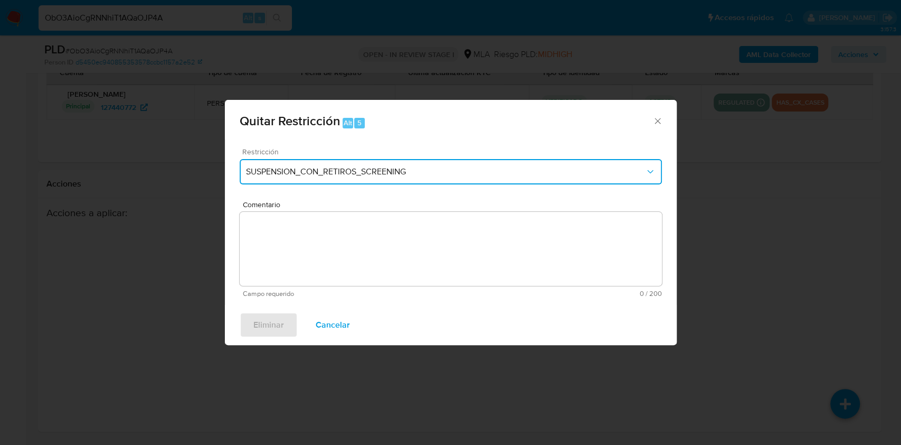
click at [381, 175] on span "SUSPENSION_CON_RETIROS_SCREENING" at bounding box center [445, 171] width 399 height 11
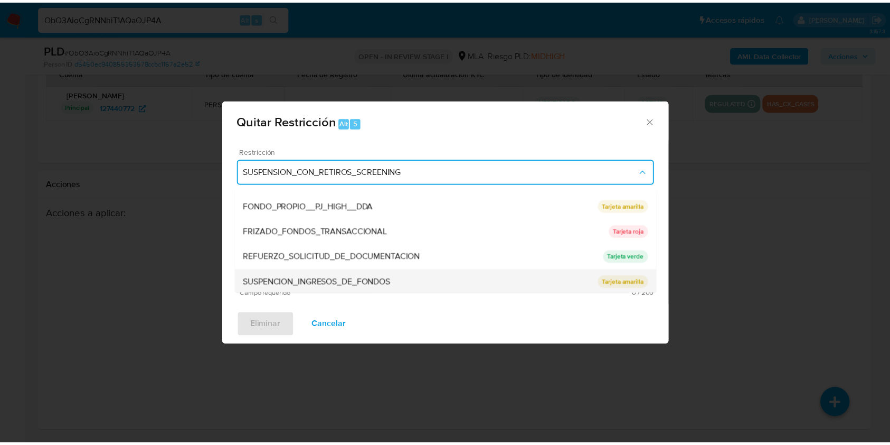
scroll to position [224, 0]
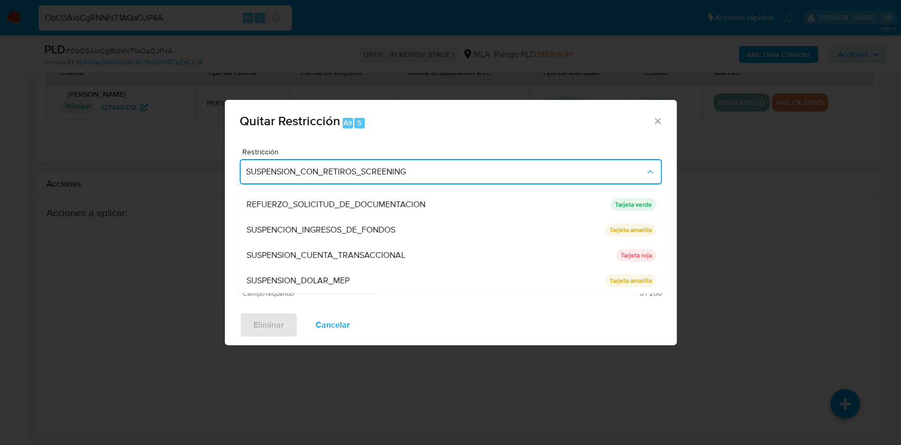
drag, startPoint x: 343, startPoint y: 257, endPoint x: 360, endPoint y: 257, distance: 16.9
click at [342, 256] on span "SUSPENSION_CUENTA_TRANSACCIONAL" at bounding box center [325, 255] width 159 height 11
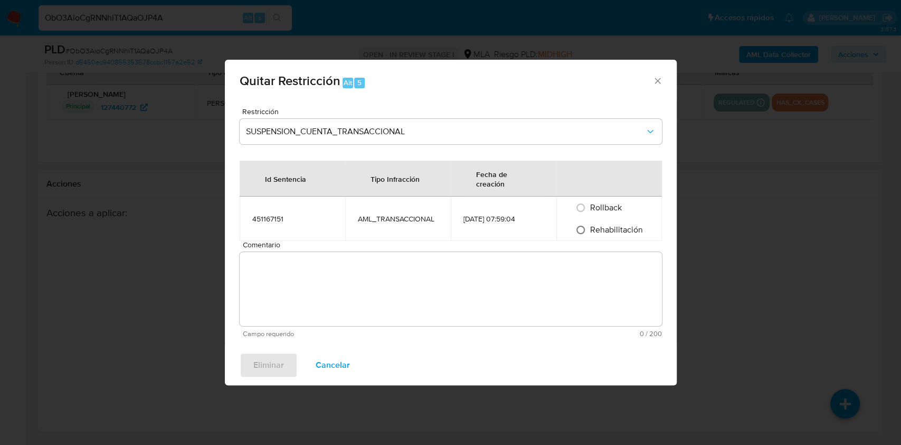
click at [582, 227] on input "Rehabilitación" at bounding box center [580, 229] width 17 height 17
radio input "true"
click at [283, 296] on textarea "Comentario" at bounding box center [451, 289] width 422 height 74
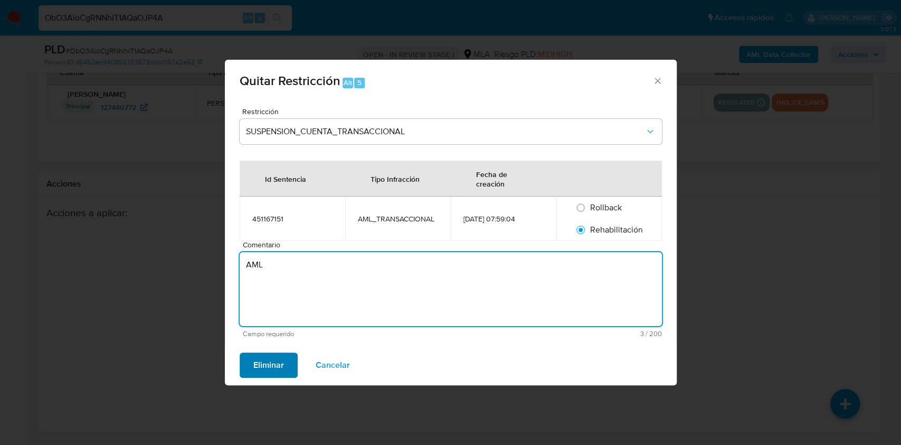
type textarea "AML"
click at [276, 365] on span "Eliminar" at bounding box center [268, 364] width 31 height 23
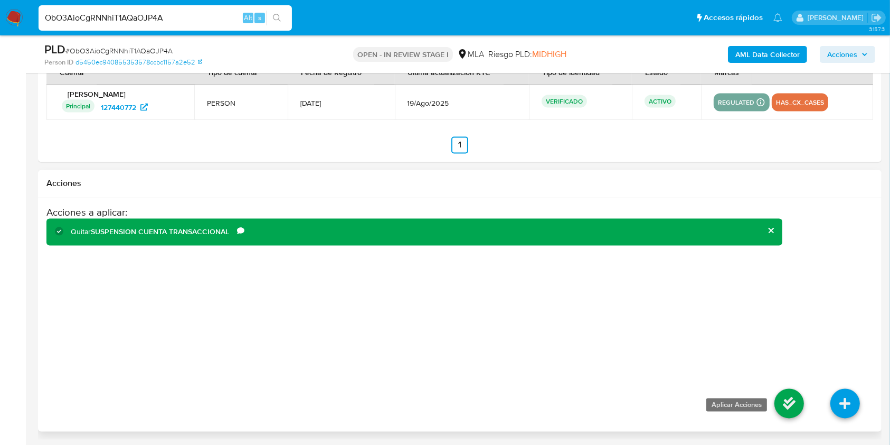
click at [783, 405] on icon at bounding box center [790, 404] width 30 height 30
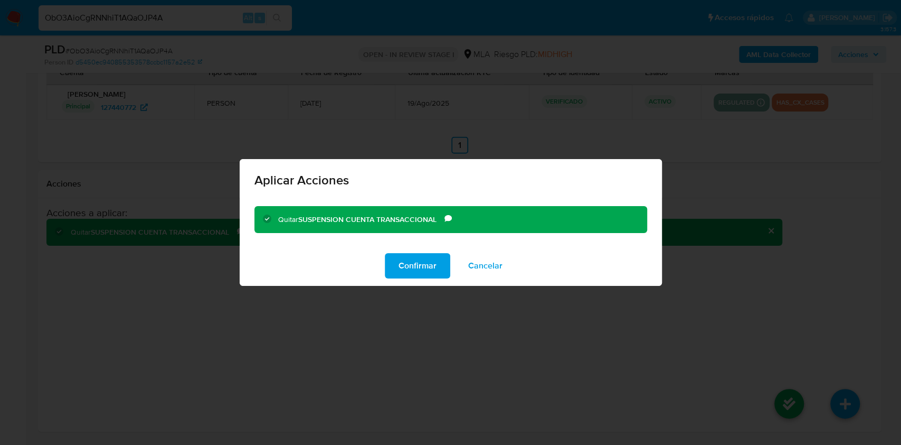
click at [420, 263] on span "Confirmar" at bounding box center [418, 265] width 38 height 23
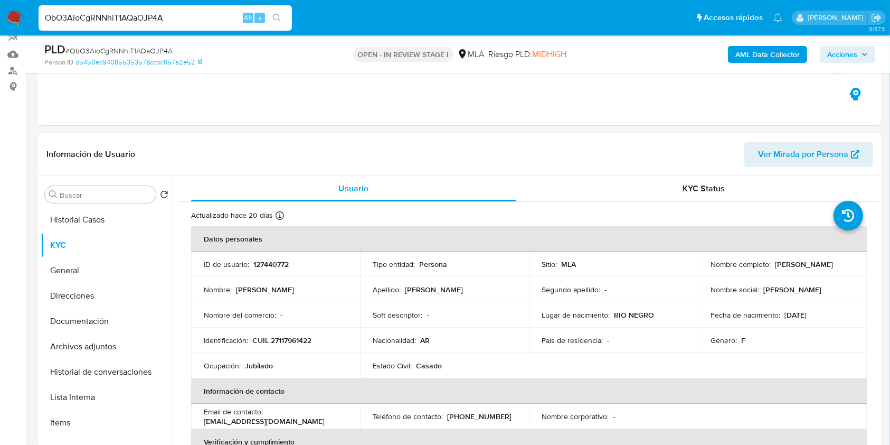
scroll to position [97, 0]
drag, startPoint x: 772, startPoint y: 266, endPoint x: 838, endPoint y: 267, distance: 66.0
click at [838, 267] on div "Nombre completo : Elda Susana Lopez" at bounding box center [783, 265] width 144 height 10
copy div "Elda Susana Lopez"
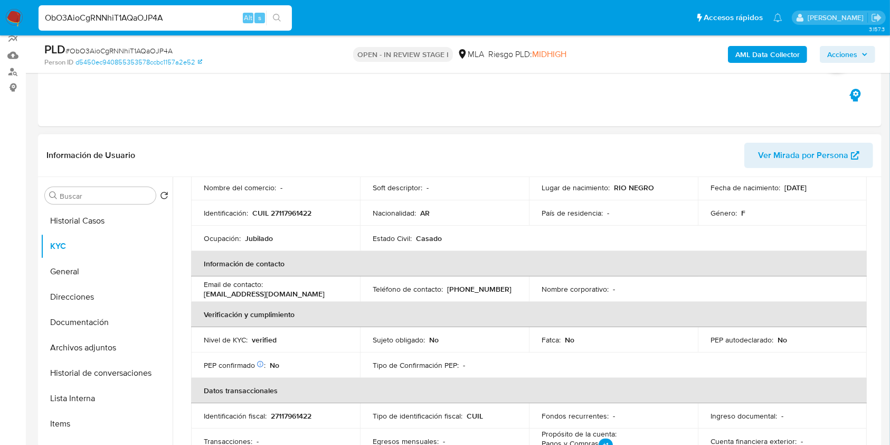
scroll to position [0, 0]
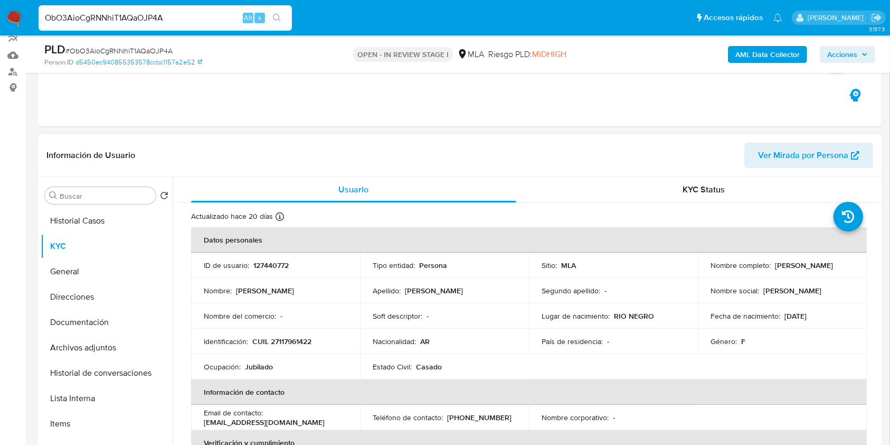
click at [274, 264] on p "127440772" at bounding box center [270, 265] width 35 height 10
copy p "127440772"
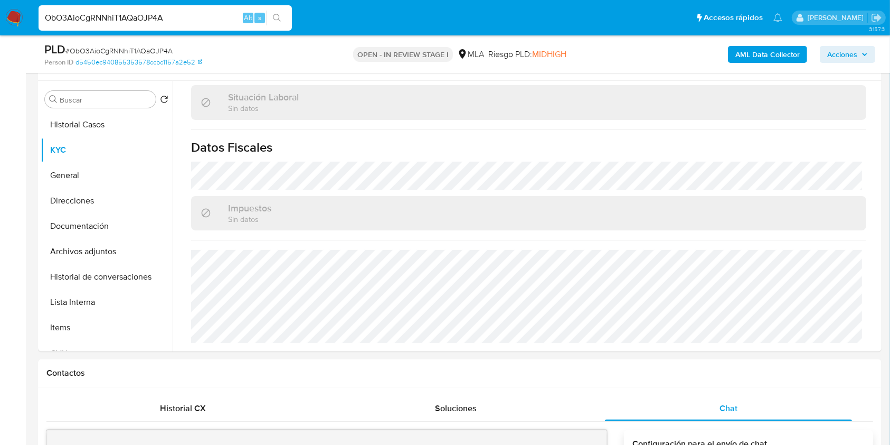
scroll to position [26, 0]
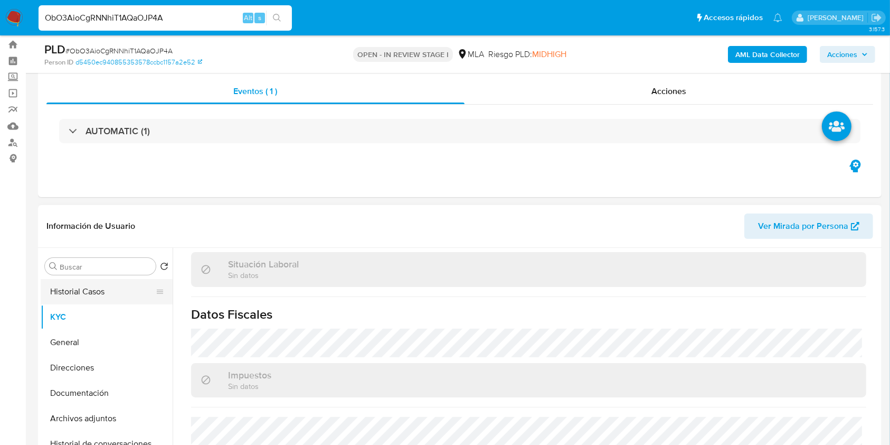
drag, startPoint x: 79, startPoint y: 289, endPoint x: 158, endPoint y: 285, distance: 79.9
click at [79, 289] on button "Historial Casos" at bounding box center [103, 291] width 124 height 25
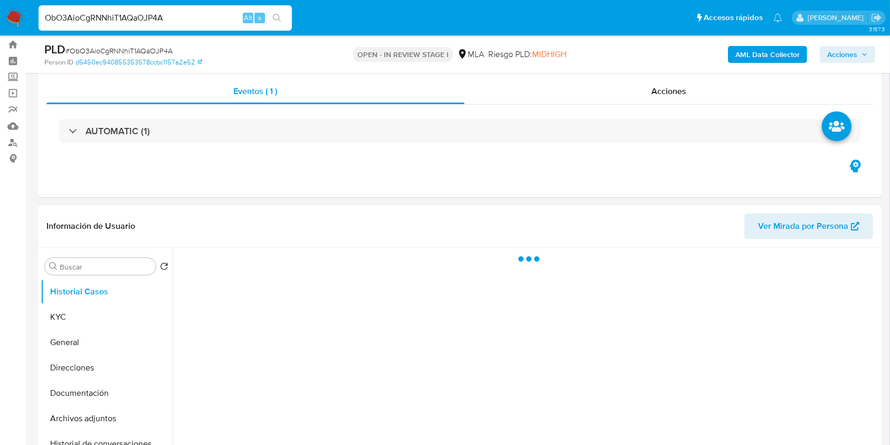
scroll to position [0, 0]
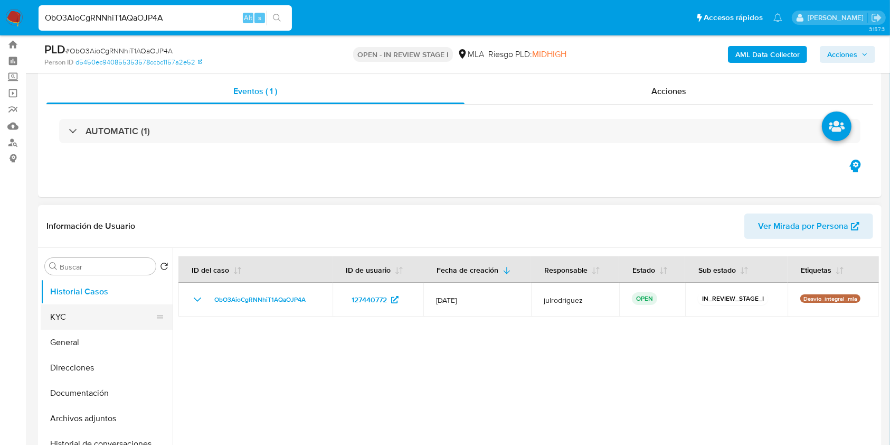
drag, startPoint x: 71, startPoint y: 323, endPoint x: 77, endPoint y: 322, distance: 5.4
click at [71, 323] on button "KYC" at bounding box center [103, 316] width 124 height 25
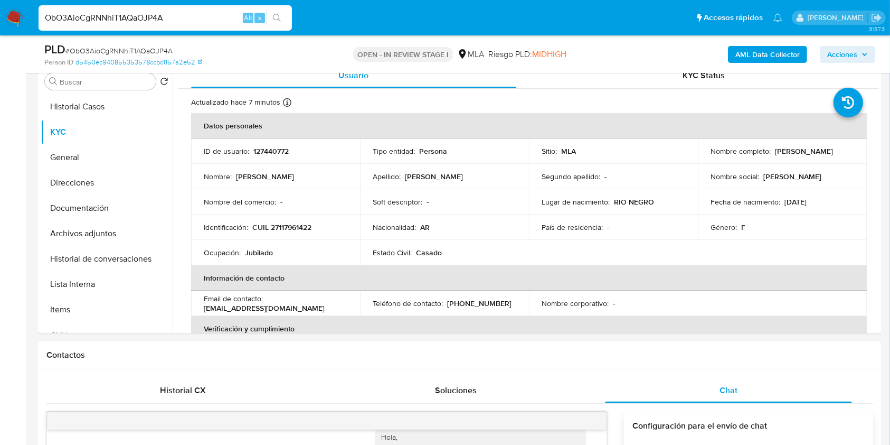
click at [273, 155] on p "127440772" at bounding box center [270, 151] width 35 height 10
copy p "127440772"
click at [164, 50] on span "# ObO3AioCgRNNhiT1AQaOJP4A" at bounding box center [118, 50] width 107 height 11
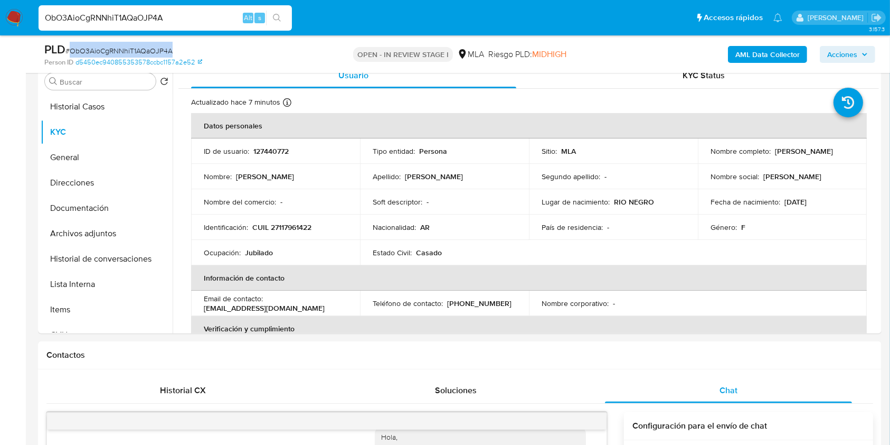
copy span "ObO3AioCgRNNhiT1AQaOJP4A"
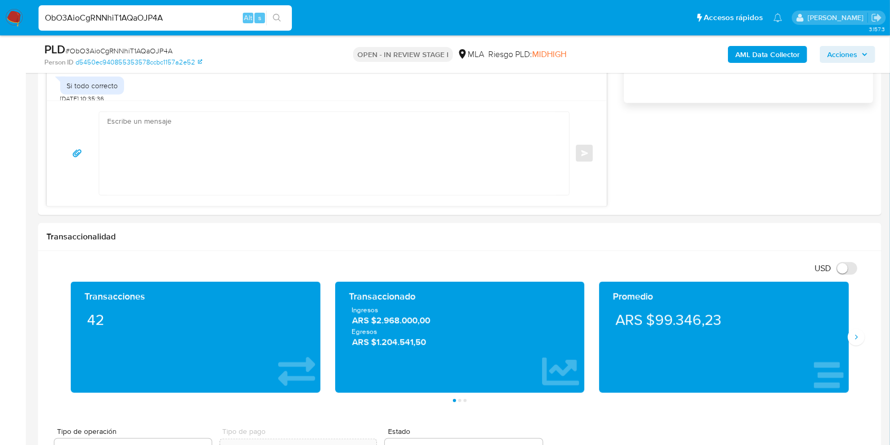
scroll to position [313, 0]
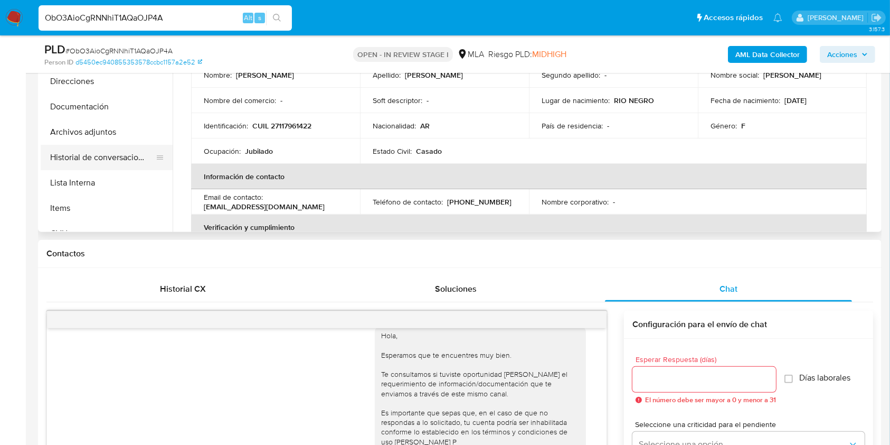
click at [118, 158] on button "Historial de conversaciones" at bounding box center [103, 157] width 124 height 25
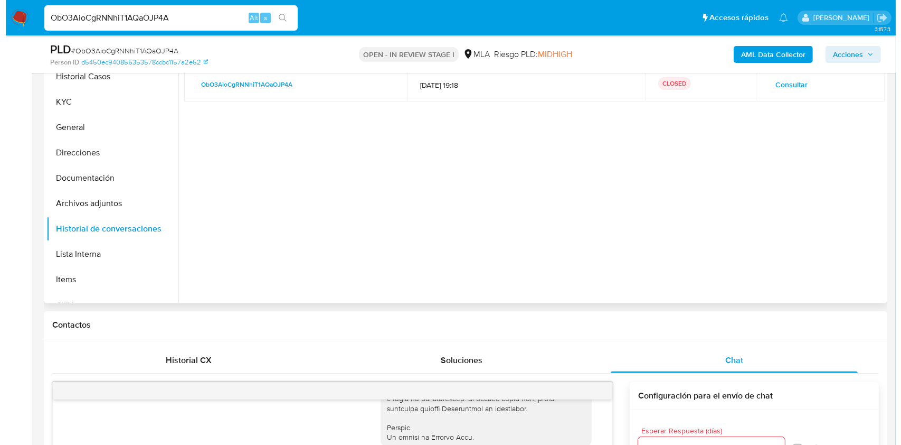
scroll to position [172, 0]
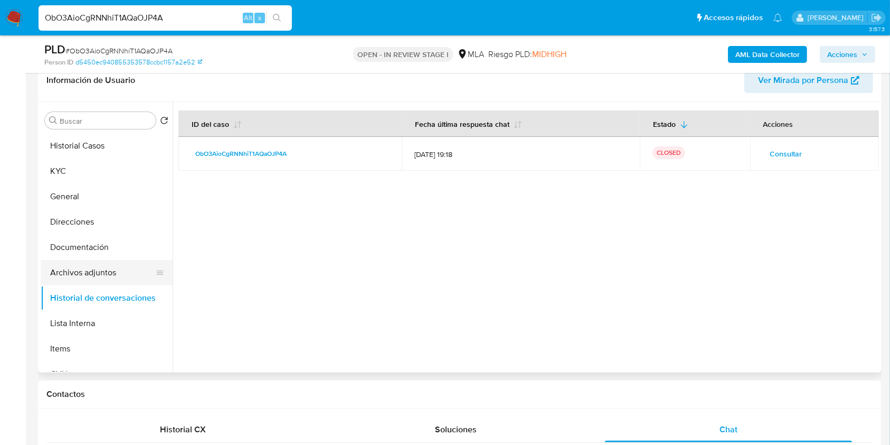
click at [100, 270] on button "Archivos adjuntos" at bounding box center [103, 272] width 124 height 25
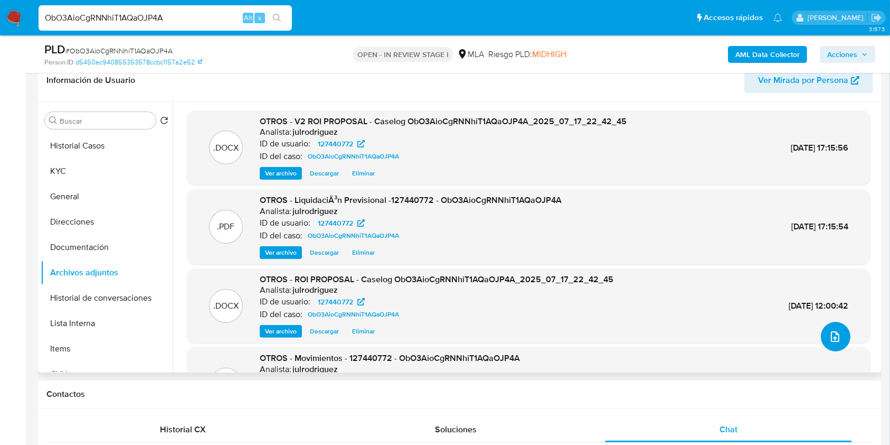
click at [833, 338] on icon "upload-file" at bounding box center [835, 336] width 8 height 11
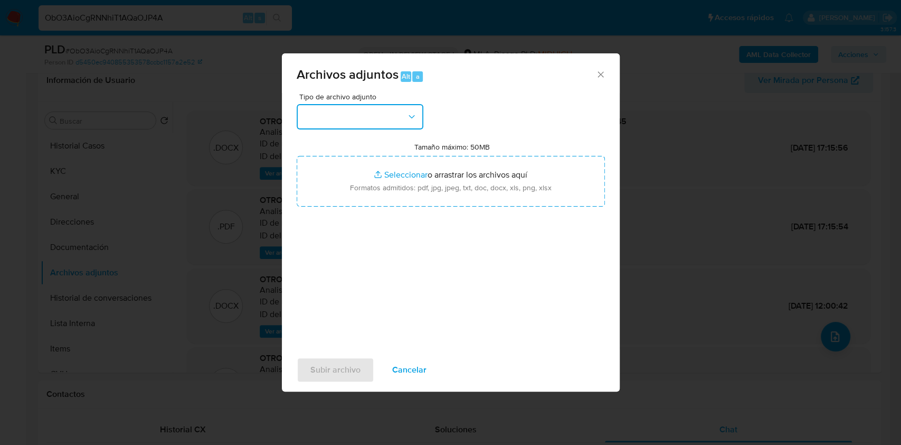
click at [354, 119] on button "button" at bounding box center [360, 116] width 127 height 25
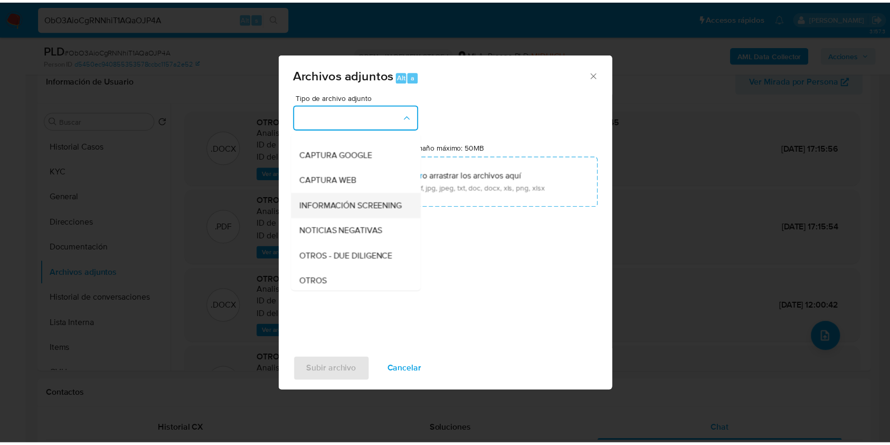
scroll to position [140, 0]
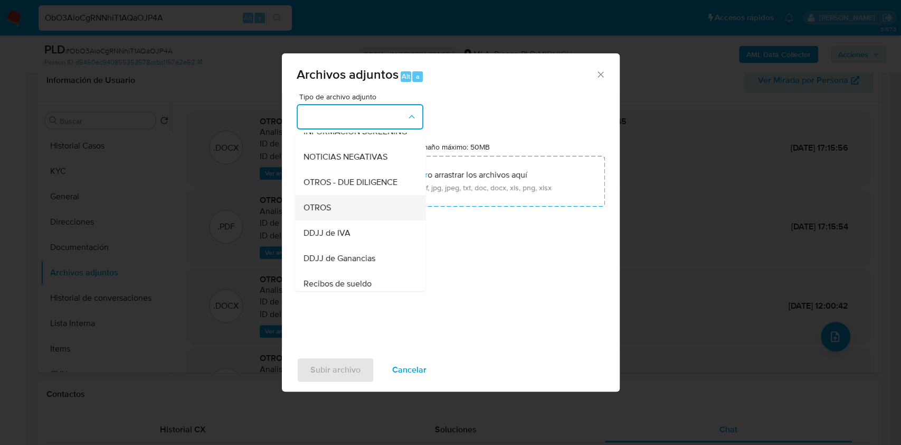
click at [332, 209] on div "OTROS" at bounding box center [357, 207] width 108 height 25
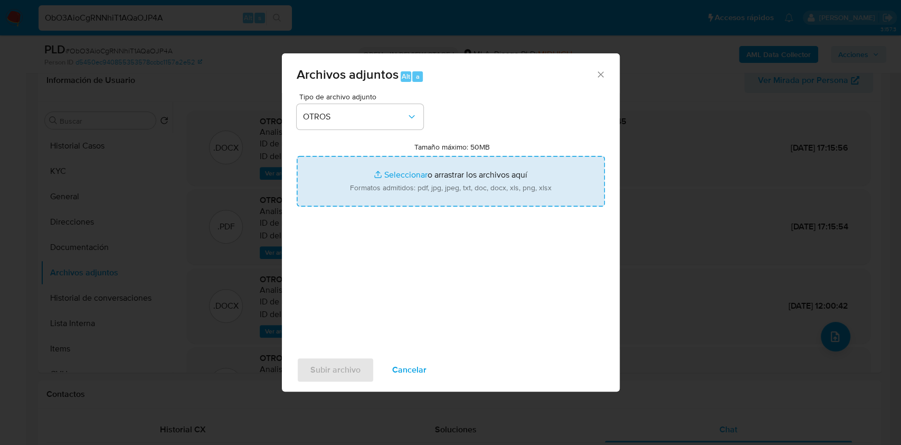
click at [376, 186] on input "Tamaño máximo: 50MB Seleccionar archivos" at bounding box center [451, 181] width 308 height 51
type input "C:\fakepath\Correo de venta del automotor - 127440772 - ObO3AioCgRNNhiT1AQaOJP4…"
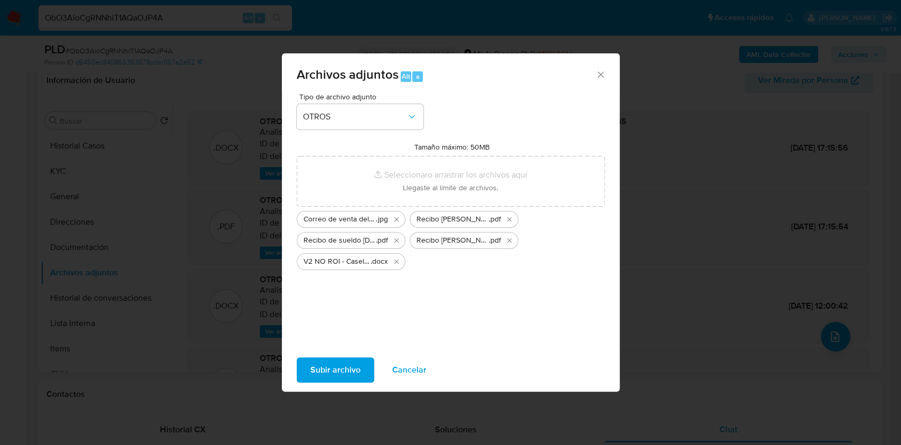
click at [349, 370] on span "Subir archivo" at bounding box center [336, 369] width 50 height 23
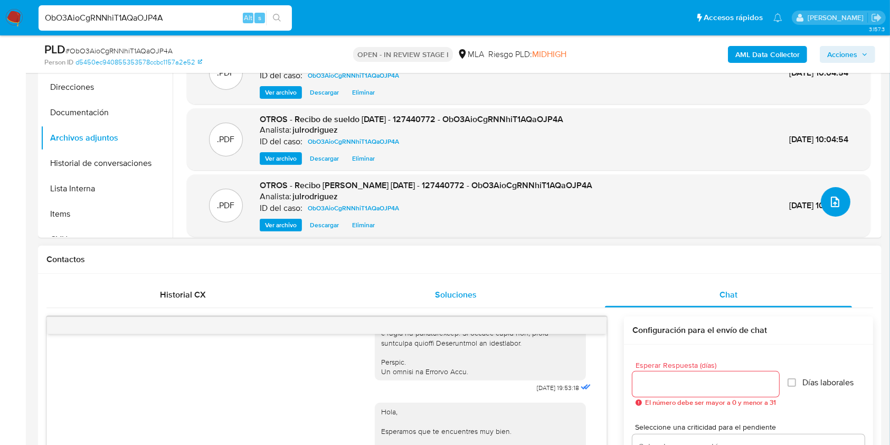
scroll to position [313, 0]
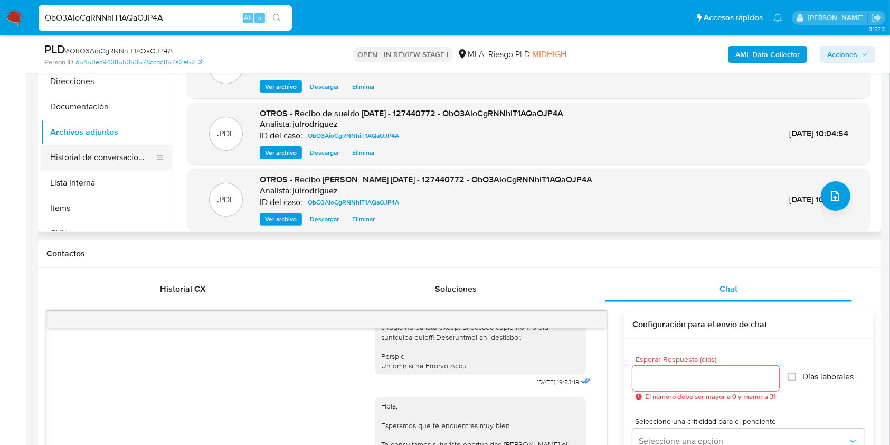
click at [107, 154] on button "Historial de conversaciones" at bounding box center [103, 157] width 124 height 25
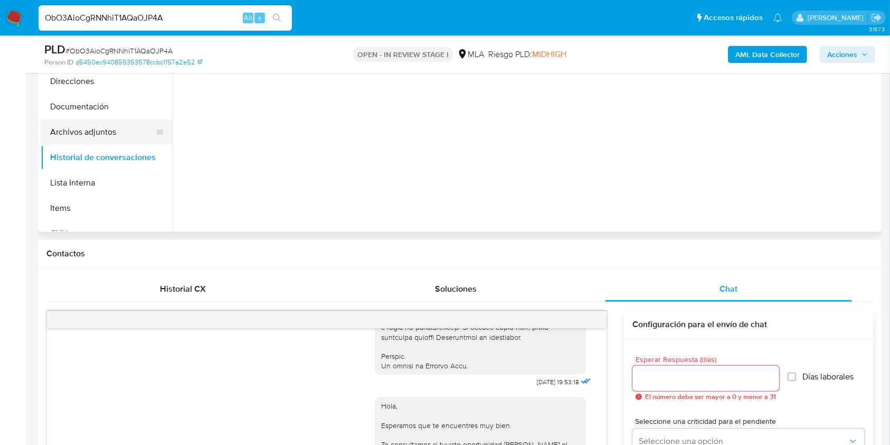
click at [98, 127] on button "Archivos adjuntos" at bounding box center [103, 131] width 124 height 25
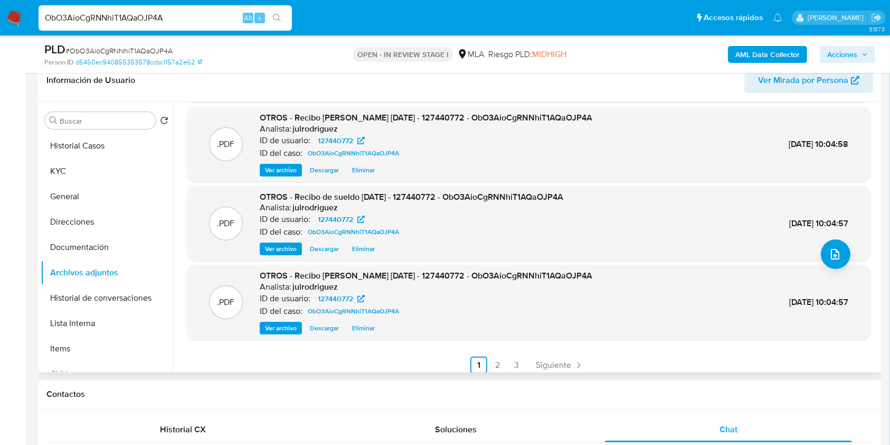
scroll to position [89, 0]
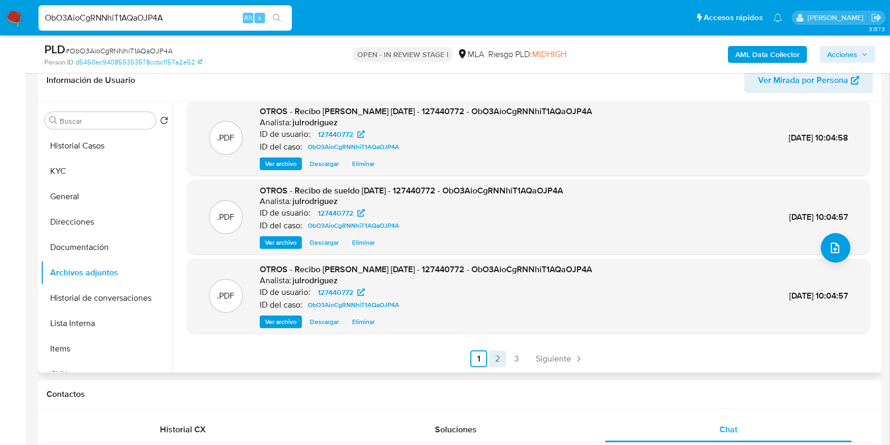
click at [490, 355] on link "2" at bounding box center [498, 358] width 17 height 17
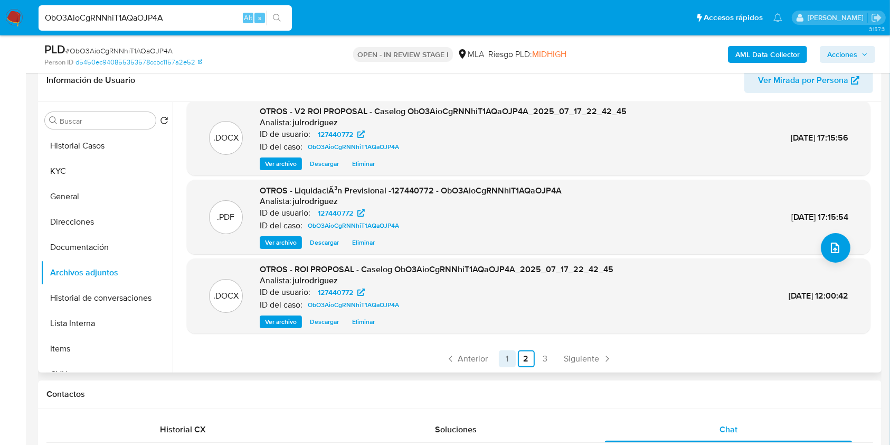
click at [508, 352] on link "1" at bounding box center [507, 358] width 17 height 17
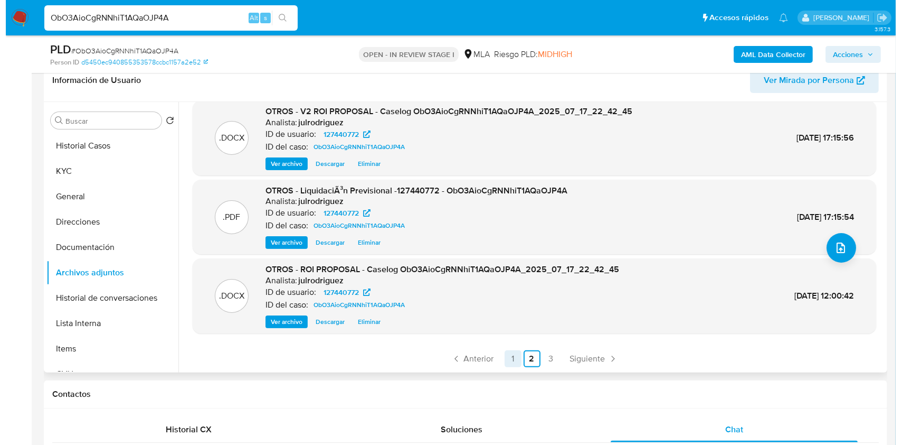
scroll to position [0, 0]
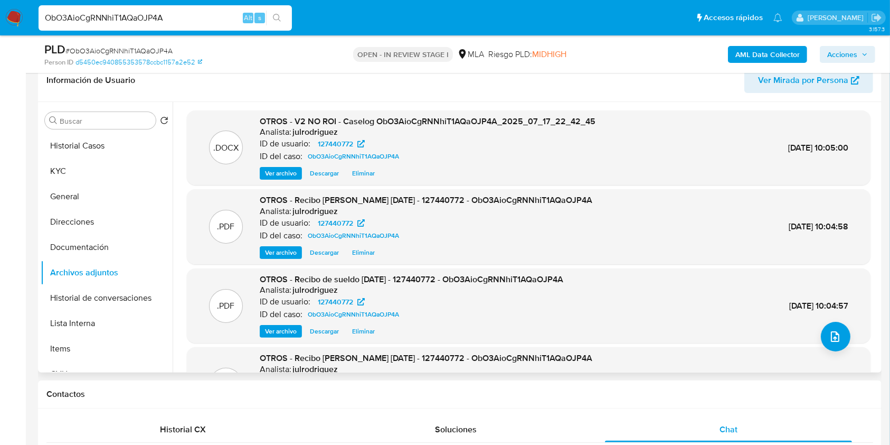
click at [356, 173] on span "Eliminar" at bounding box center [363, 173] width 23 height 11
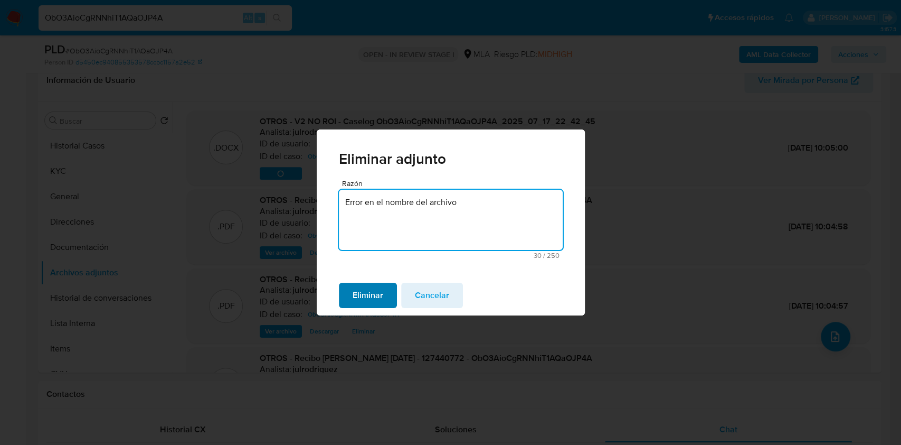
type textarea "Error en el nombre del archivo"
click at [382, 295] on span "Eliminar" at bounding box center [368, 295] width 31 height 23
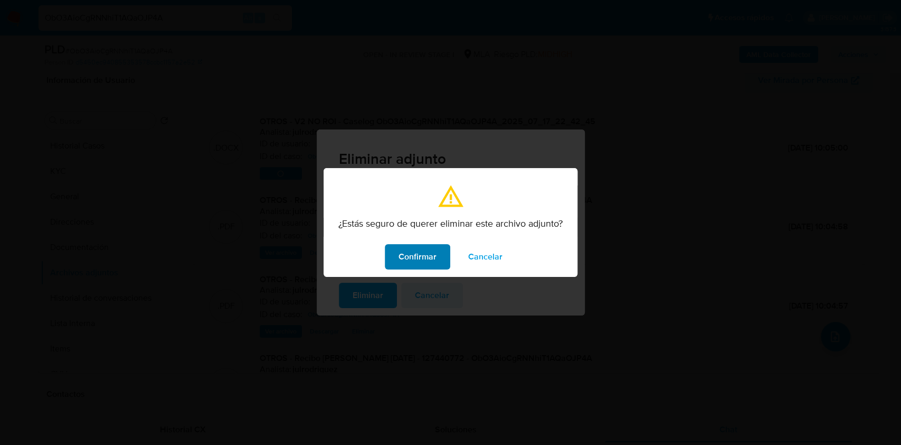
click at [391, 263] on button "Confirmar" at bounding box center [417, 256] width 65 height 25
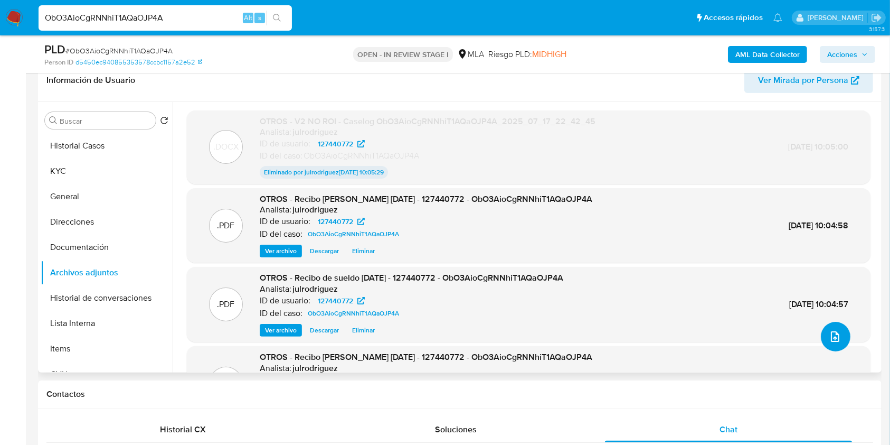
click at [841, 335] on button "upload-file" at bounding box center [836, 337] width 30 height 30
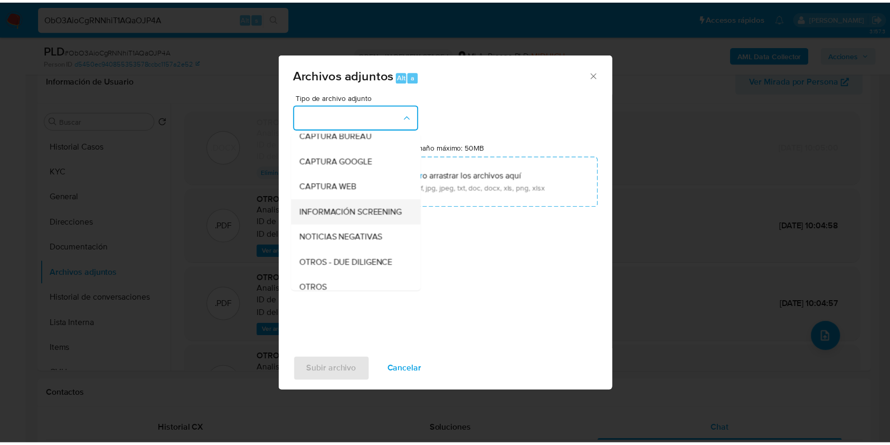
scroll to position [140, 0]
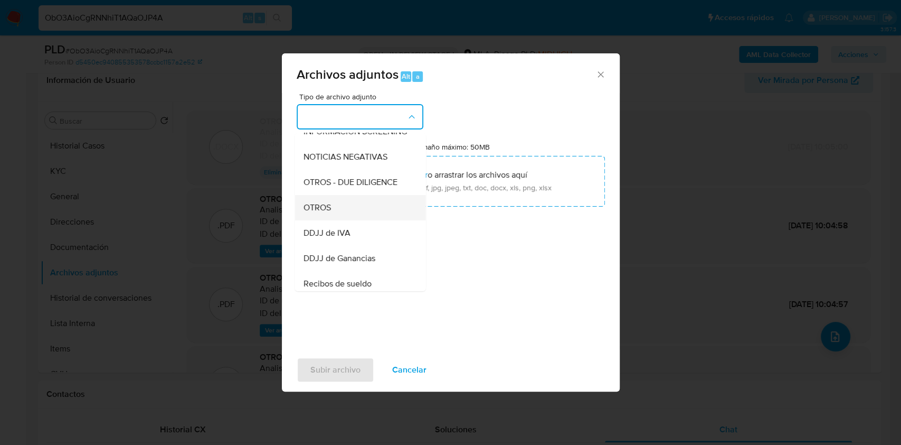
click at [344, 209] on div "OTROS" at bounding box center [357, 207] width 108 height 25
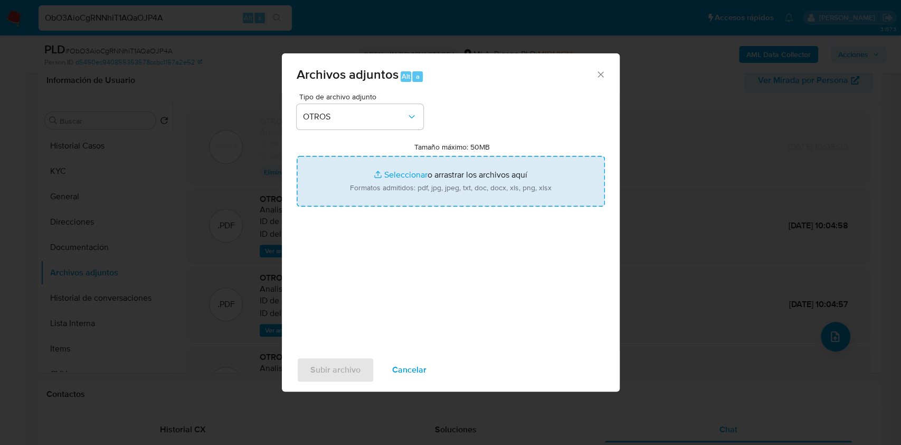
click at [491, 172] on input "Tamaño máximo: 50MB Seleccionar archivos" at bounding box center [451, 181] width 308 height 51
type input "C:\fakepath\V3 NO ROI - Caselog ObO3AioCgRNNhiT1AQaOJP4A_2025_07_17_22_42_45.do…"
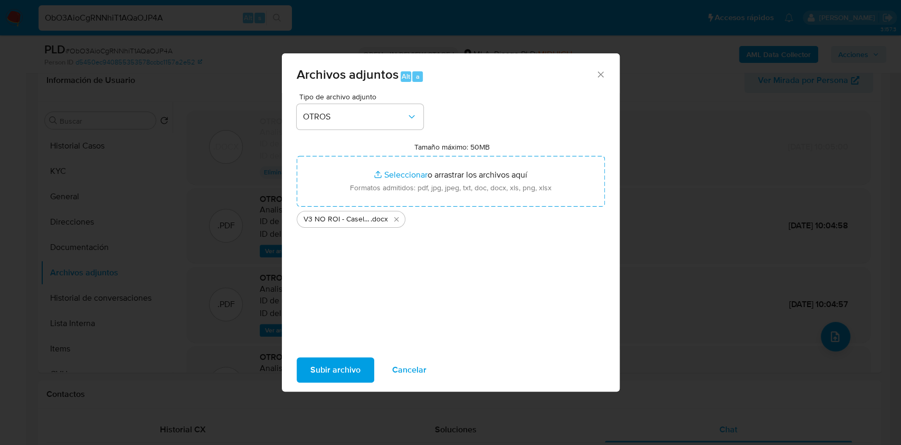
click at [335, 373] on span "Subir archivo" at bounding box center [336, 369] width 50 height 23
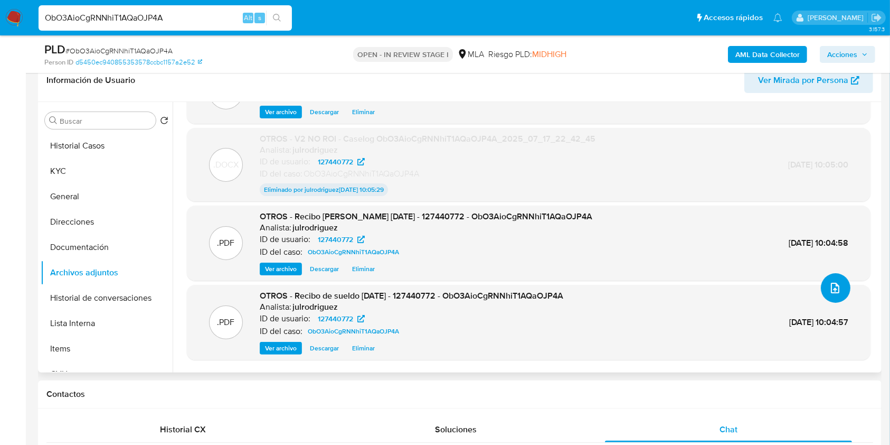
scroll to position [70, 0]
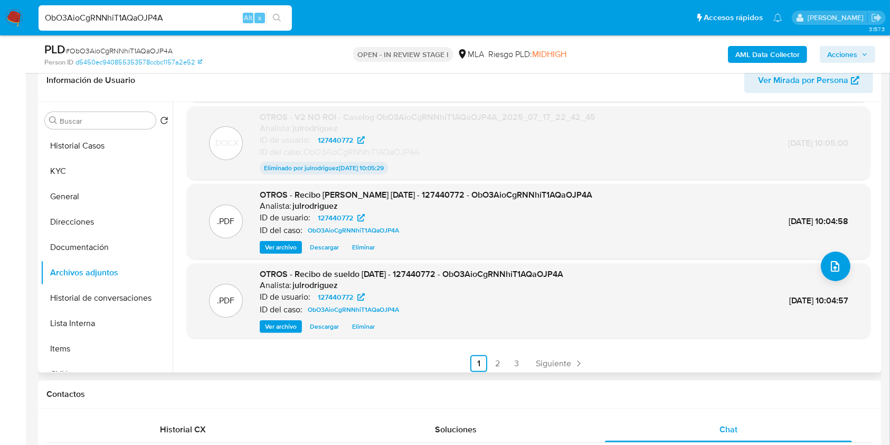
click at [493, 365] on link "2" at bounding box center [498, 363] width 17 height 17
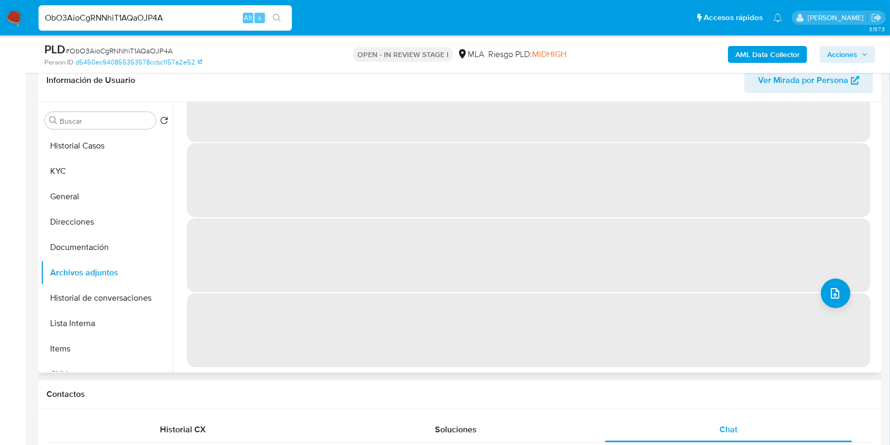
scroll to position [0, 0]
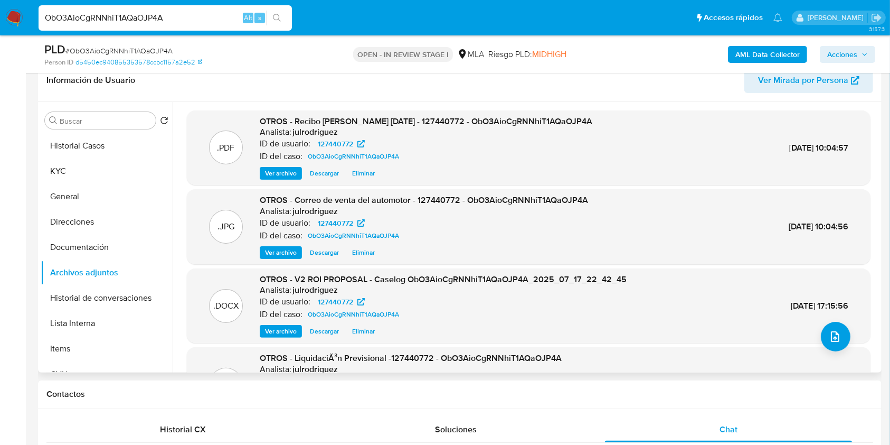
click at [858, 49] on span "Acciones" at bounding box center [848, 54] width 41 height 15
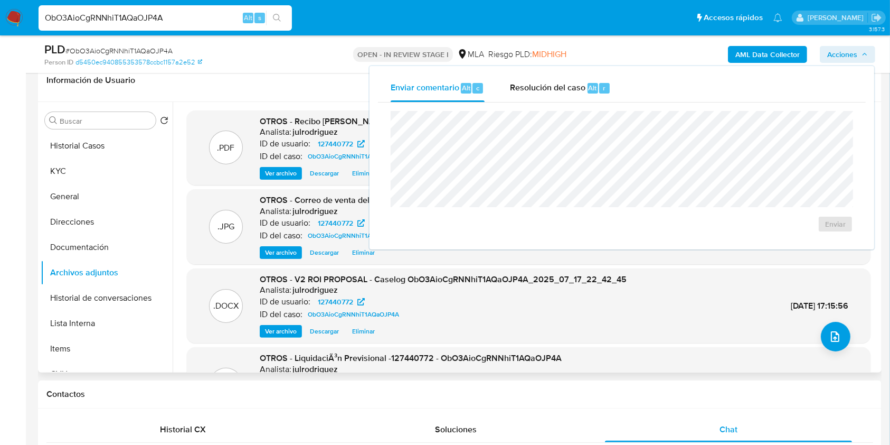
scroll to position [215, 0]
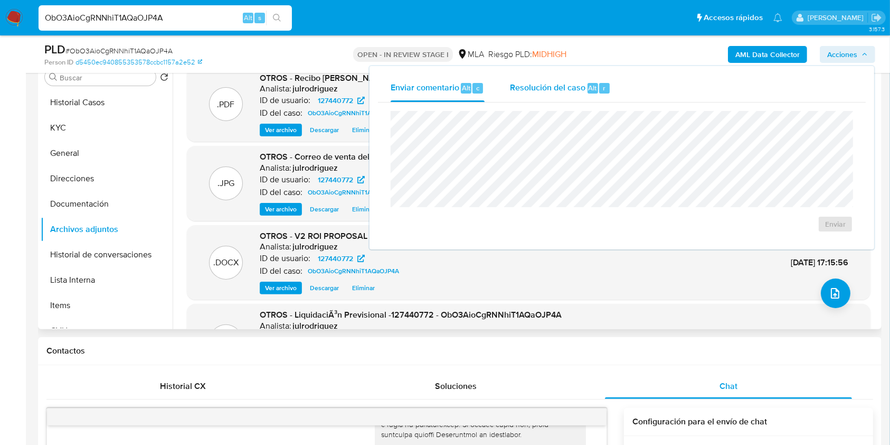
click at [543, 89] on span "Resolución del caso" at bounding box center [548, 87] width 76 height 12
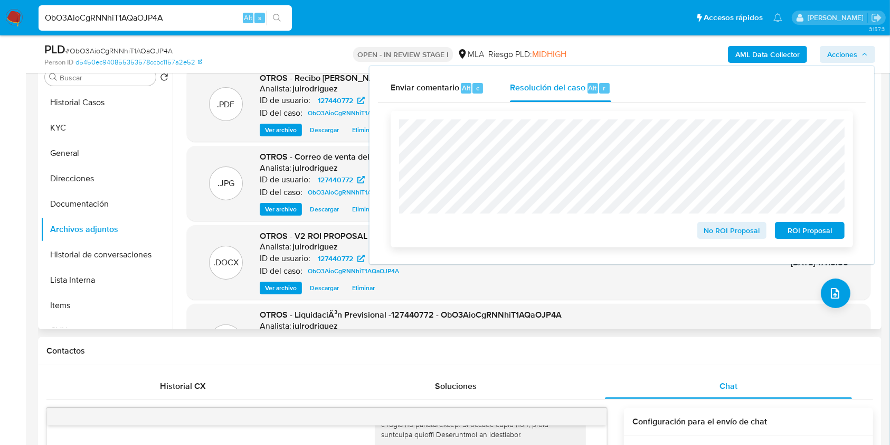
click at [719, 229] on span "No ROI Proposal" at bounding box center [732, 230] width 55 height 15
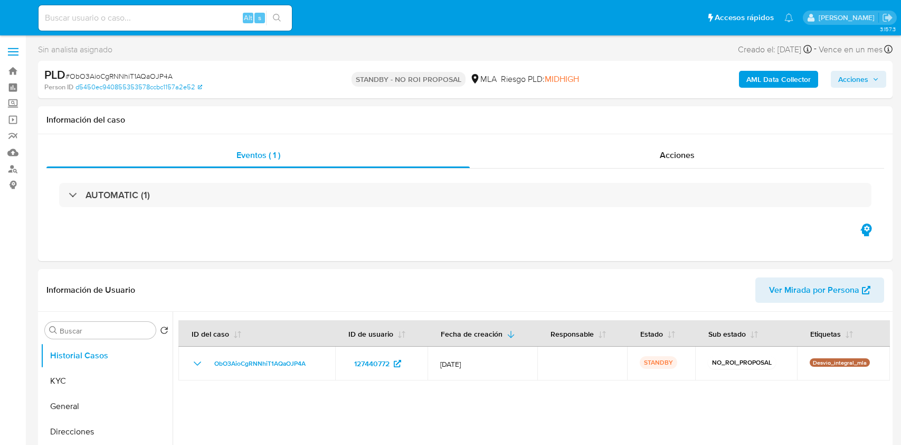
select select "10"
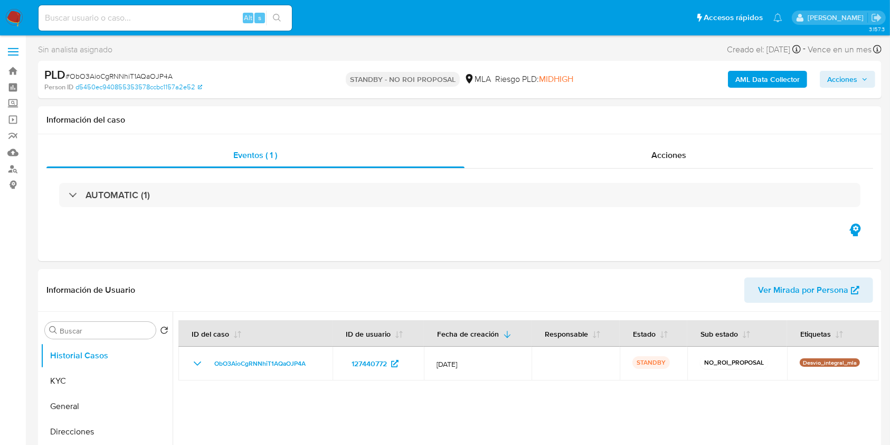
click at [113, 8] on div "Alt s" at bounding box center [165, 17] width 253 height 25
click at [119, 24] on div "Alt s" at bounding box center [165, 17] width 253 height 25
paste input "238523166"
type input "238523166"
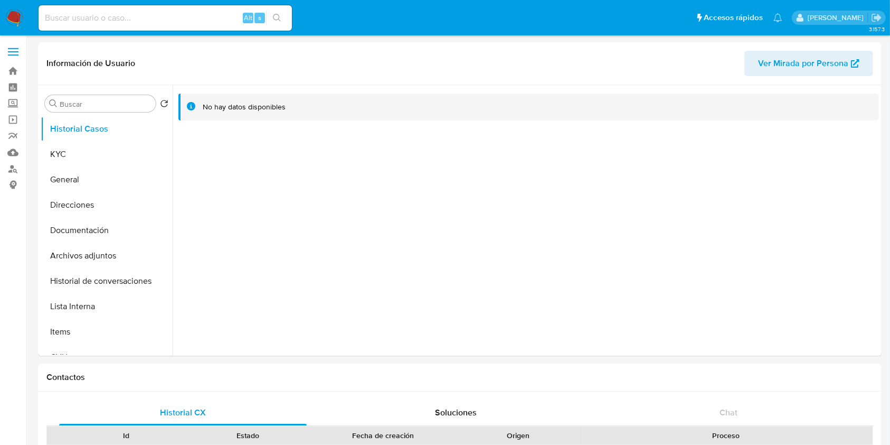
select select "10"
click at [85, 150] on button "KYC" at bounding box center [103, 154] width 124 height 25
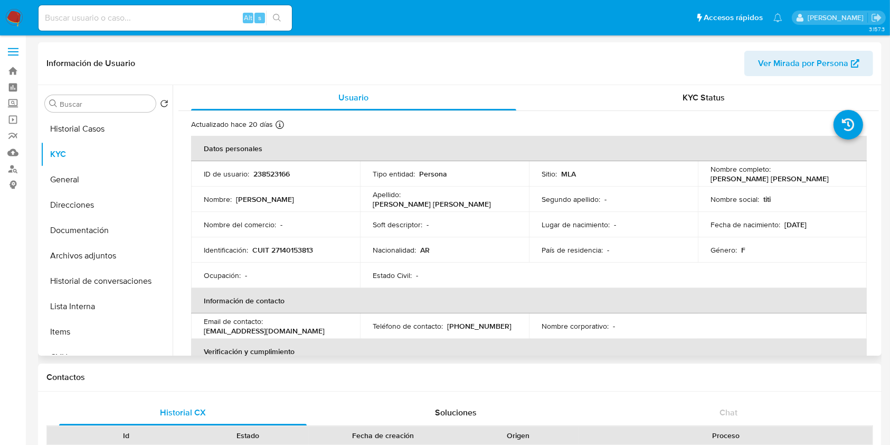
click at [287, 250] on p "CUIT 27140153813" at bounding box center [282, 250] width 61 height 10
copy p "27140153813"
click at [99, 139] on button "Historial Casos" at bounding box center [103, 128] width 124 height 25
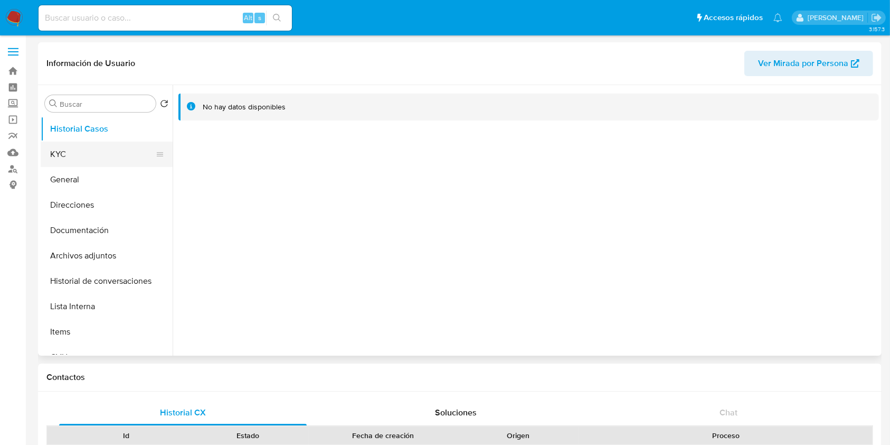
click at [92, 151] on button "KYC" at bounding box center [103, 154] width 124 height 25
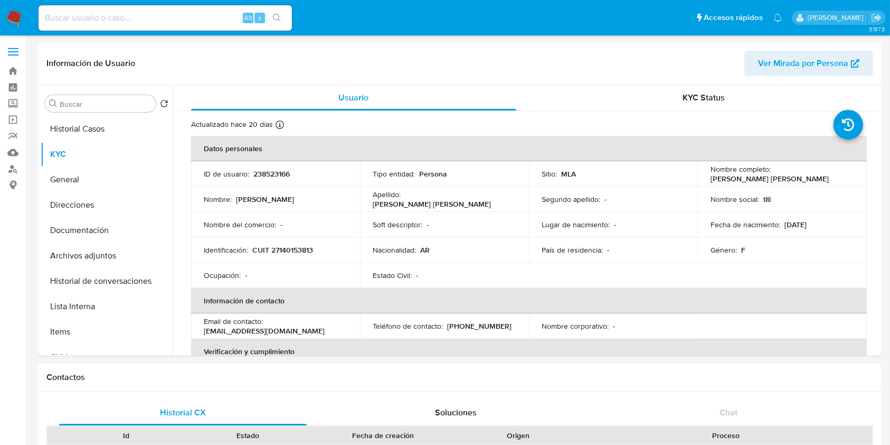
click at [117, 24] on div "Alt s" at bounding box center [165, 17] width 253 height 25
click at [118, 18] on input at bounding box center [165, 18] width 253 height 14
paste input "840773079"
type input "840773079"
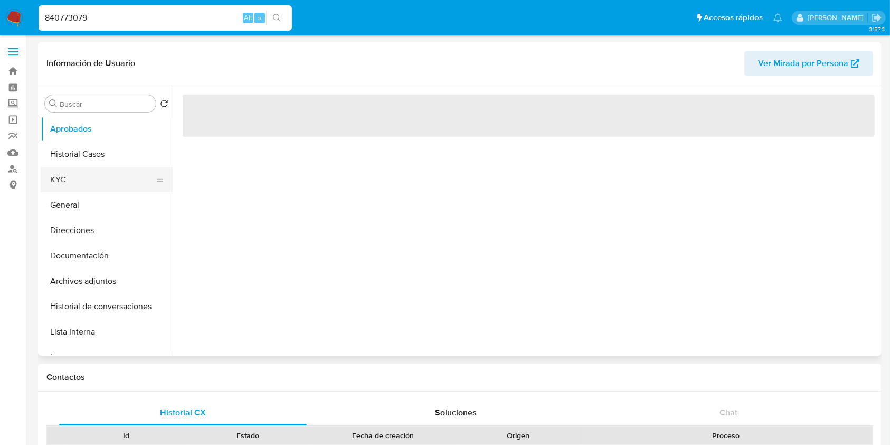
click at [80, 184] on button "KYC" at bounding box center [103, 179] width 124 height 25
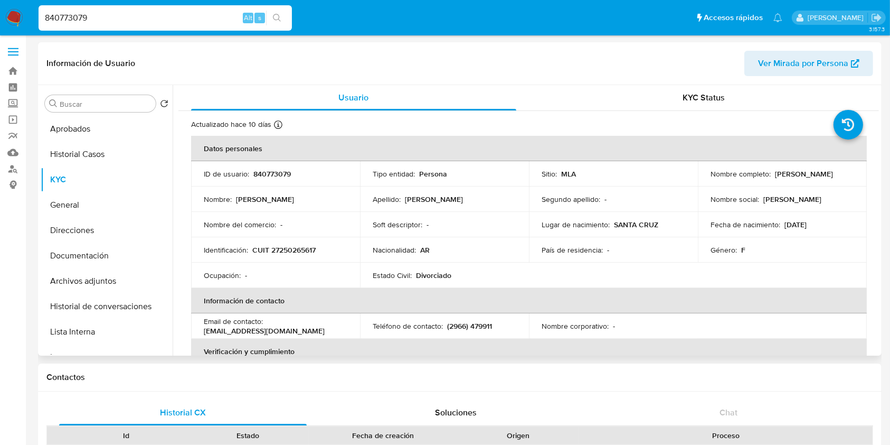
select select "10"
drag, startPoint x: 131, startPoint y: 21, endPoint x: 0, endPoint y: 12, distance: 131.3
click at [0, 12] on nav "Pausado Ver notificaciones 840773079 Alt s Accesos rápidos Presiona las siguien…" at bounding box center [445, 17] width 890 height 35
click at [105, 138] on button "Aprobados" at bounding box center [103, 128] width 124 height 25
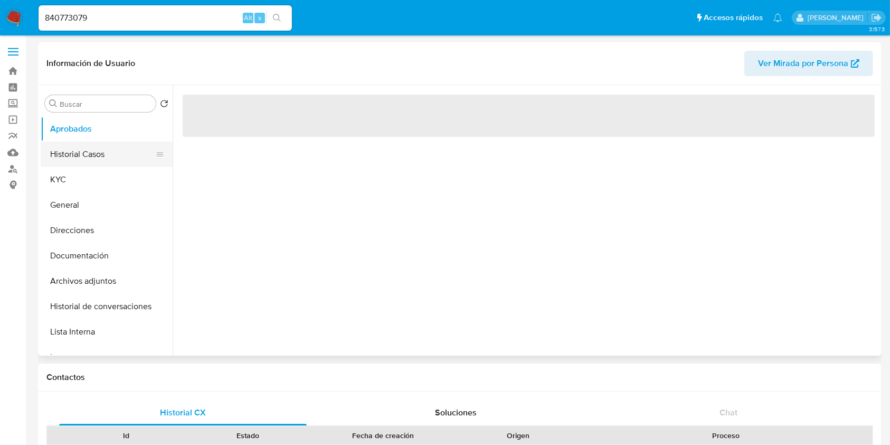
click at [99, 163] on button "Historial Casos" at bounding box center [103, 154] width 124 height 25
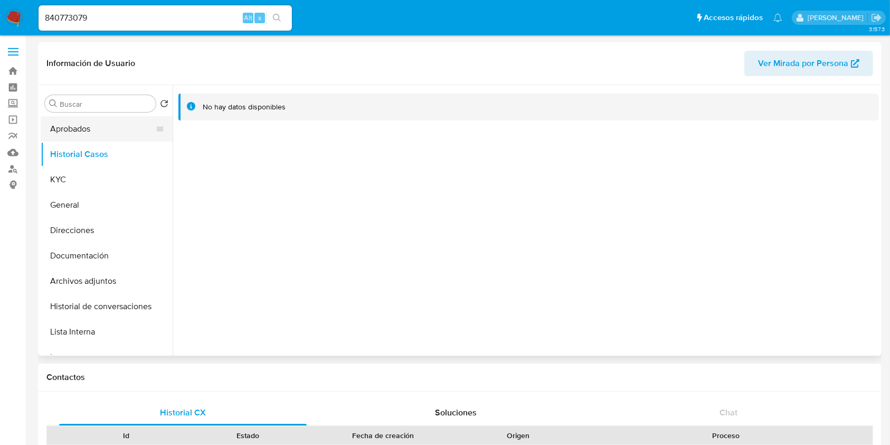
click at [88, 133] on button "Aprobados" at bounding box center [103, 128] width 124 height 25
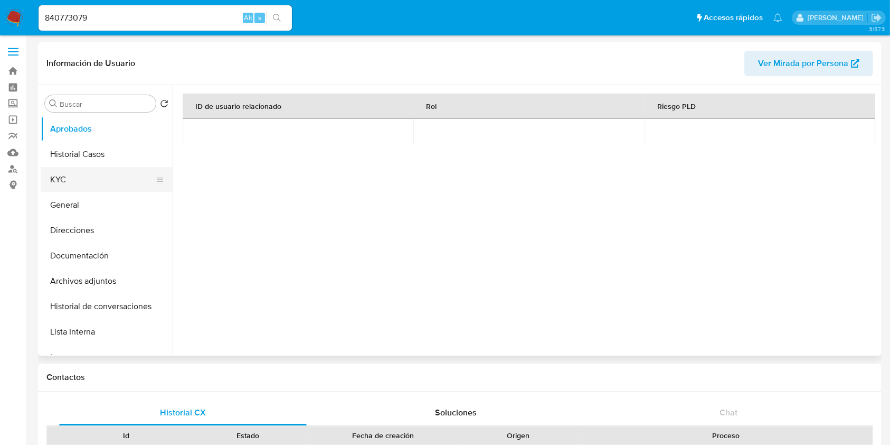
click at [84, 170] on button "KYC" at bounding box center [103, 179] width 124 height 25
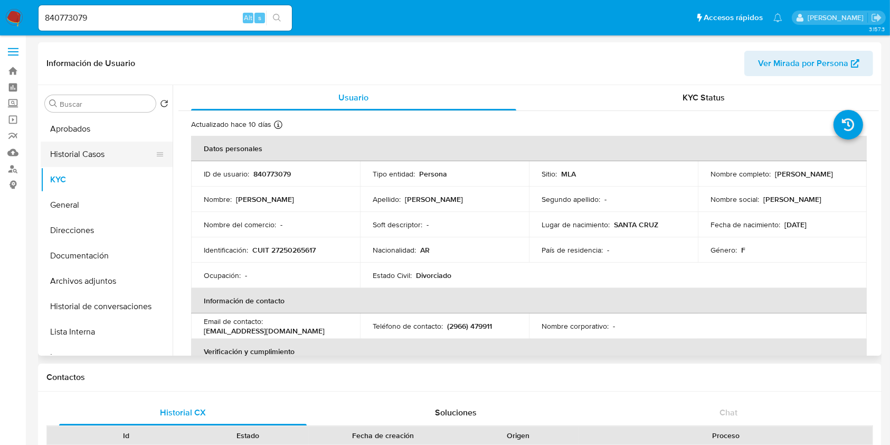
click at [101, 147] on button "Historial Casos" at bounding box center [103, 154] width 124 height 25
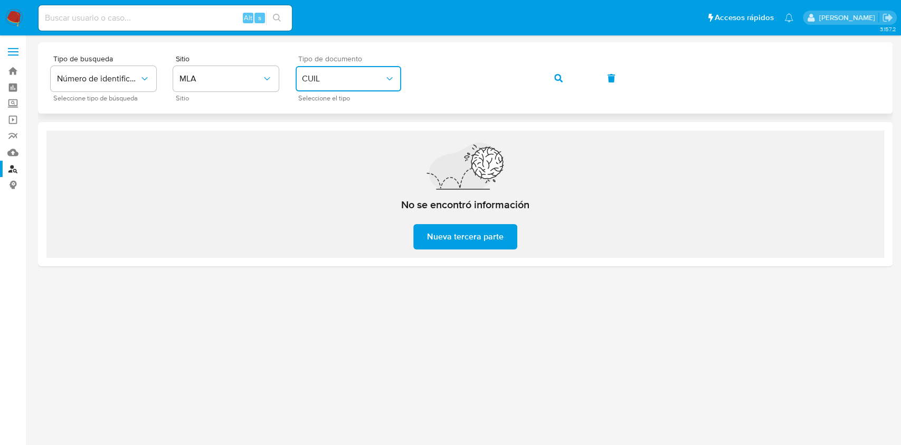
click at [344, 87] on button "CUIL" at bounding box center [349, 78] width 106 height 25
click at [557, 74] on icon "button" at bounding box center [558, 78] width 8 height 8
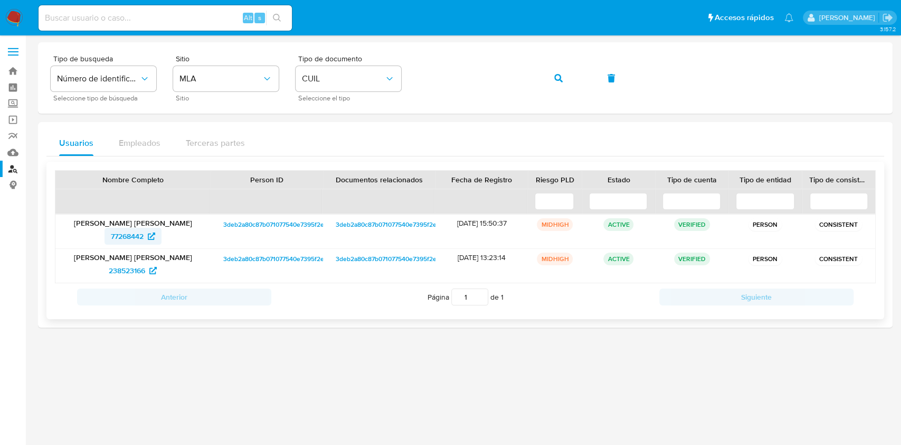
click at [134, 237] on span "77268442" at bounding box center [127, 236] width 33 height 17
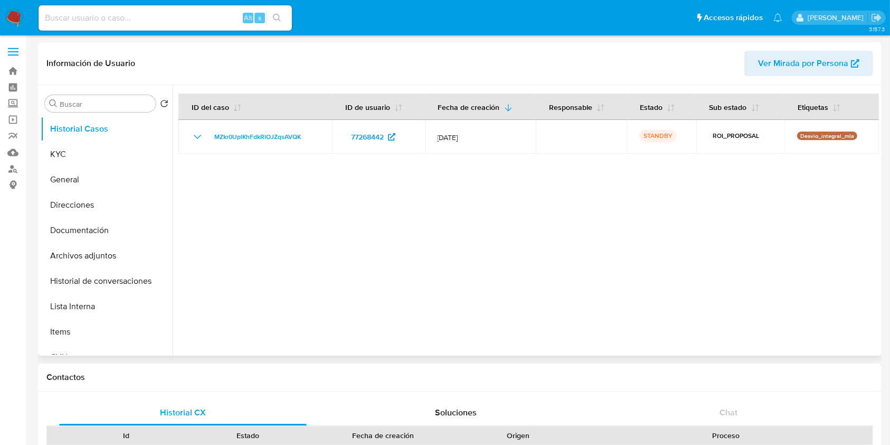
select select "10"
click at [138, 159] on button "KYC" at bounding box center [103, 154] width 124 height 25
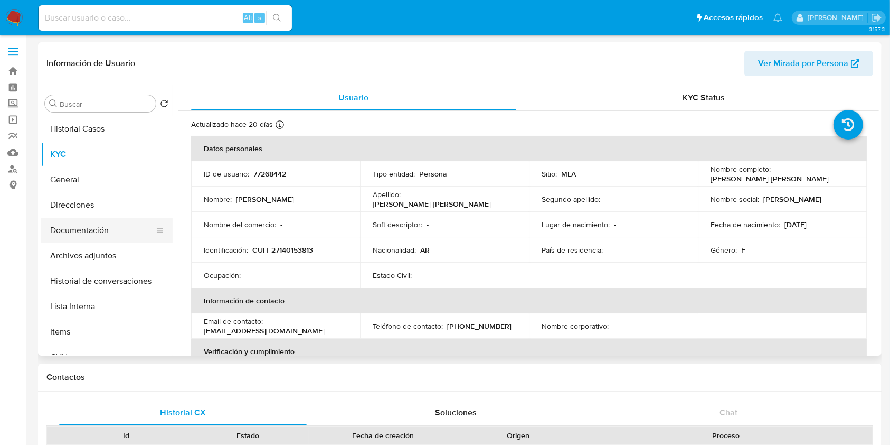
click at [79, 225] on button "Documentación" at bounding box center [103, 230] width 124 height 25
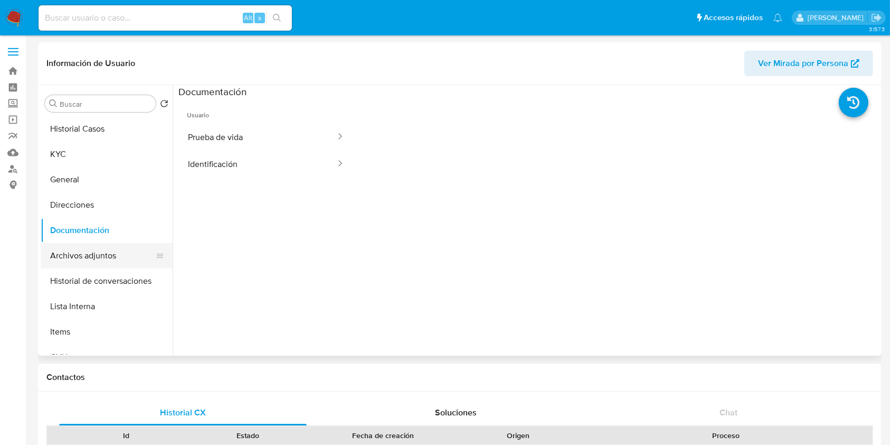
click at [105, 262] on button "Archivos adjuntos" at bounding box center [103, 255] width 124 height 25
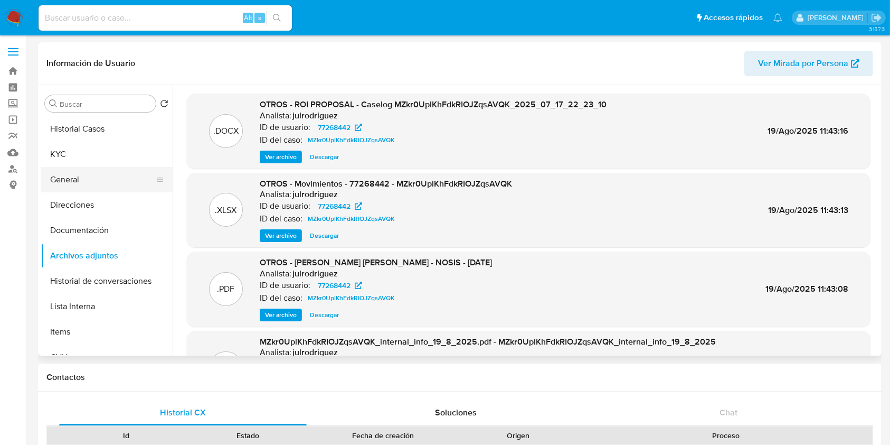
drag, startPoint x: 111, startPoint y: 163, endPoint x: 110, endPoint y: 168, distance: 5.4
click at [111, 164] on button "KYC" at bounding box center [107, 154] width 132 height 25
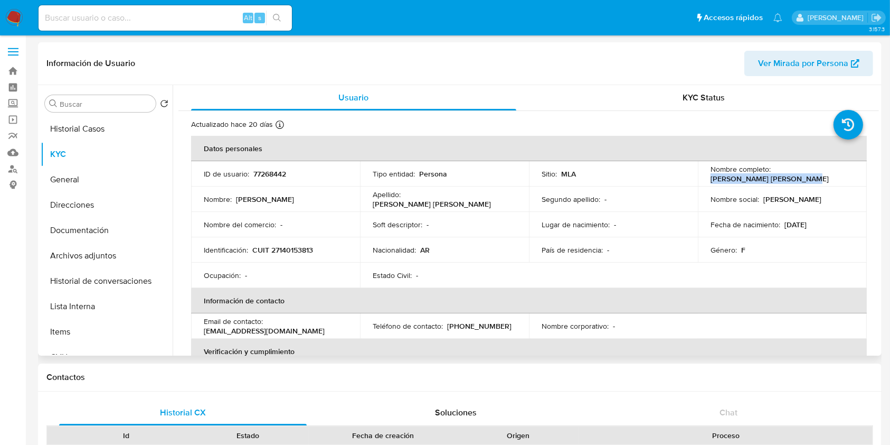
drag, startPoint x: 707, startPoint y: 175, endPoint x: 840, endPoint y: 178, distance: 133.1
click at [840, 178] on td "Nombre completo : [PERSON_NAME] [PERSON_NAME]" at bounding box center [782, 173] width 169 height 25
copy p "[PERSON_NAME] [PERSON_NAME]"
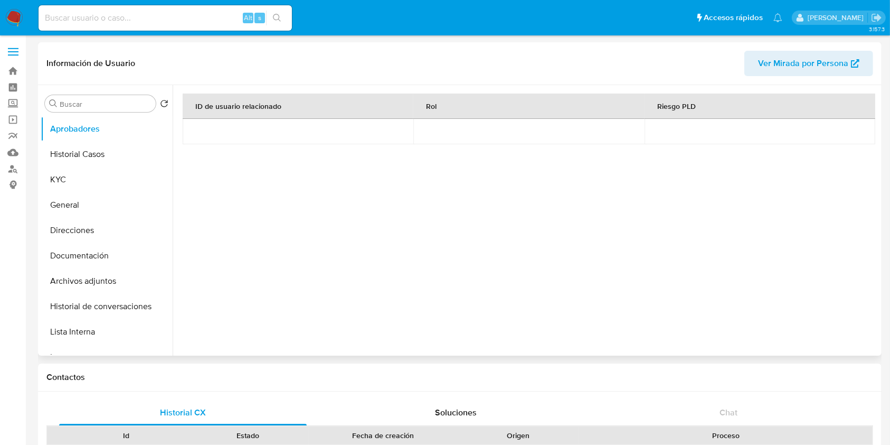
select select "10"
click at [98, 156] on button "Historial Casos" at bounding box center [103, 154] width 124 height 25
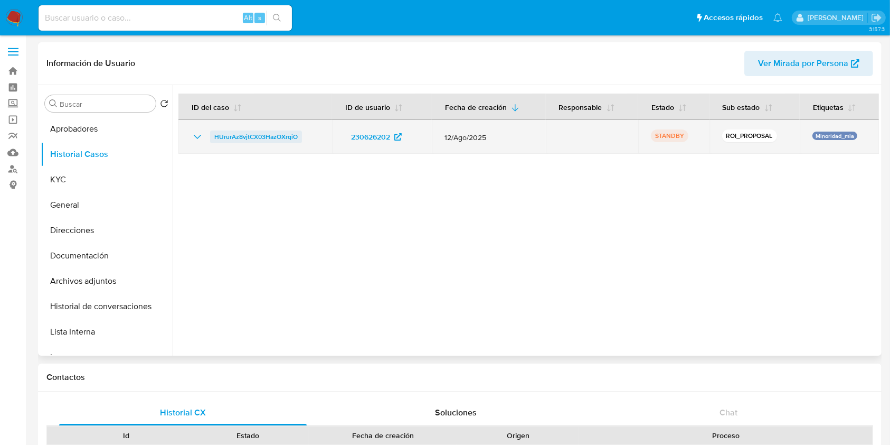
click at [223, 134] on span "HUrurAz8vjtCX03HazOXrqiO" at bounding box center [255, 136] width 83 height 13
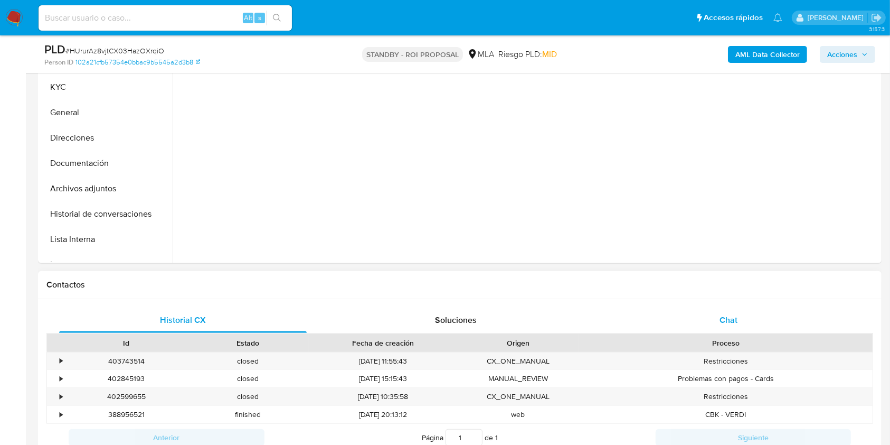
click at [722, 311] on div "Chat" at bounding box center [729, 319] width 248 height 25
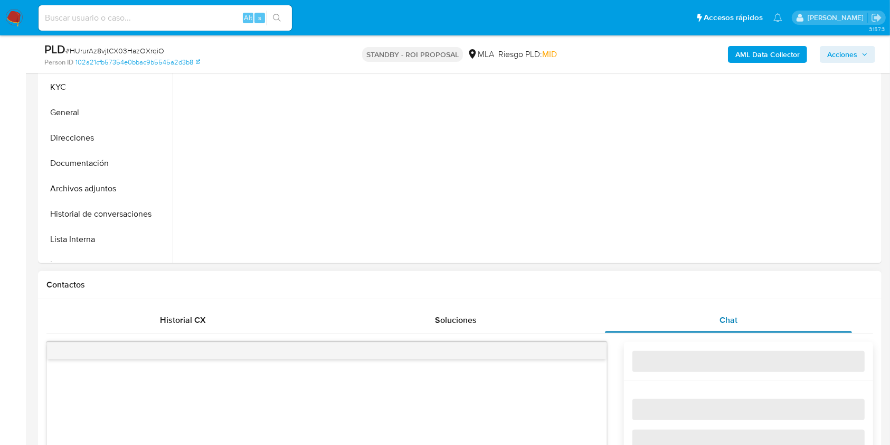
scroll to position [493, 0]
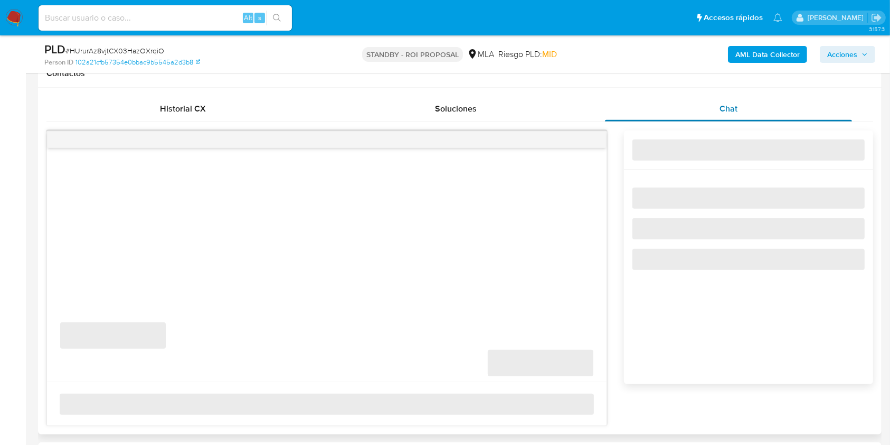
select select "10"
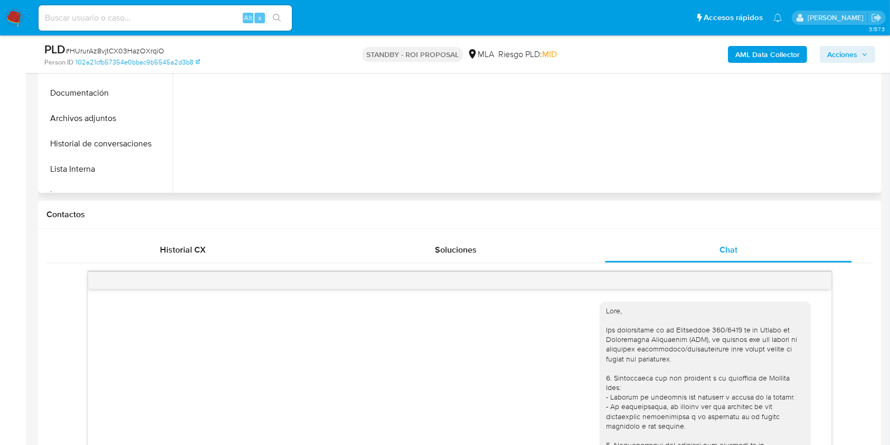
scroll to position [70, 0]
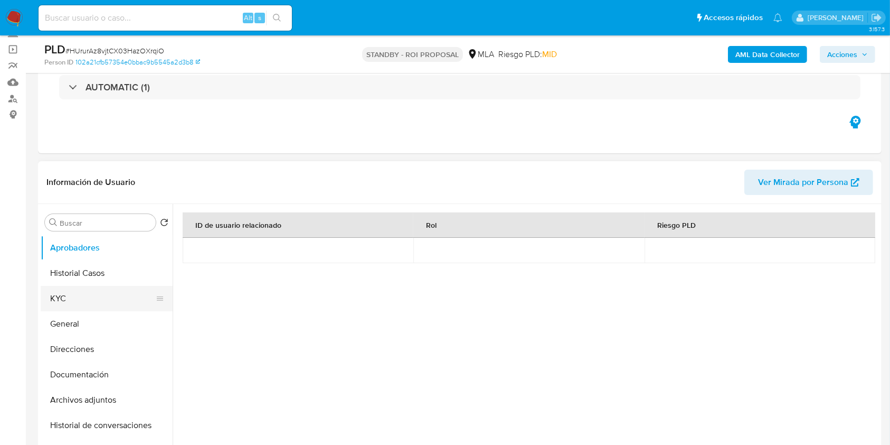
click at [79, 286] on button "KYC" at bounding box center [103, 298] width 124 height 25
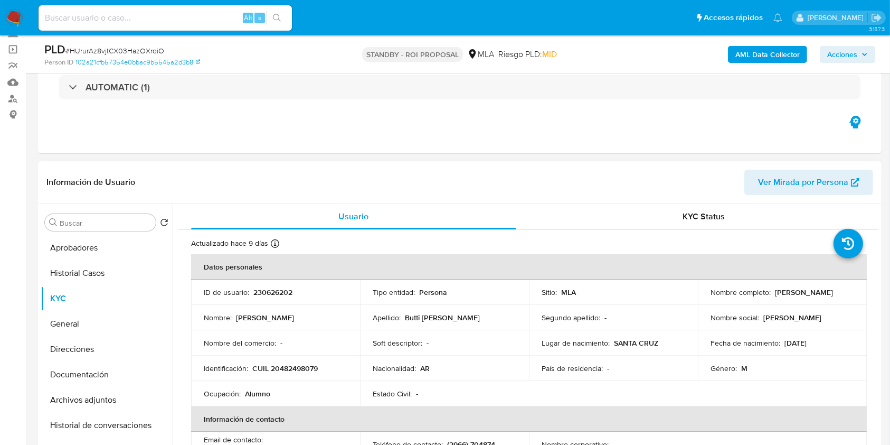
drag, startPoint x: 772, startPoint y: 292, endPoint x: 802, endPoint y: 308, distance: 34.0
click at [842, 292] on div "Nombre completo : [PERSON_NAME]" at bounding box center [783, 292] width 144 height 10
copy p "[PERSON_NAME]"
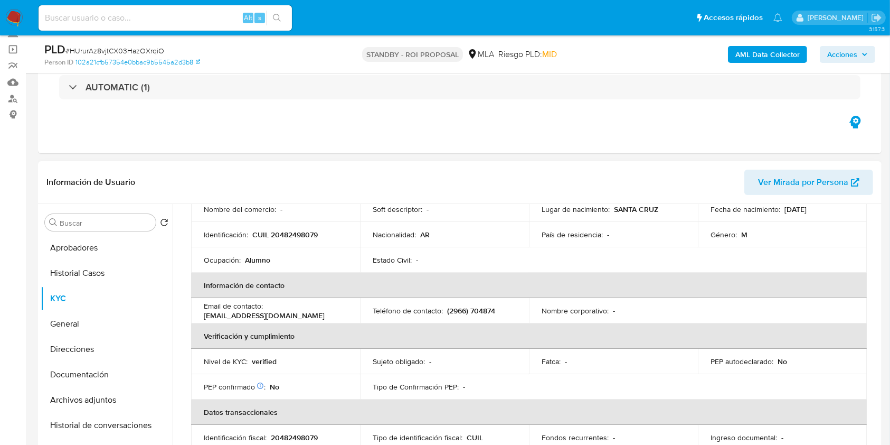
scroll to position [63, 0]
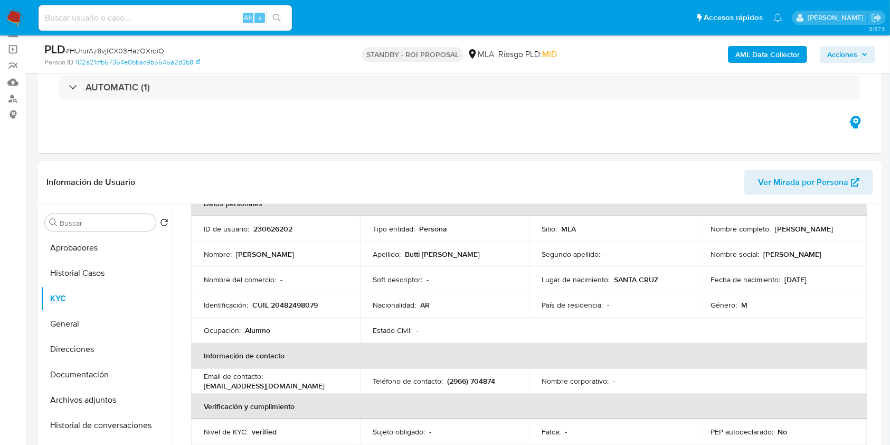
click at [283, 224] on p "230626202" at bounding box center [272, 229] width 39 height 10
copy p "230626202"
click at [124, 50] on span "# HUrurAz8vjtCX03HazOXrqiO" at bounding box center [114, 50] width 99 height 11
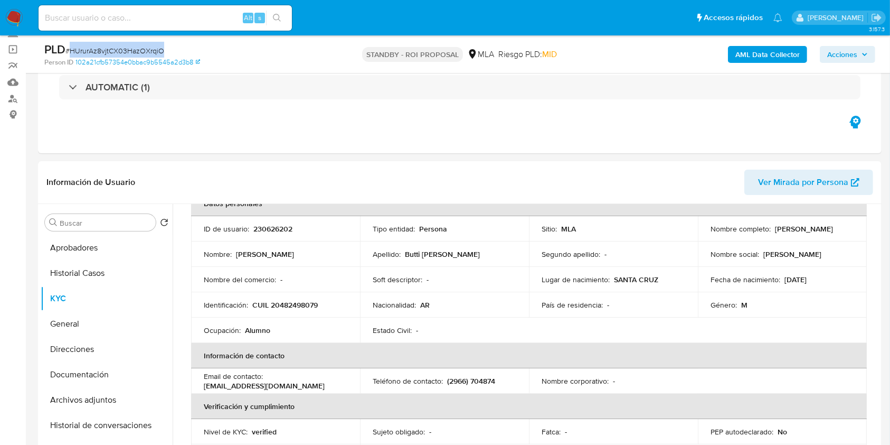
copy span "HUrurAz8vjtCX03HazOXrqiO"
click at [156, 49] on span "# HUrurAz8vjtCX03HazOXrqiO" at bounding box center [114, 50] width 99 height 11
copy span "HUrurAz8vjtCX03HazOXrqiO"
